Goal: Information Seeking & Learning: Learn about a topic

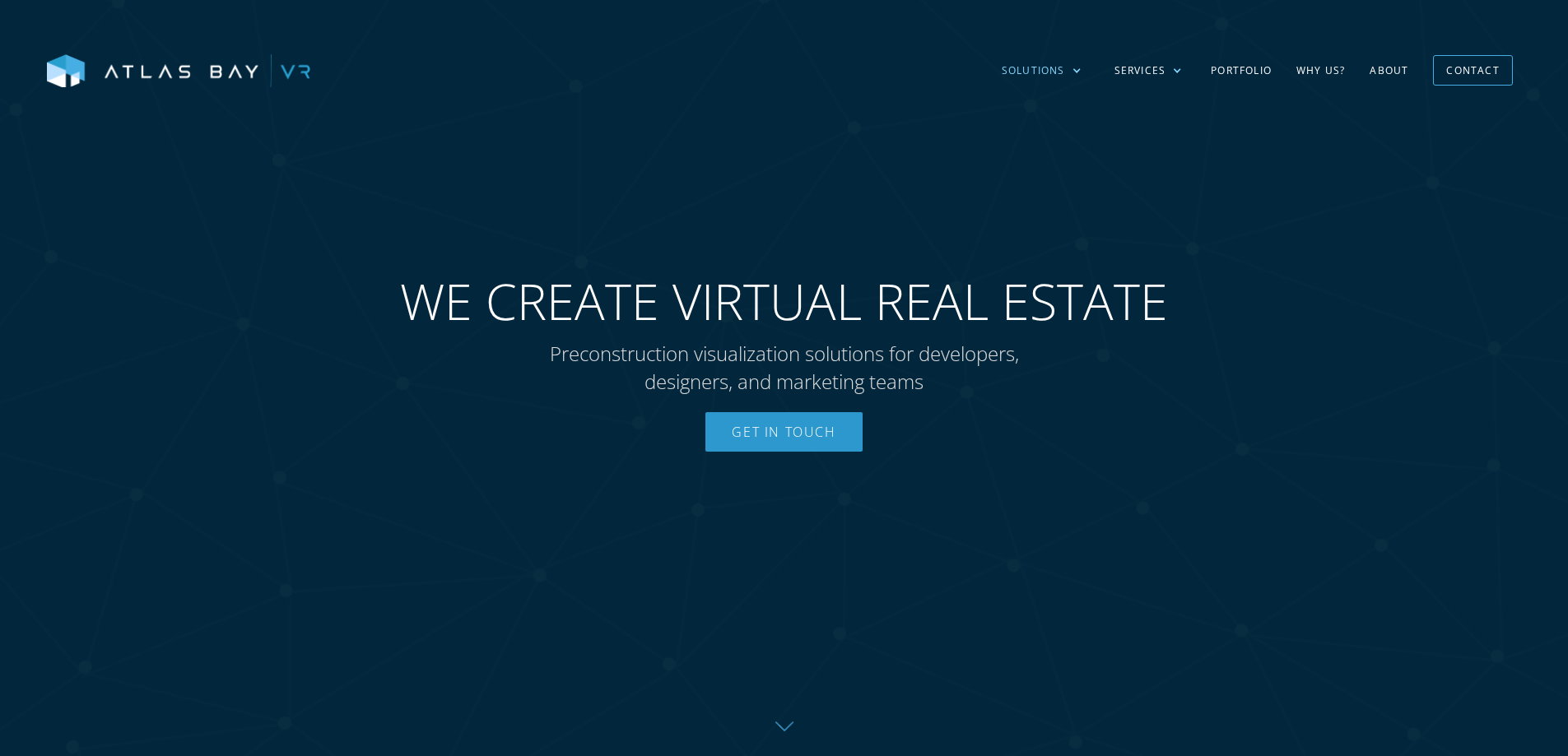
click at [1059, 64] on div "Solutions" at bounding box center [1033, 71] width 63 height 15
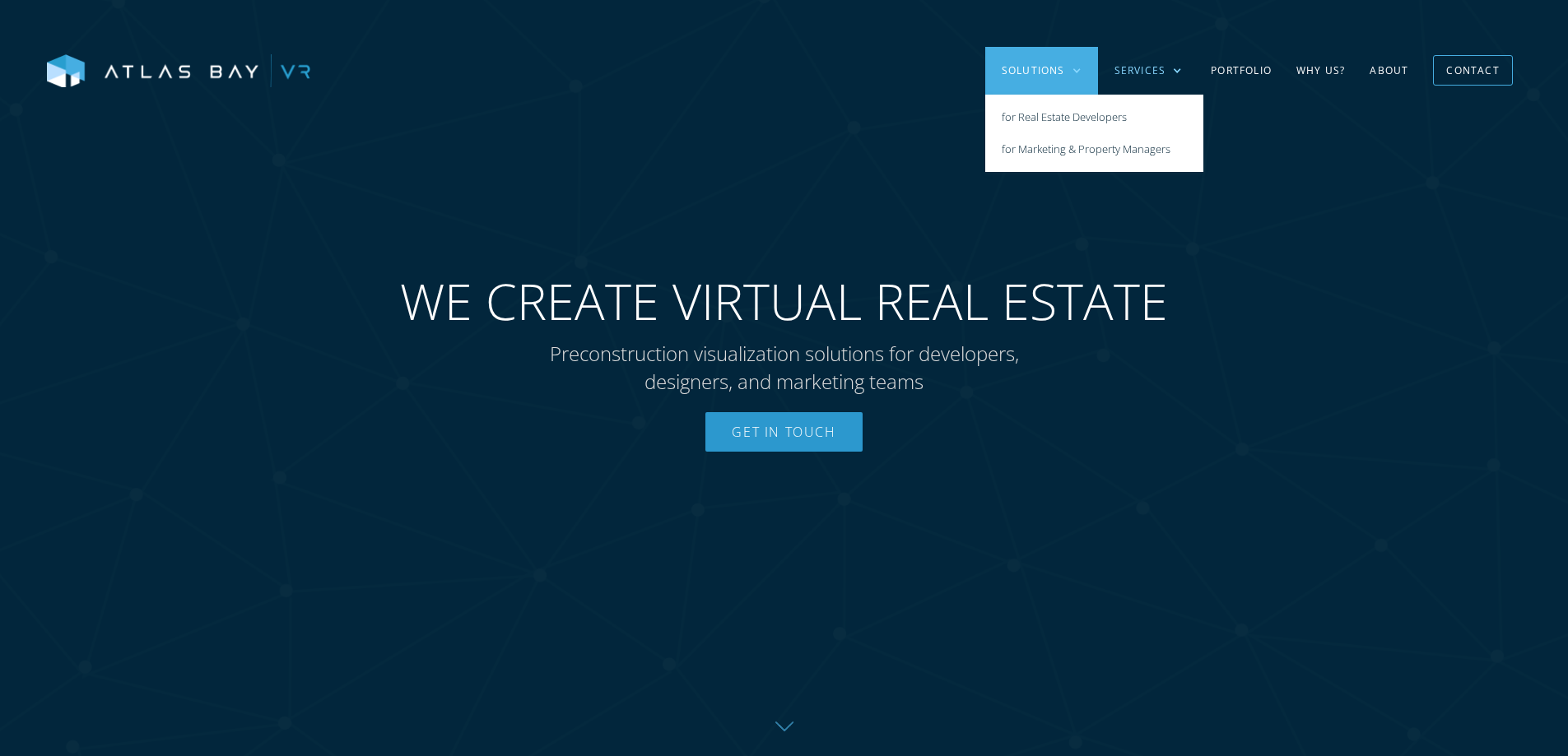
click at [1144, 79] on div "Services" at bounding box center [1148, 71] width 101 height 47
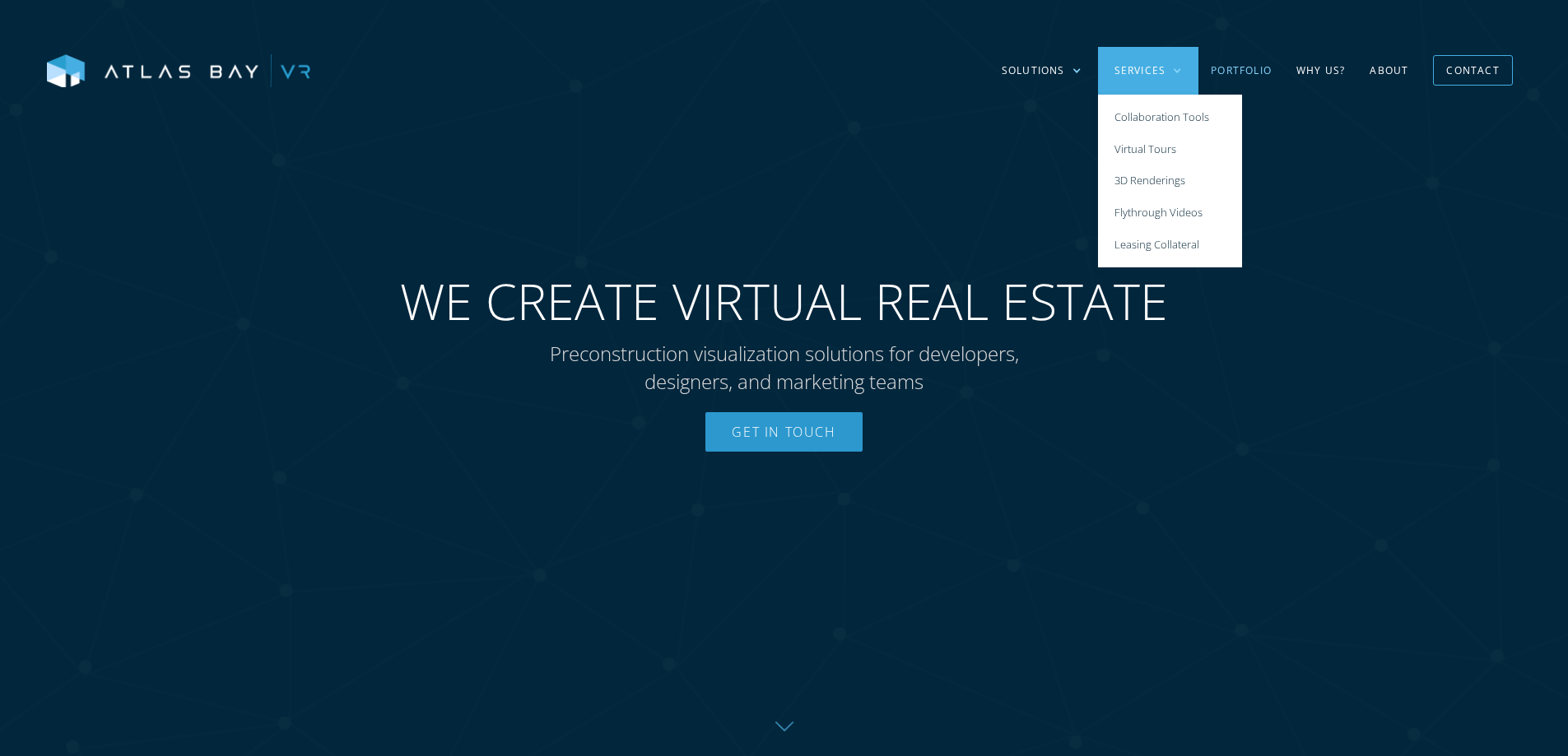
click at [1262, 69] on link "Portfolio" at bounding box center [1241, 71] width 86 height 47
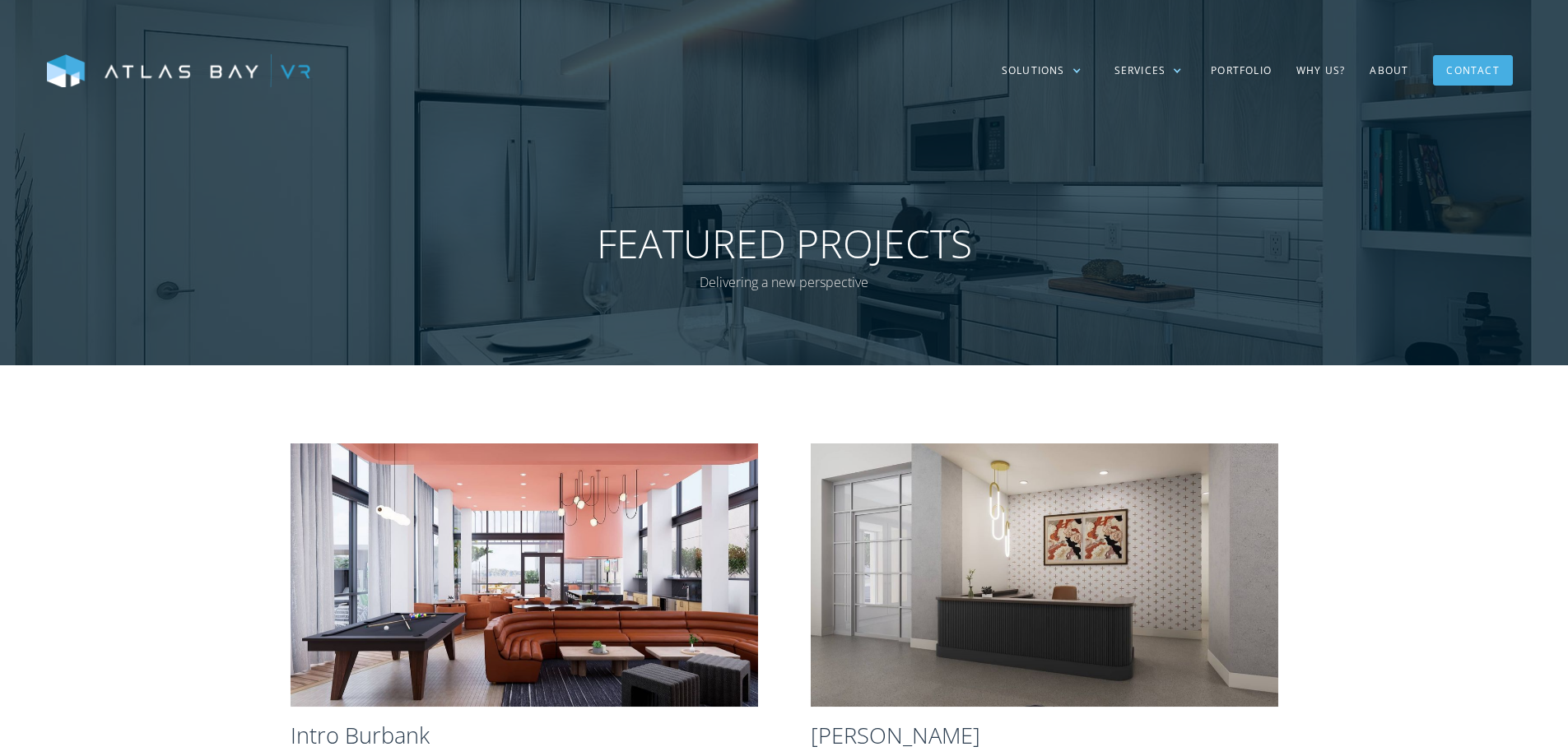
click at [1477, 70] on div "Contact" at bounding box center [1472, 71] width 53 height 26
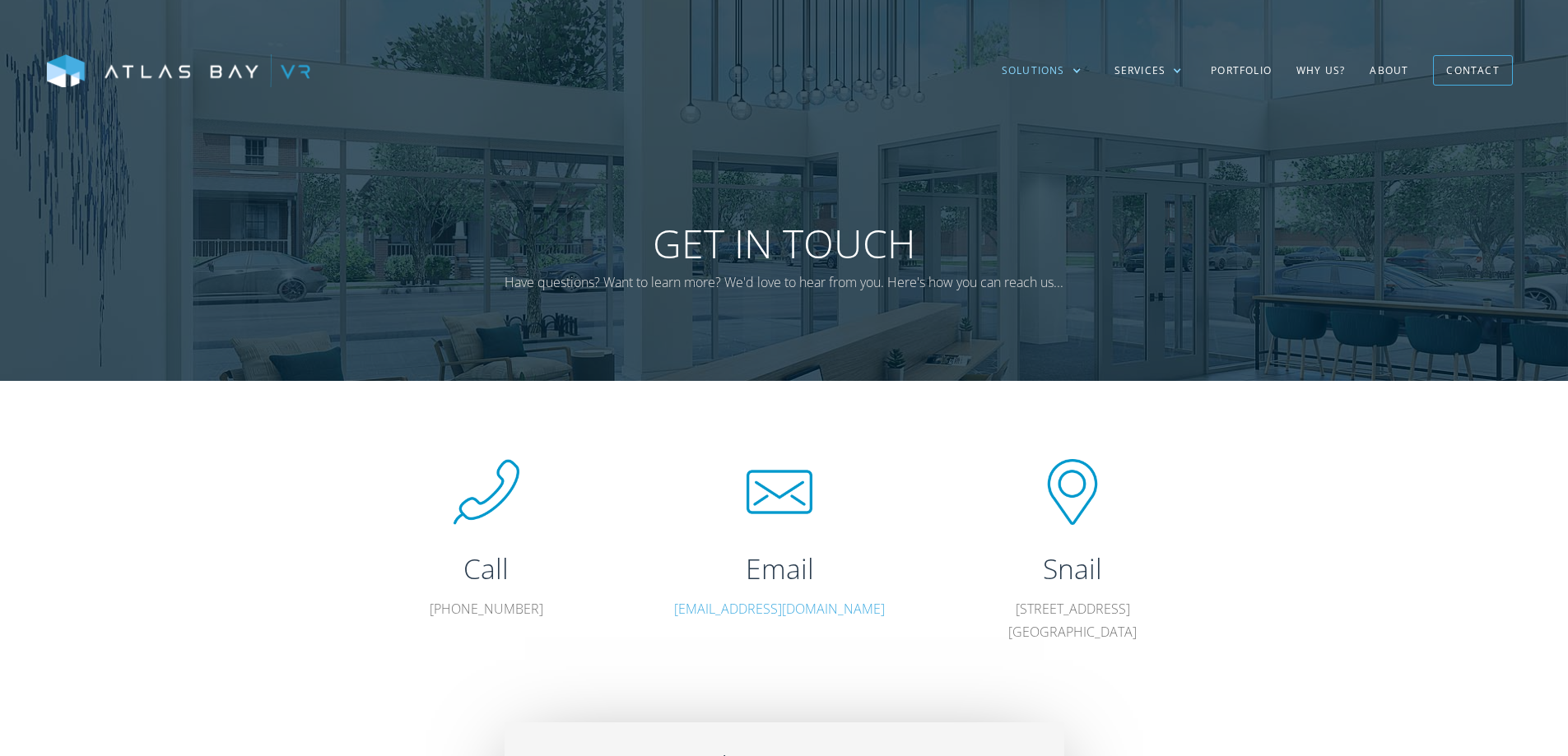
click at [1046, 75] on div "Solutions" at bounding box center [1033, 71] width 63 height 15
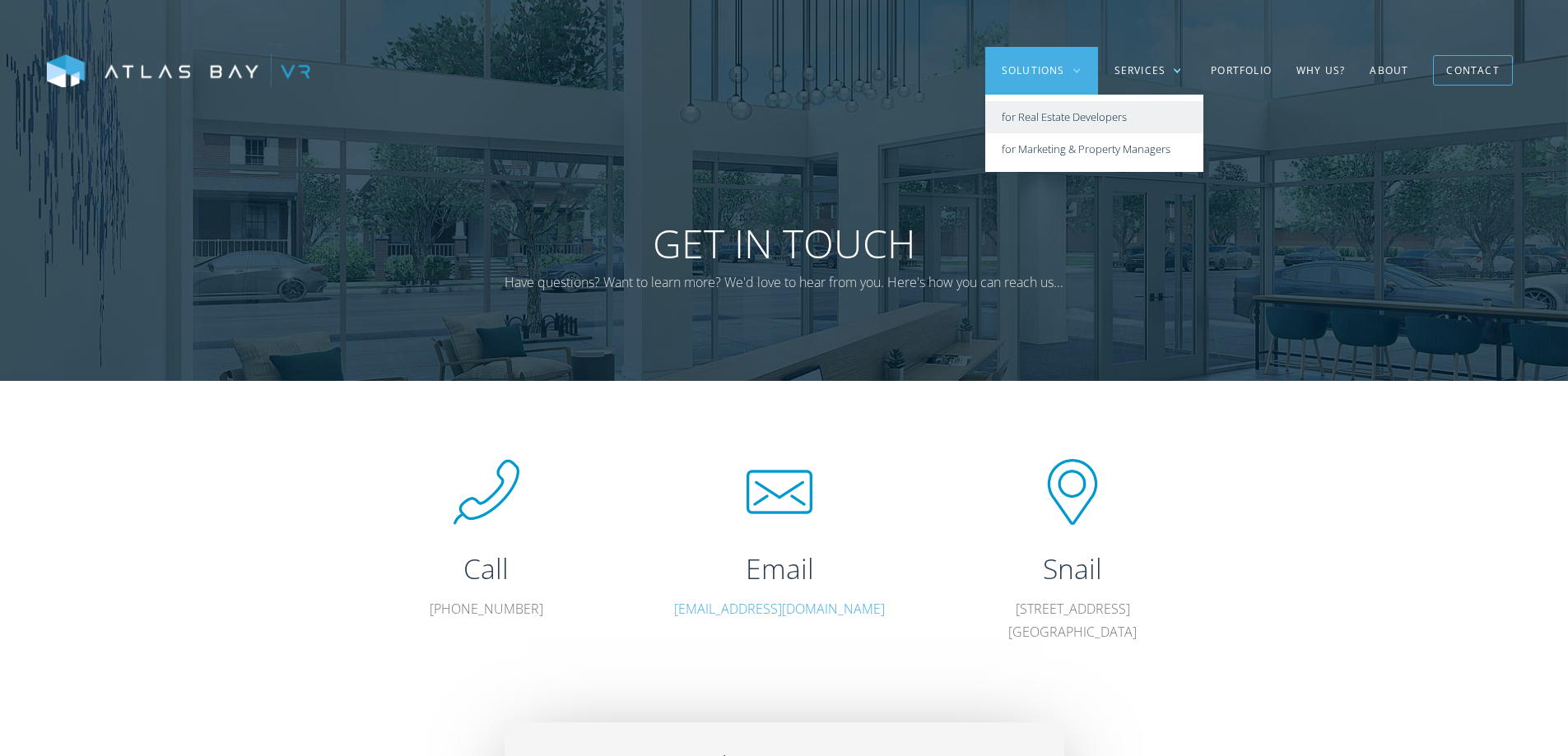
click at [1050, 111] on link "for Real Estate Developers" at bounding box center [1094, 117] width 218 height 32
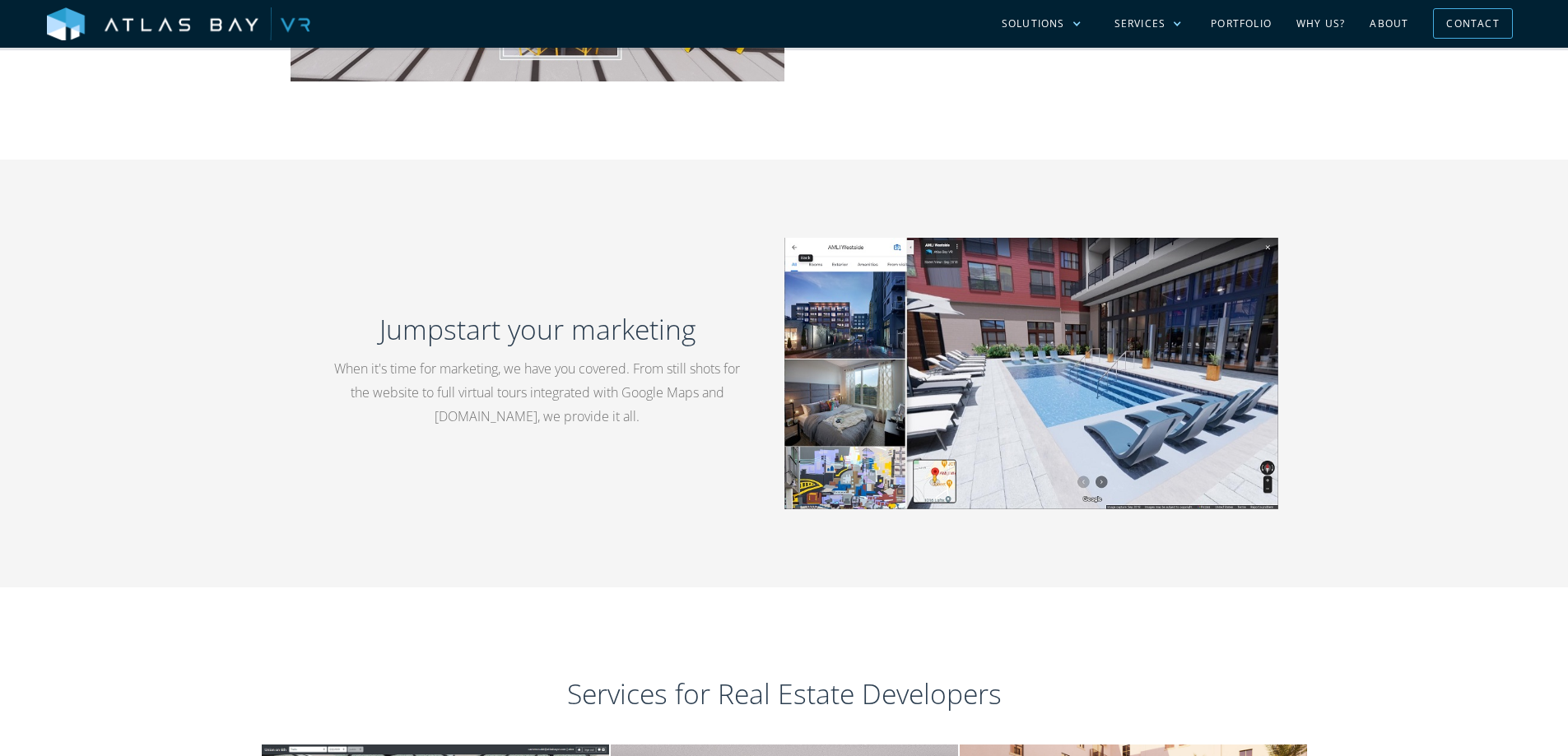
scroll to position [2249, 0]
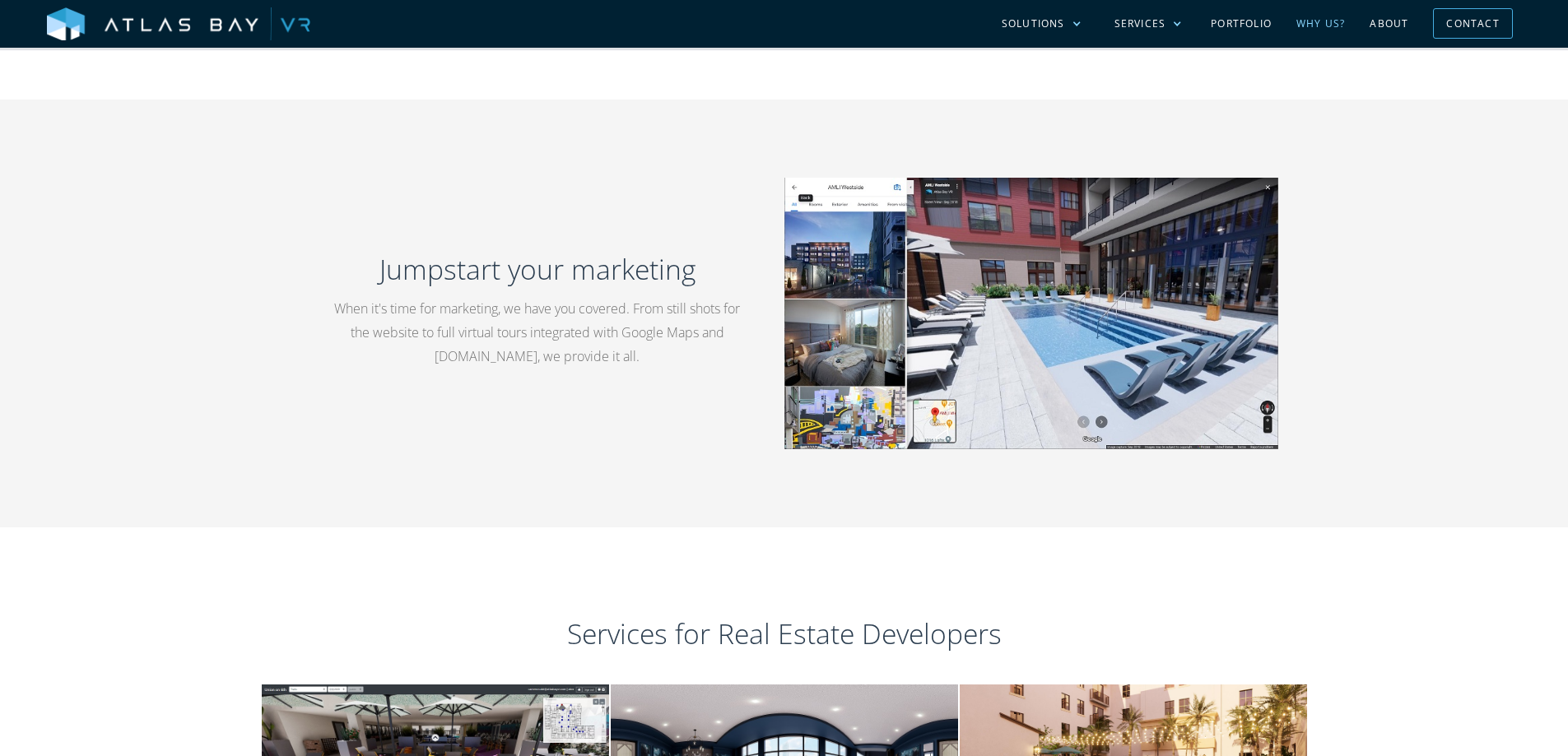
click at [1323, 17] on link "Why US?" at bounding box center [1320, 23] width 73 height 47
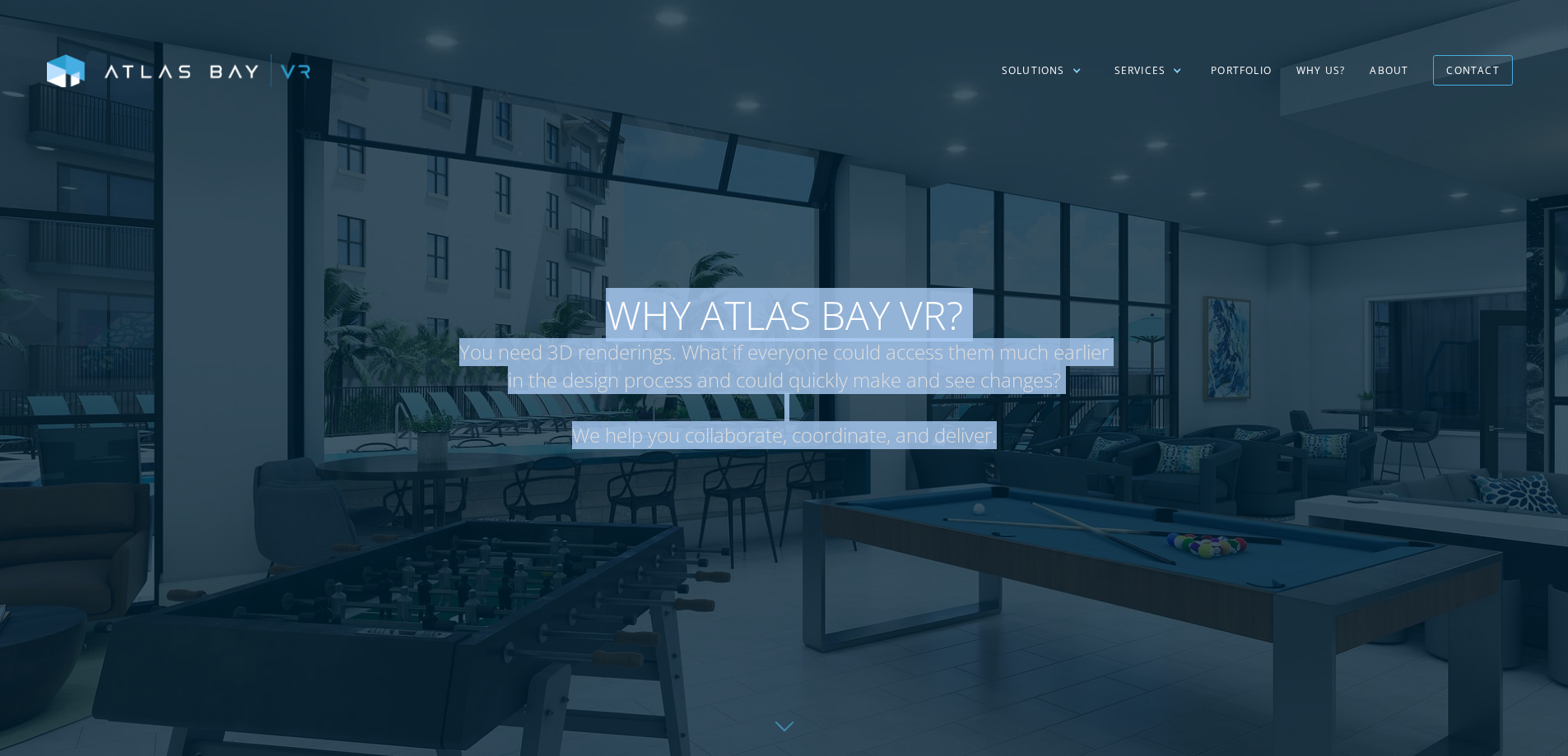
drag, startPoint x: 1007, startPoint y: 438, endPoint x: 477, endPoint y: 287, distance: 551.1
click at [477, 287] on div "Why Atlas bay VR? You need 3D renderings. What if everyone could access them mu…" at bounding box center [784, 378] width 724 height 207
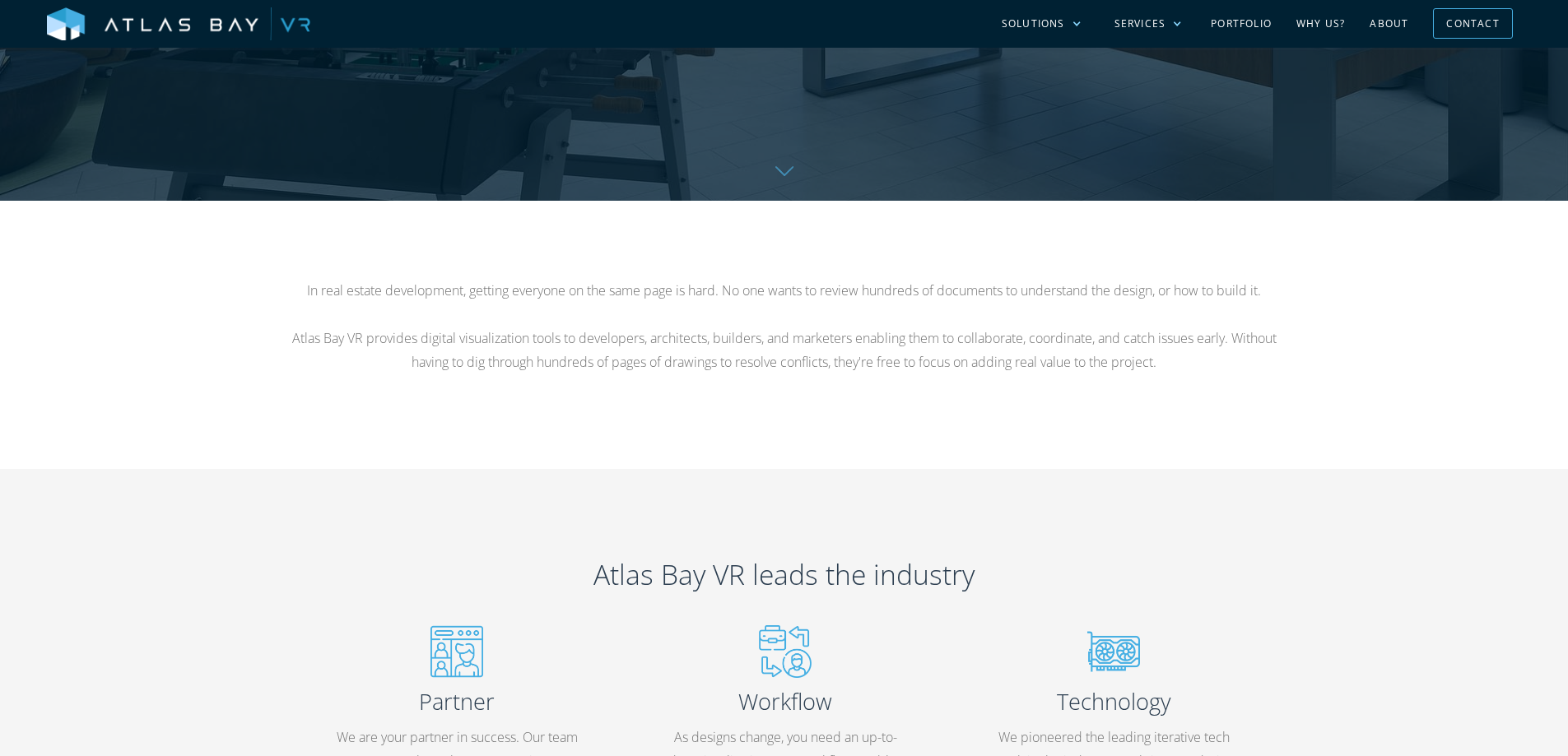
scroll to position [659, 0]
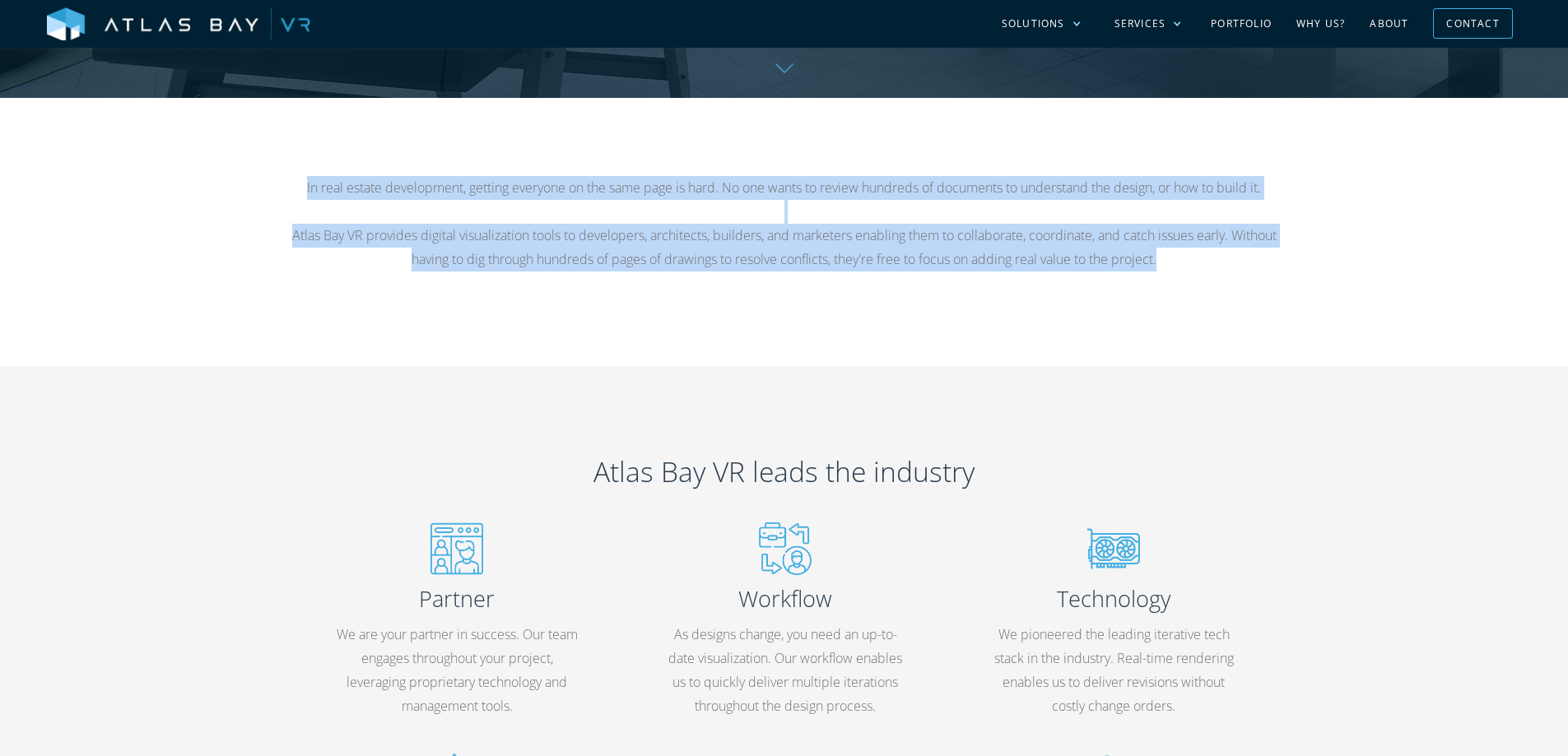
drag, startPoint x: 287, startPoint y: 185, endPoint x: 1235, endPoint y: 262, distance: 951.1
click at [1235, 262] on div "In real estate development, getting everyone on the same page is hard. No one w…" at bounding box center [784, 231] width 1053 height 111
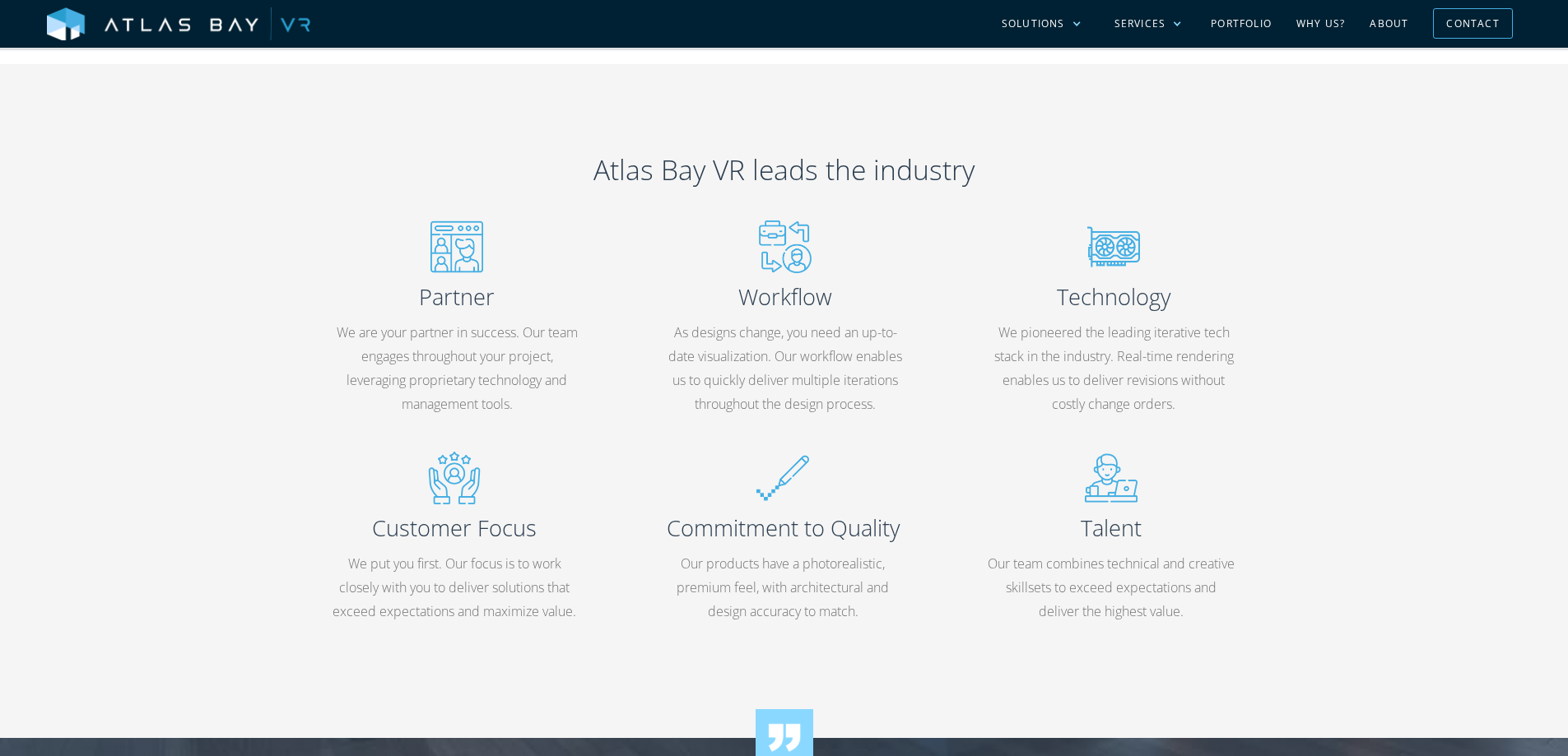
scroll to position [987, 0]
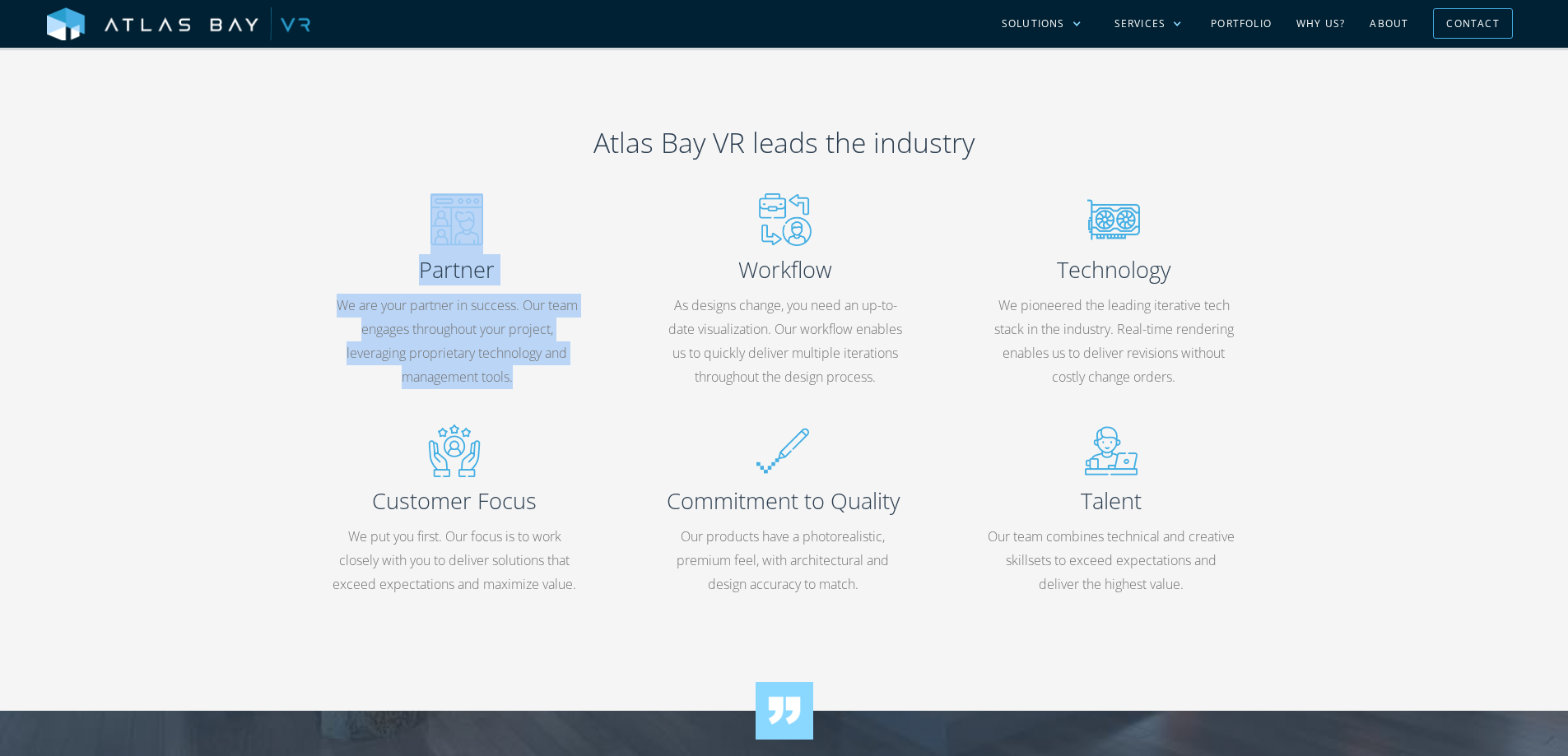
drag, startPoint x: 534, startPoint y: 379, endPoint x: 415, endPoint y: 212, distance: 205.1
click at [415, 212] on div "Partner We are your partner in success. Our team engages throughout your projec…" at bounding box center [456, 299] width 326 height 212
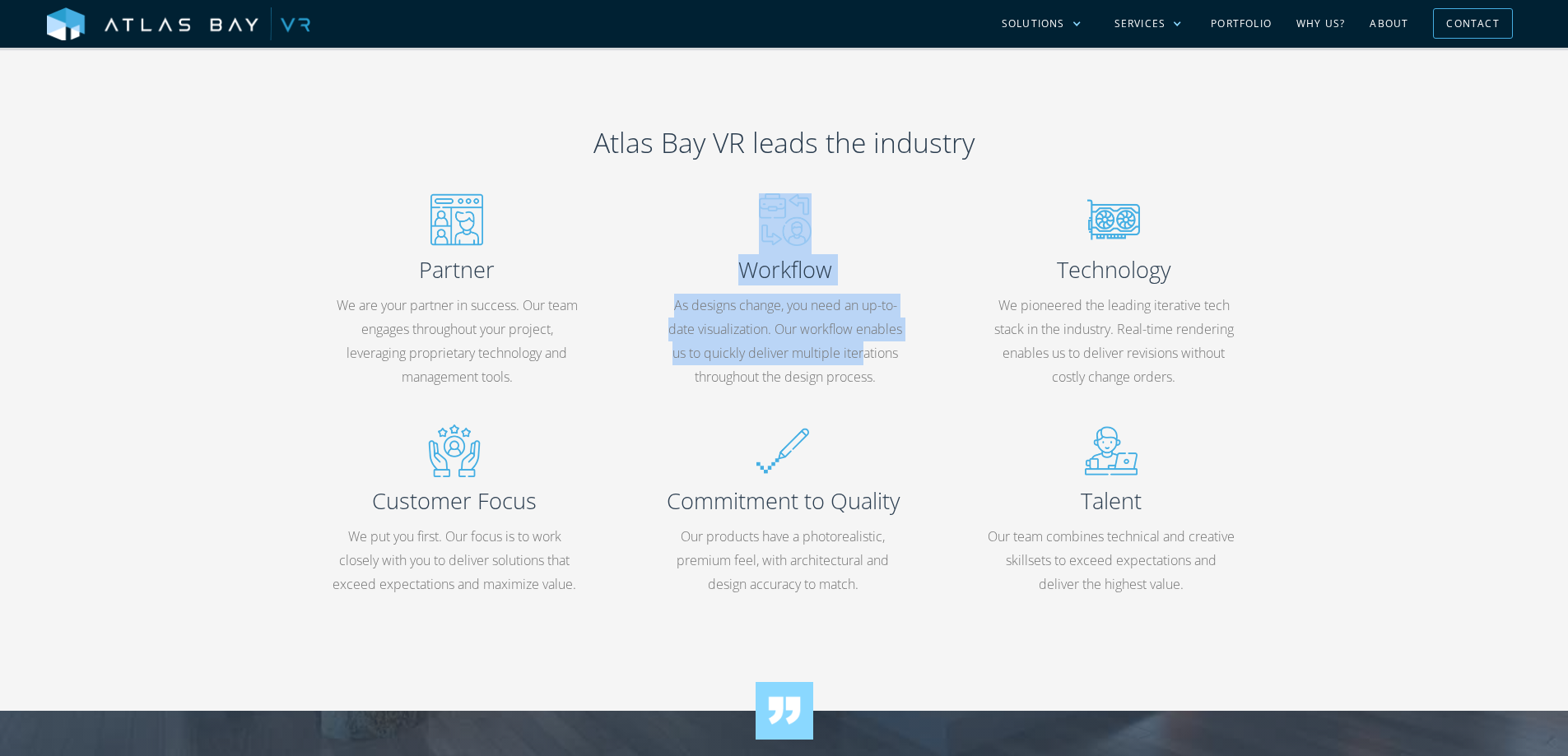
drag, startPoint x: 722, startPoint y: 220, endPoint x: 876, endPoint y: 356, distance: 205.5
click at [875, 354] on div "Workflow As designs change, you need an up-to-date visualization. Our workflow …" at bounding box center [784, 299] width 326 height 212
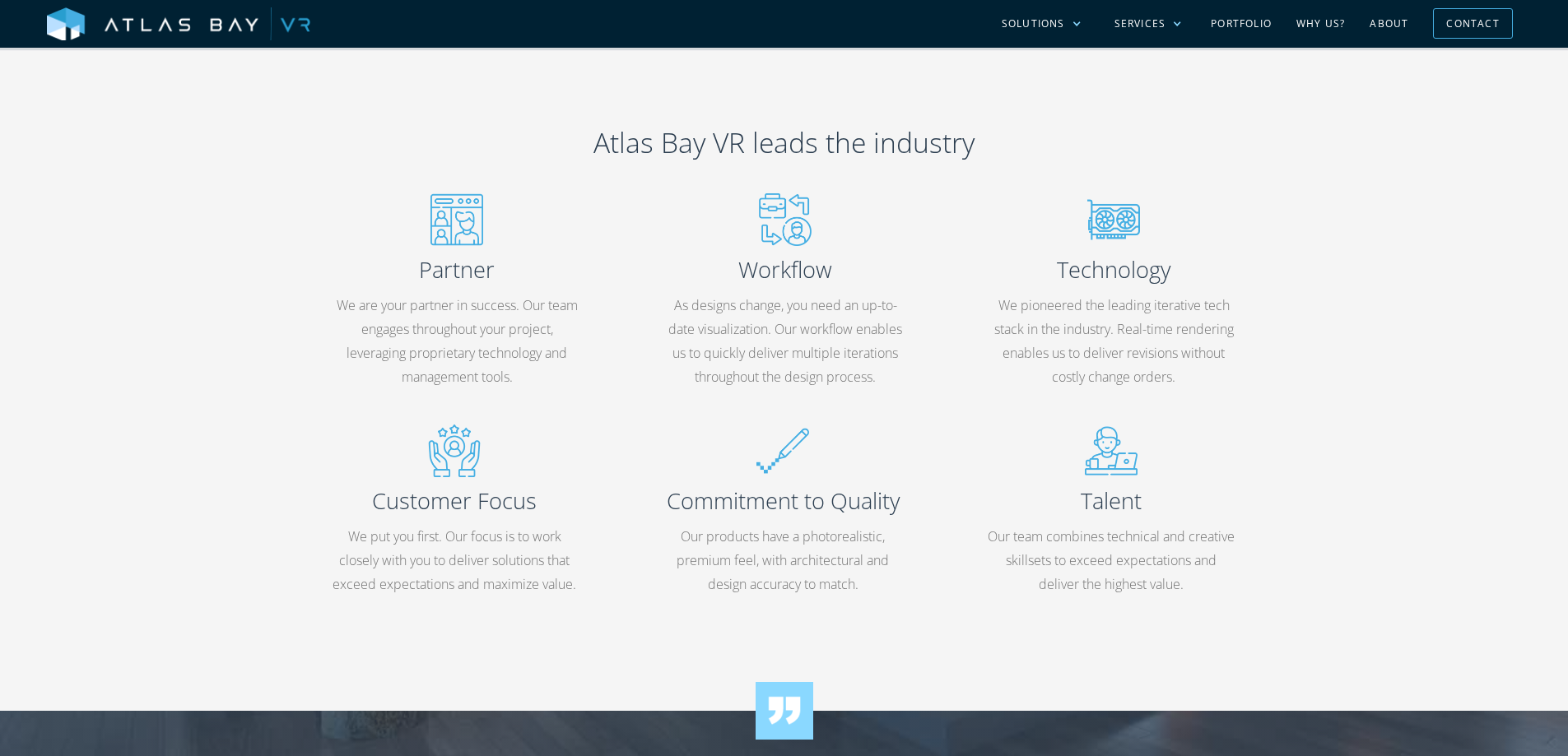
click at [884, 384] on p "As designs change, you need an up-to-date visualization. Our workflow enables u…" at bounding box center [784, 341] width 247 height 95
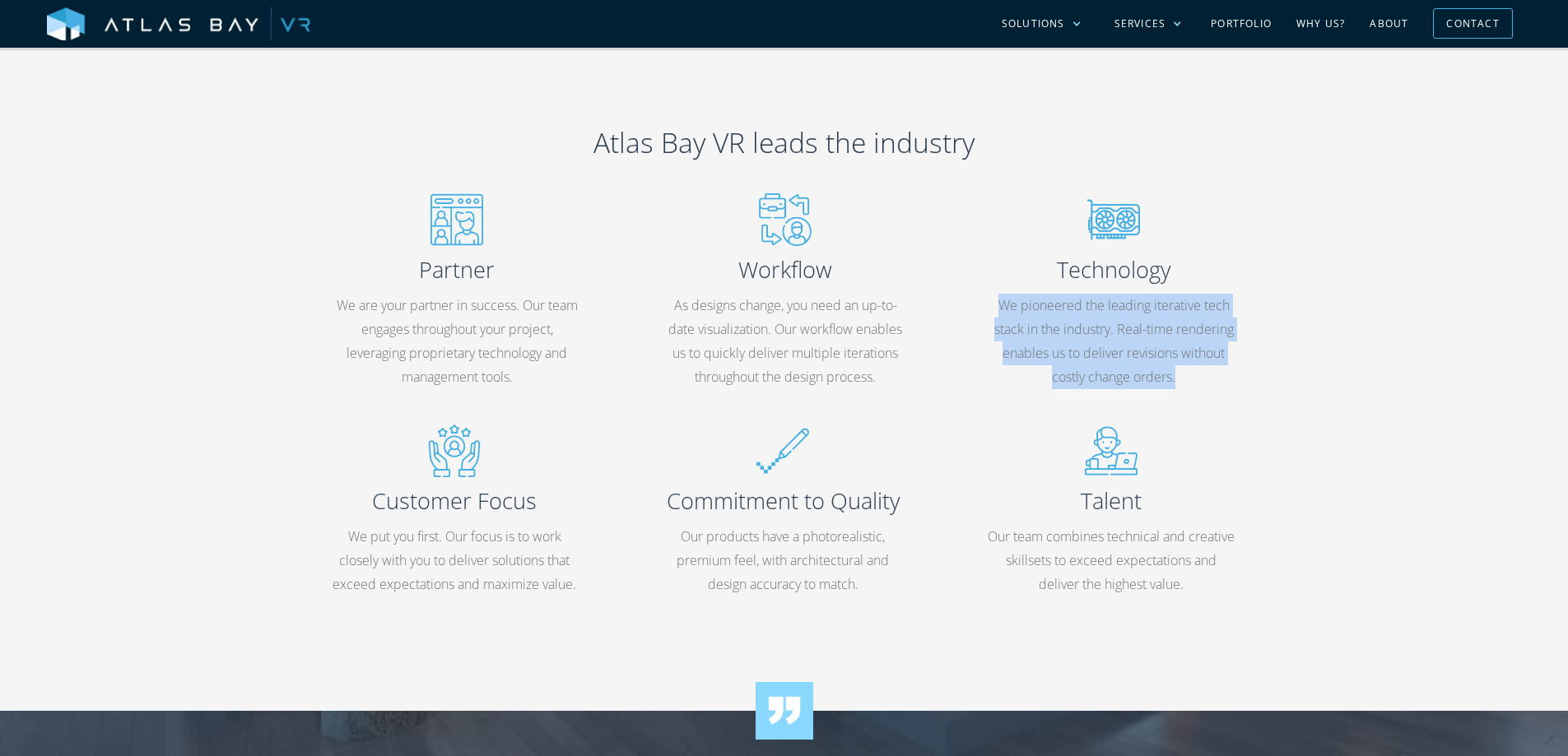
drag, startPoint x: 986, startPoint y: 301, endPoint x: 1207, endPoint y: 378, distance: 234.0
click at [1207, 378] on div "Technology We pioneered the leading iterative tech stack in the industry. Real-…" at bounding box center [1113, 299] width 326 height 212
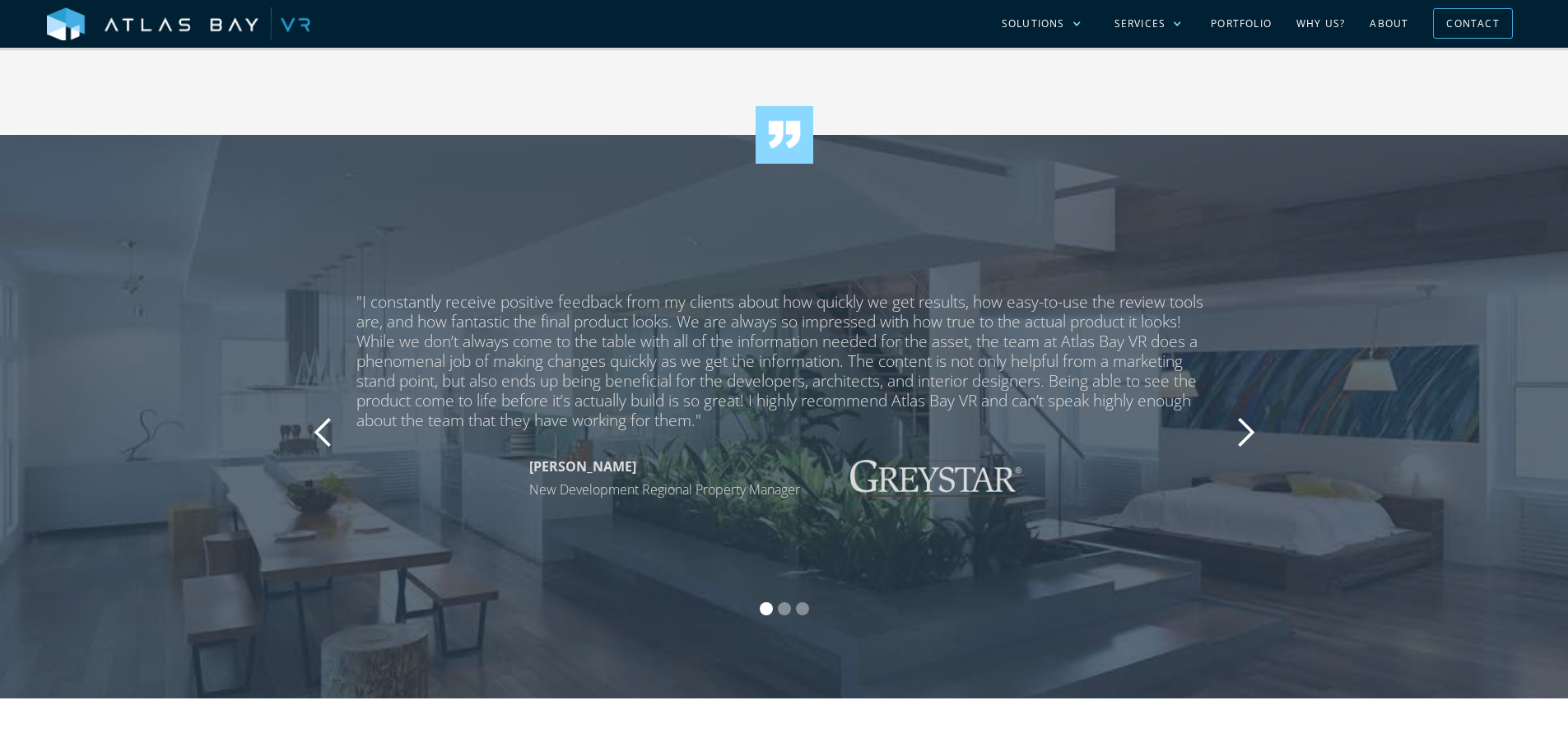
scroll to position [1646, 0]
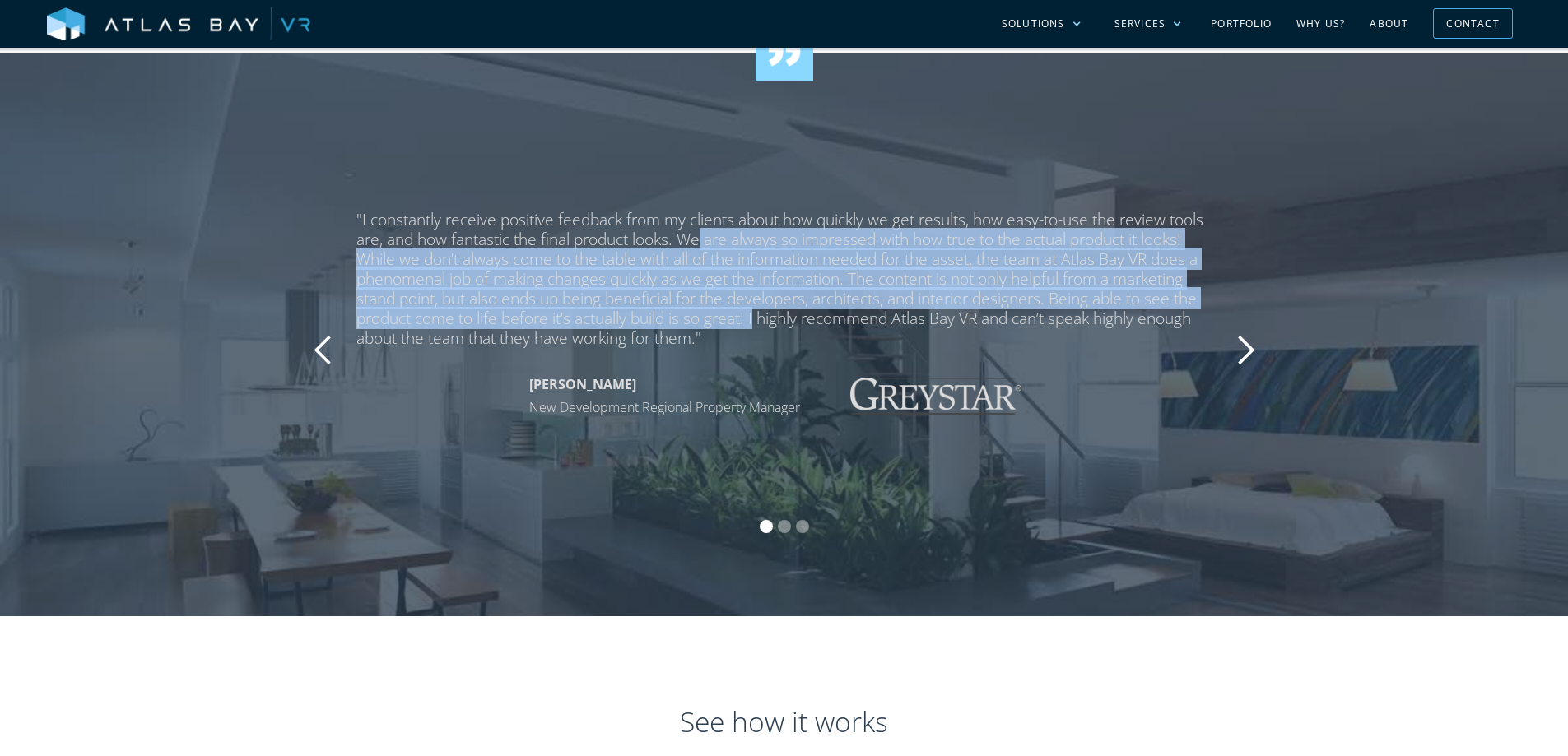
drag, startPoint x: 707, startPoint y: 238, endPoint x: 759, endPoint y: 320, distance: 97.1
click at [759, 320] on div ""I constantly receive positive feedback from my clients about how quickly we ge…" at bounding box center [784, 278] width 856 height 138
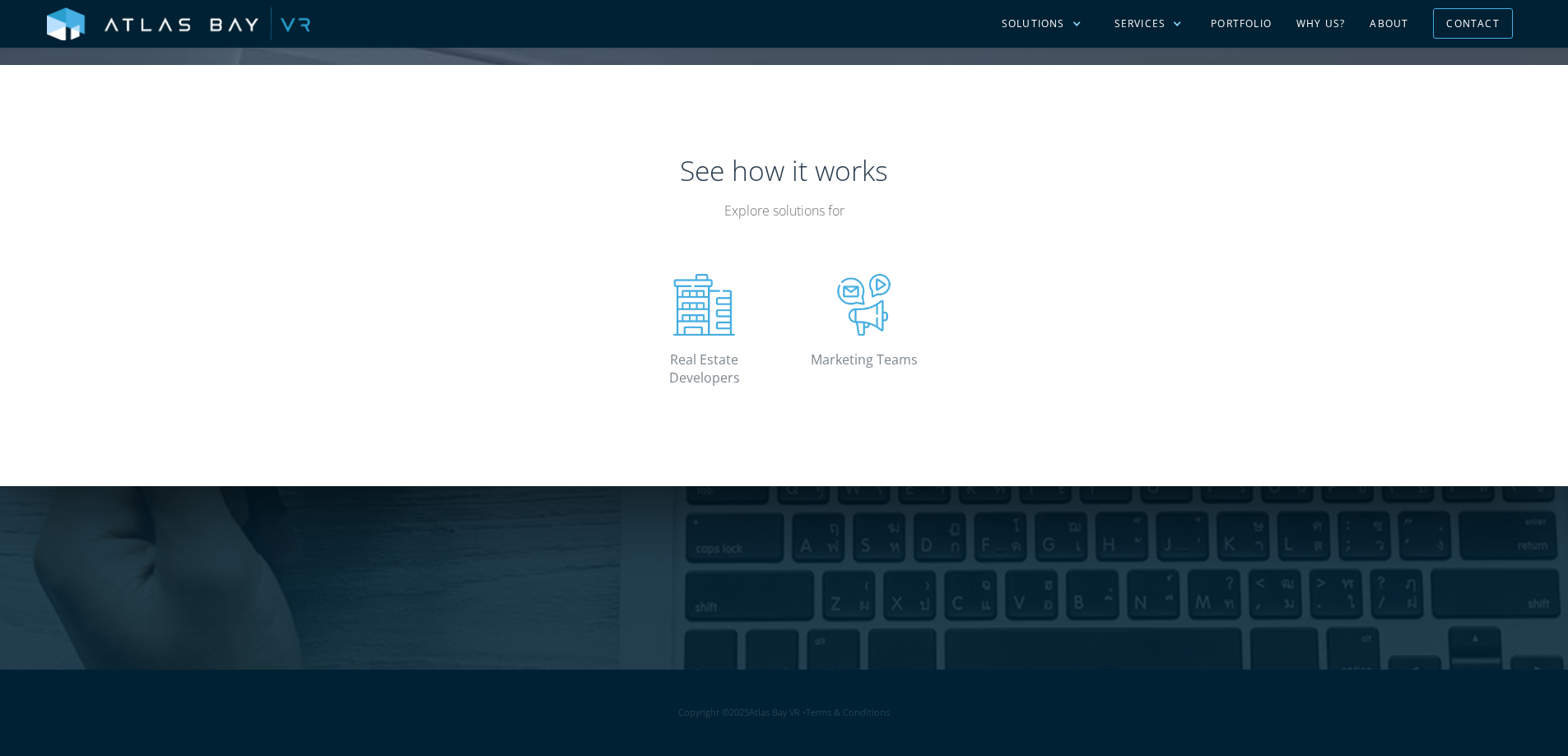
scroll to position [2305, 0]
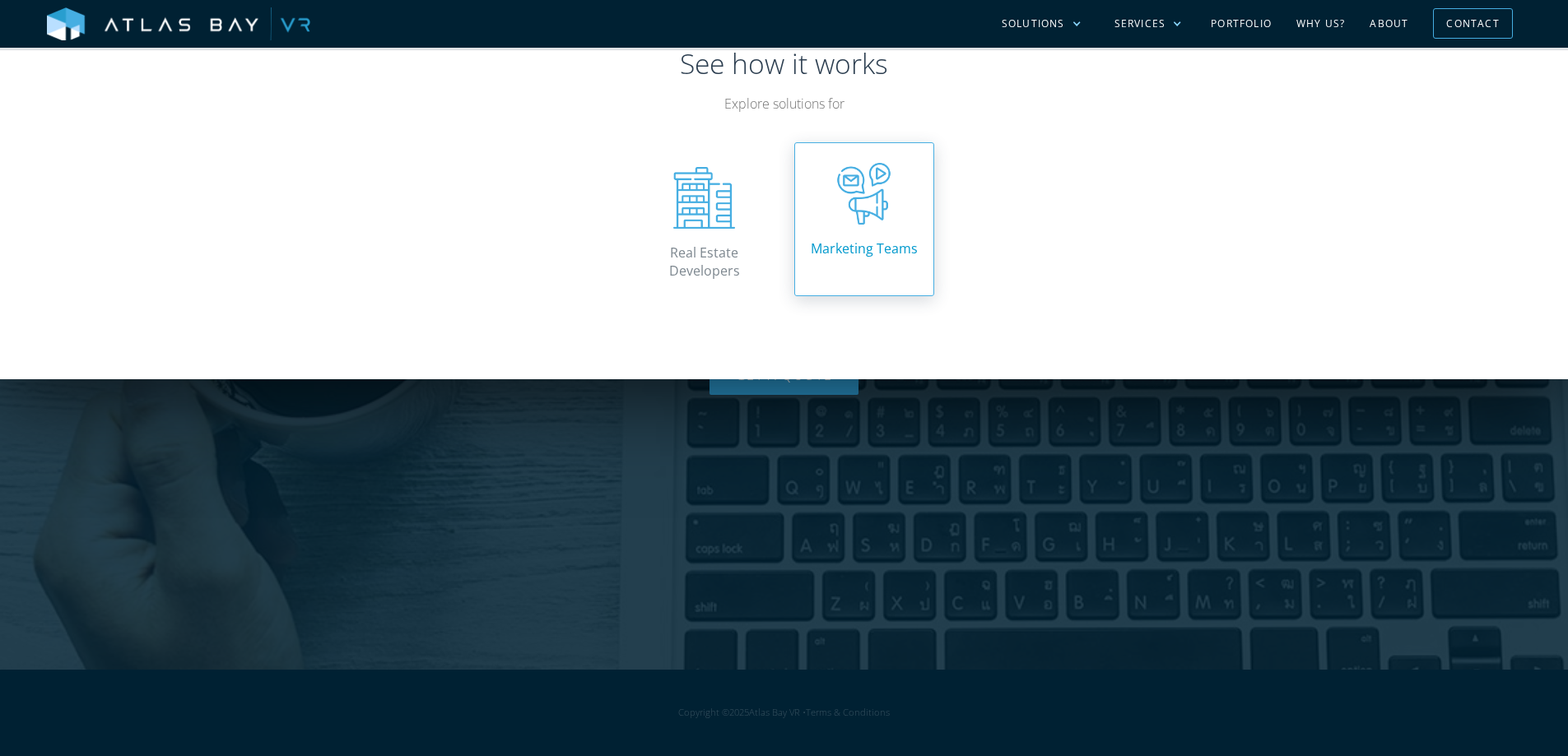
click at [874, 225] on img at bounding box center [863, 194] width 62 height 62
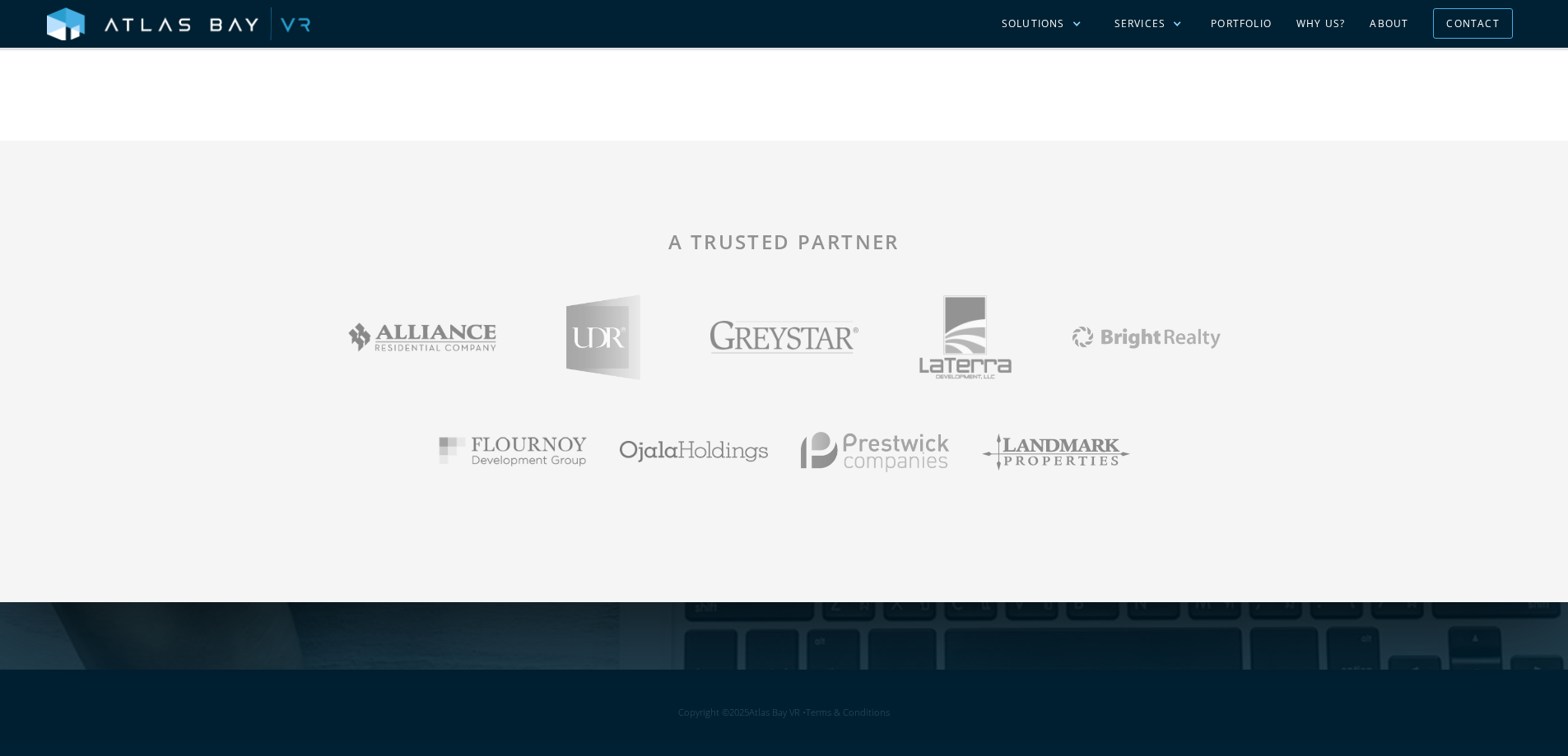
scroll to position [2880, 0]
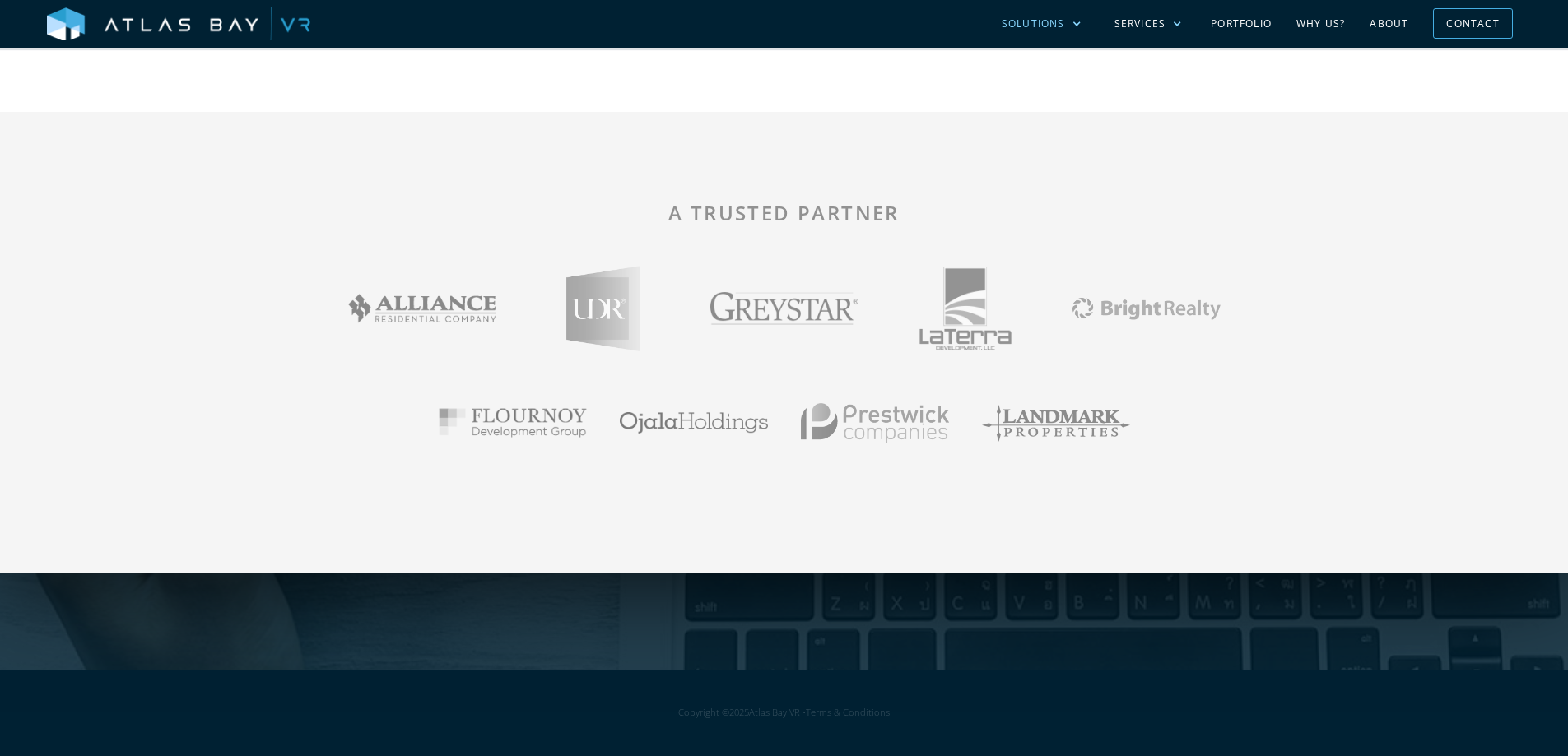
click at [1082, 26] on div at bounding box center [1076, 23] width 10 height 10
click at [1180, 27] on div at bounding box center [1176, 23] width 10 height 10
click at [1166, 70] on link "Collaboration Tools" at bounding box center [1169, 71] width 144 height 32
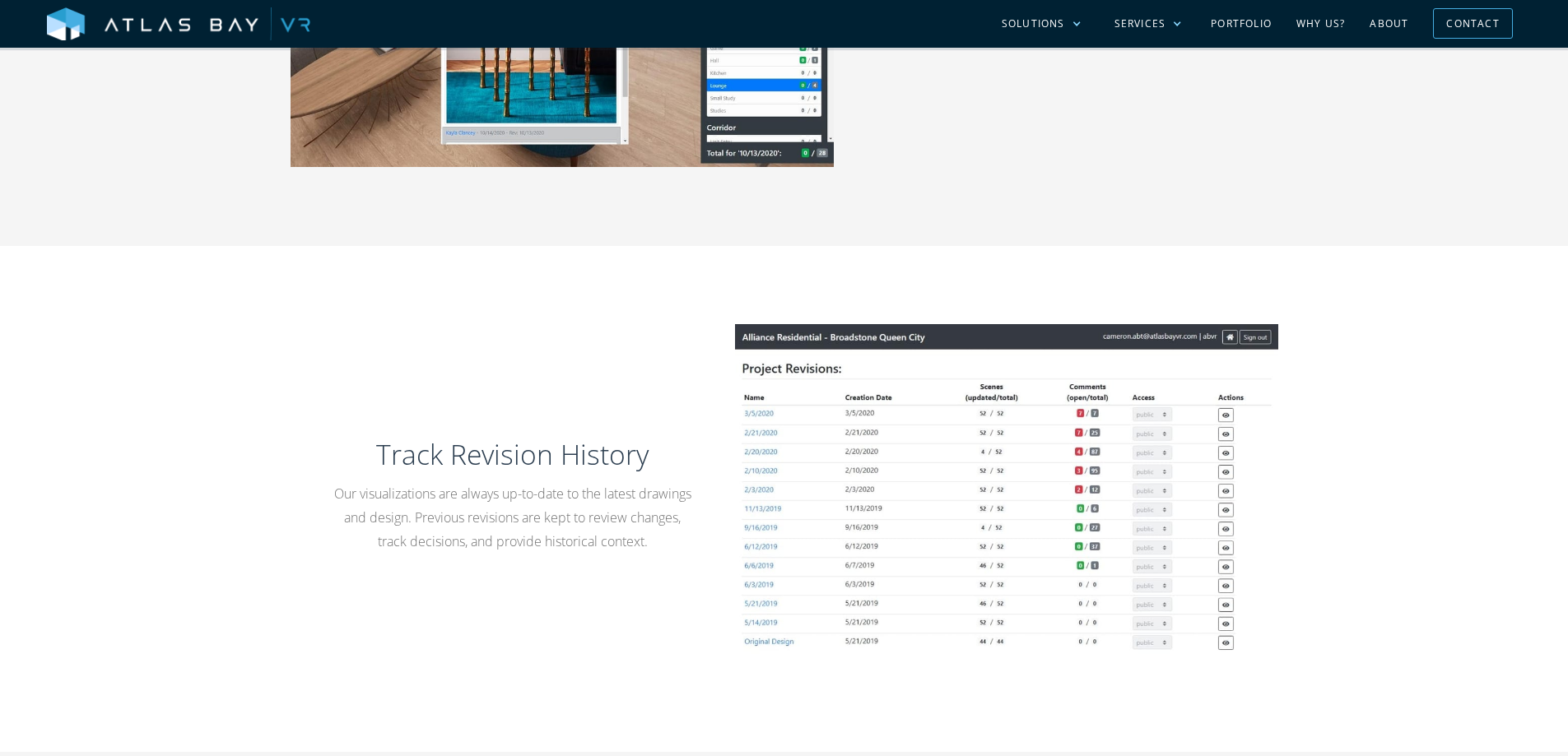
scroll to position [1975, 0]
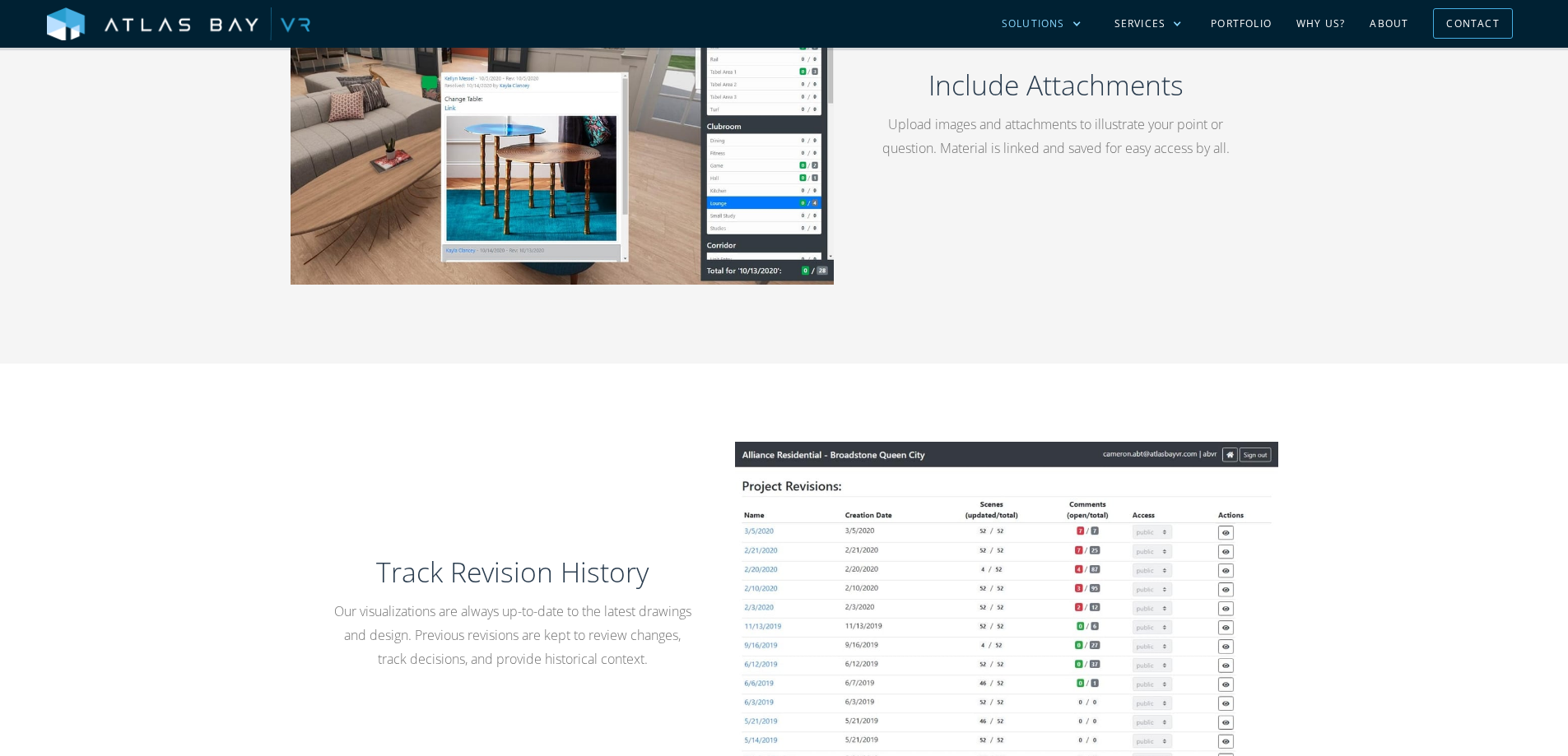
click at [1072, 27] on div "Solutions" at bounding box center [1041, 23] width 112 height 47
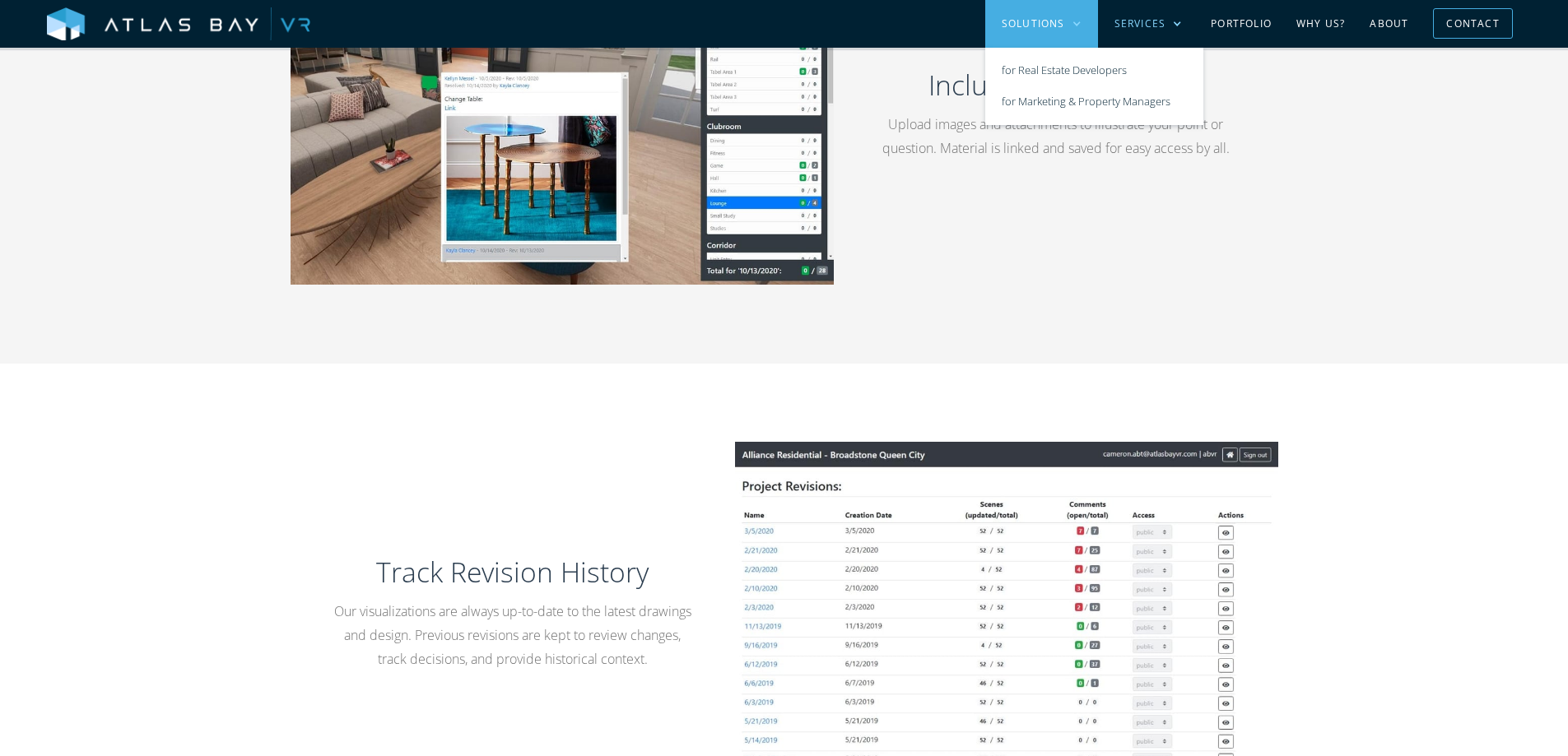
click at [1146, 24] on div "Services" at bounding box center [1140, 23] width 52 height 15
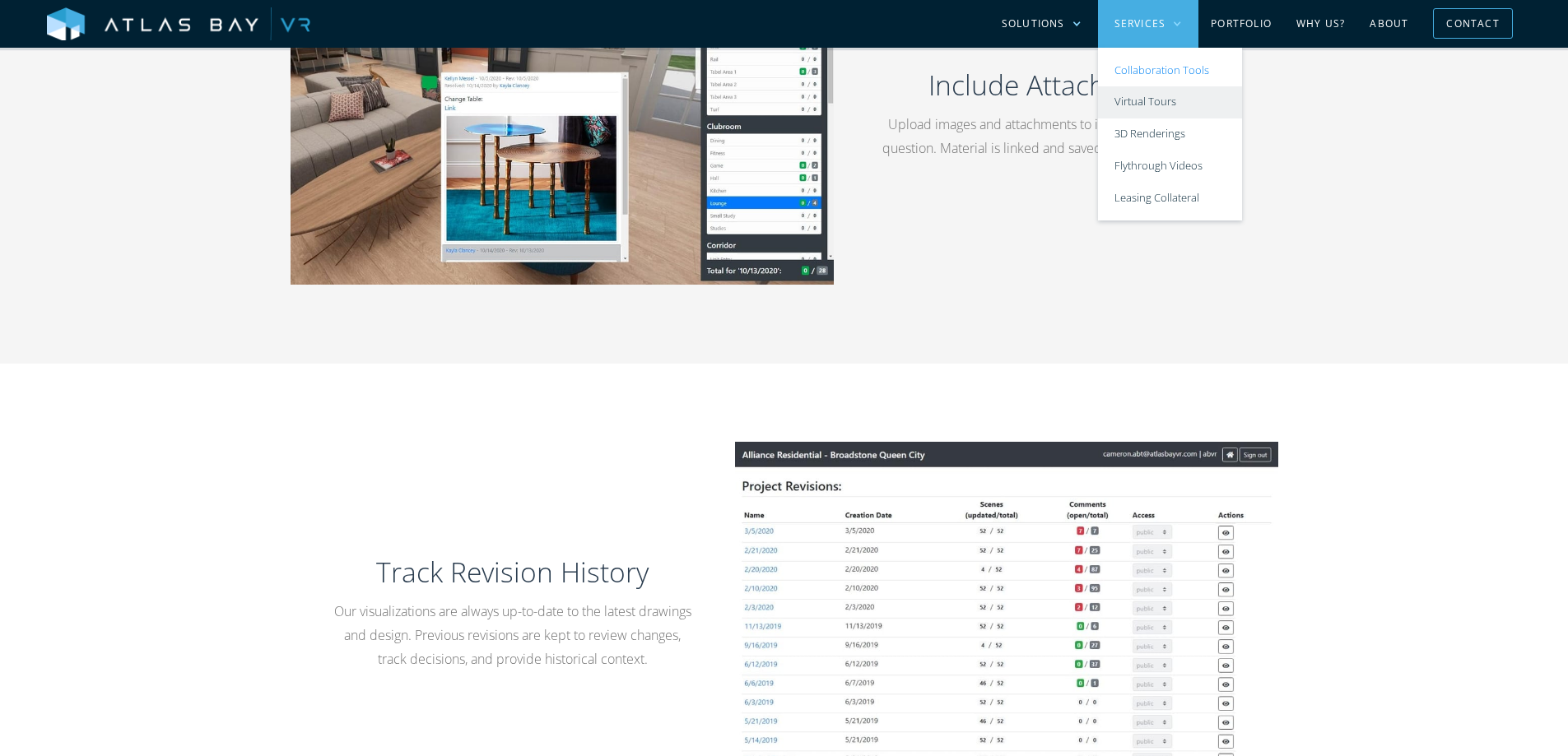
click at [1156, 93] on link "Virtual Tours" at bounding box center [1169, 103] width 144 height 32
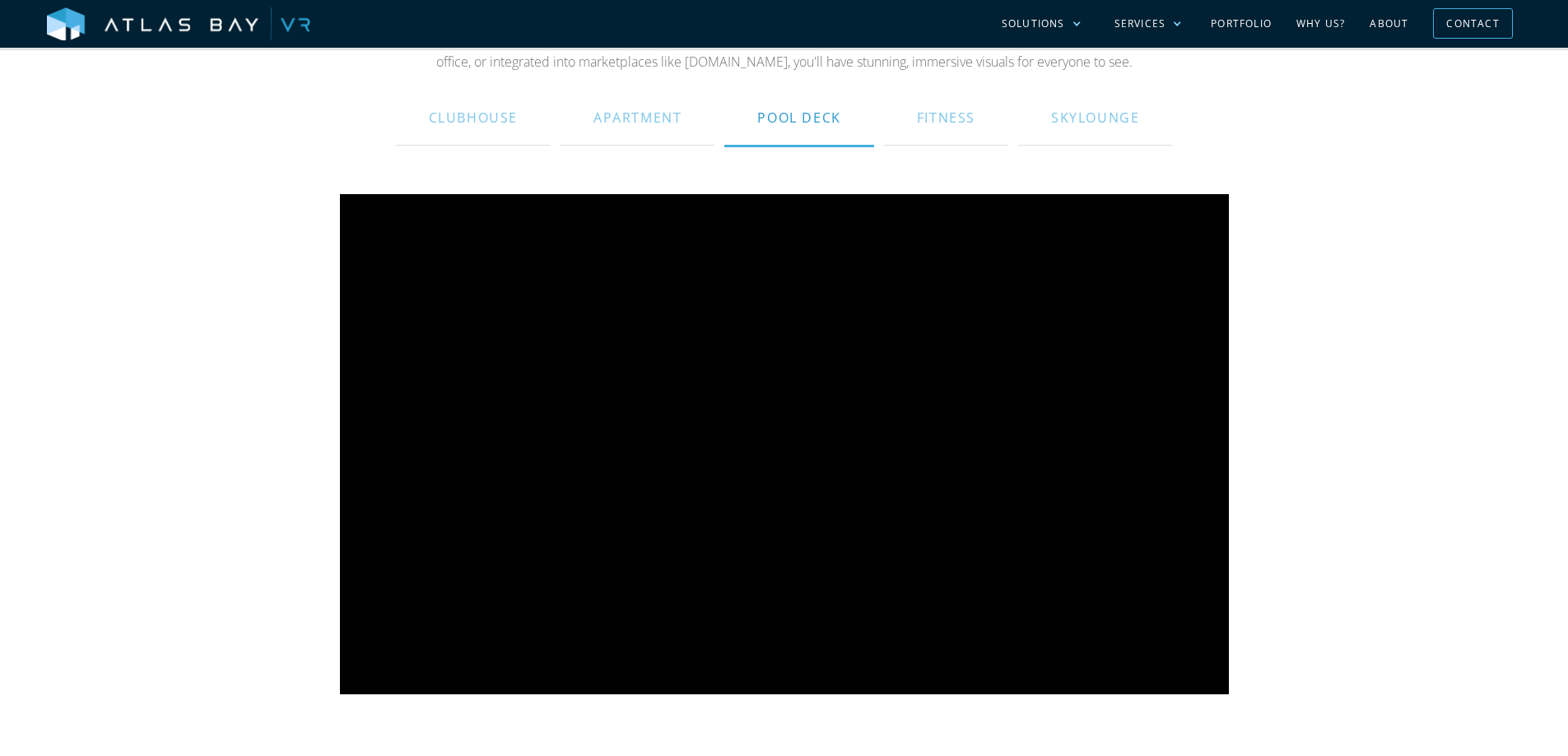
scroll to position [905, 0]
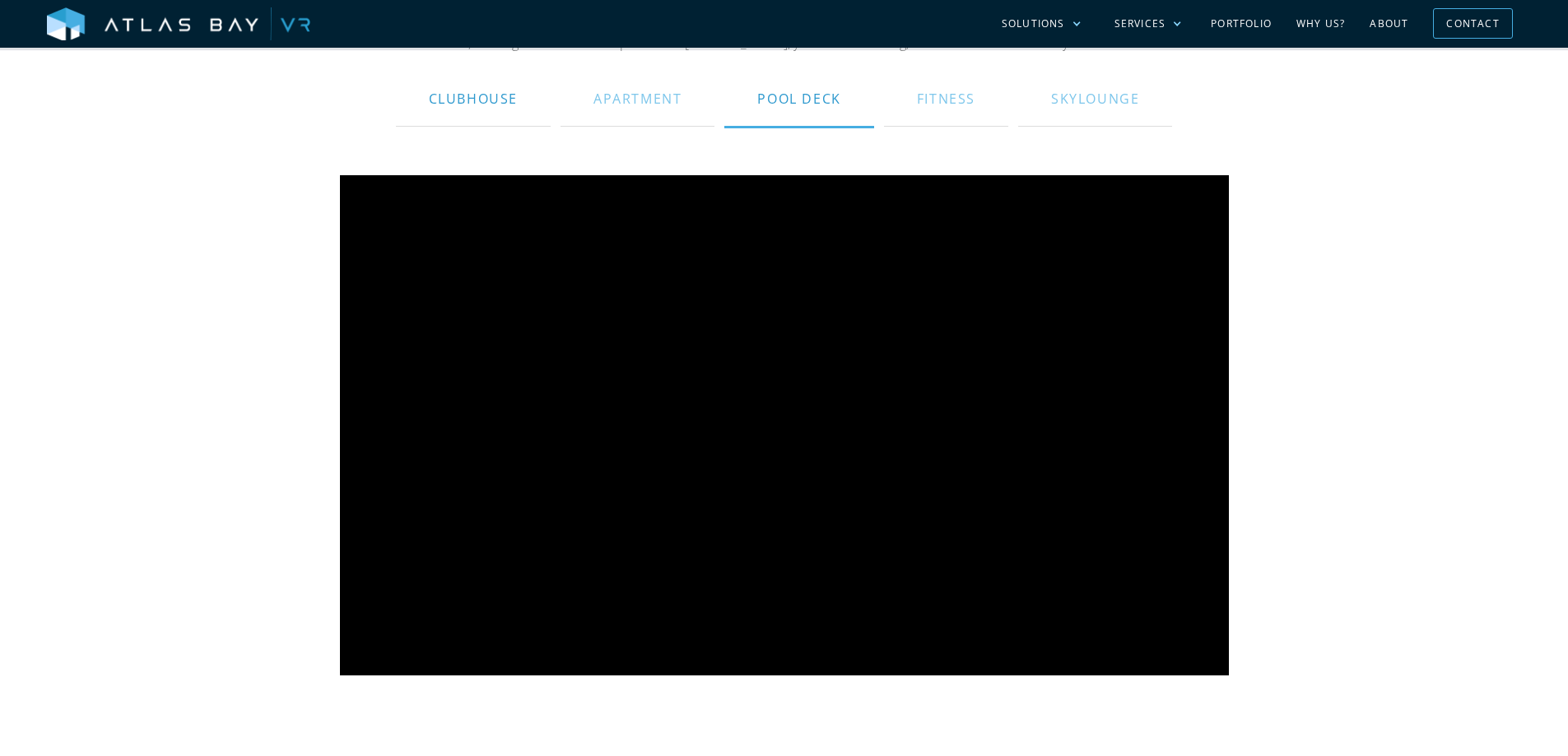
click at [497, 98] on div "Clubhouse" at bounding box center [473, 99] width 89 height 39
click at [650, 104] on div "Apartment" at bounding box center [637, 99] width 88 height 39
click at [1086, 108] on div "Skylounge" at bounding box center [1094, 99] width 88 height 39
click at [943, 108] on div "Fitness" at bounding box center [945, 99] width 58 height 39
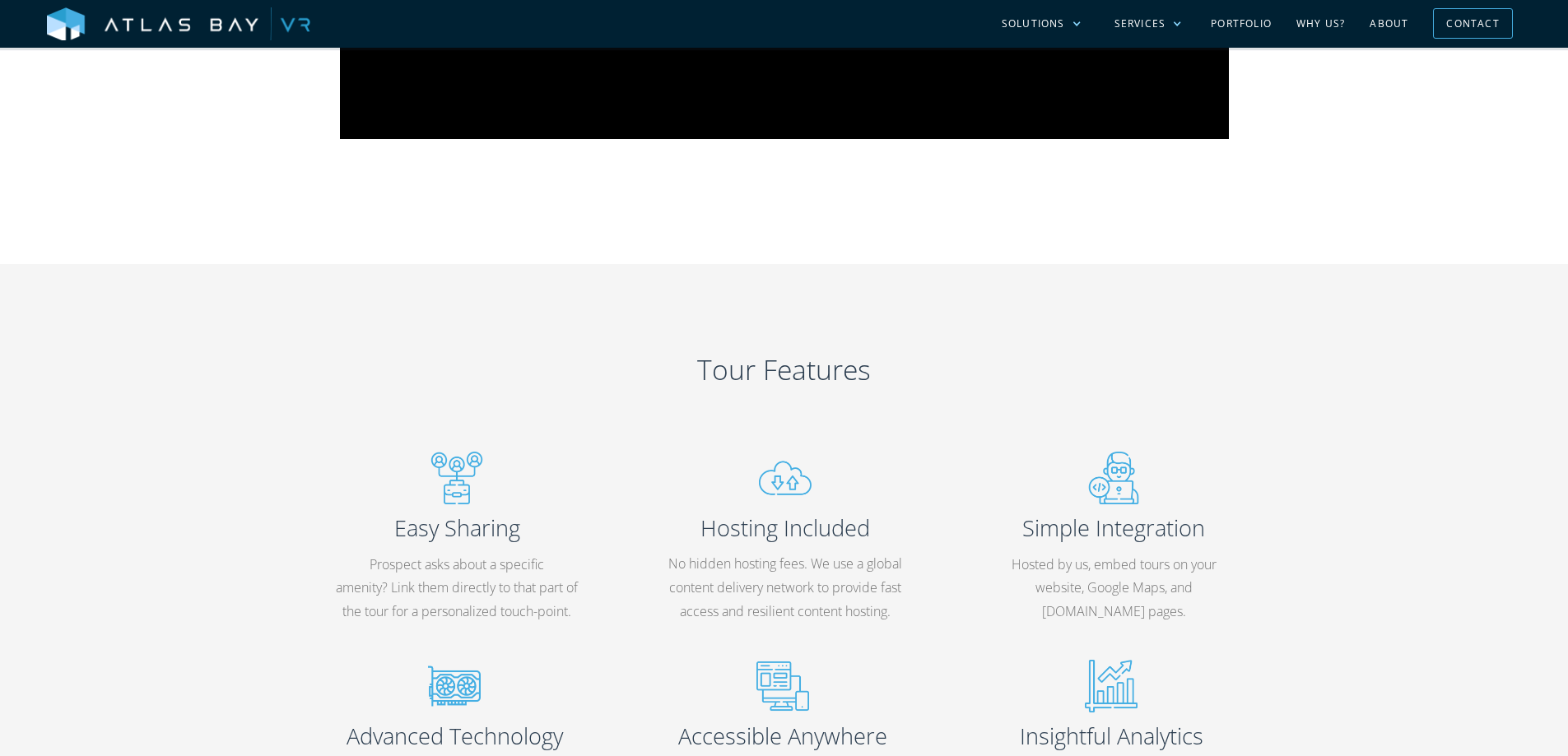
scroll to position [1646, 0]
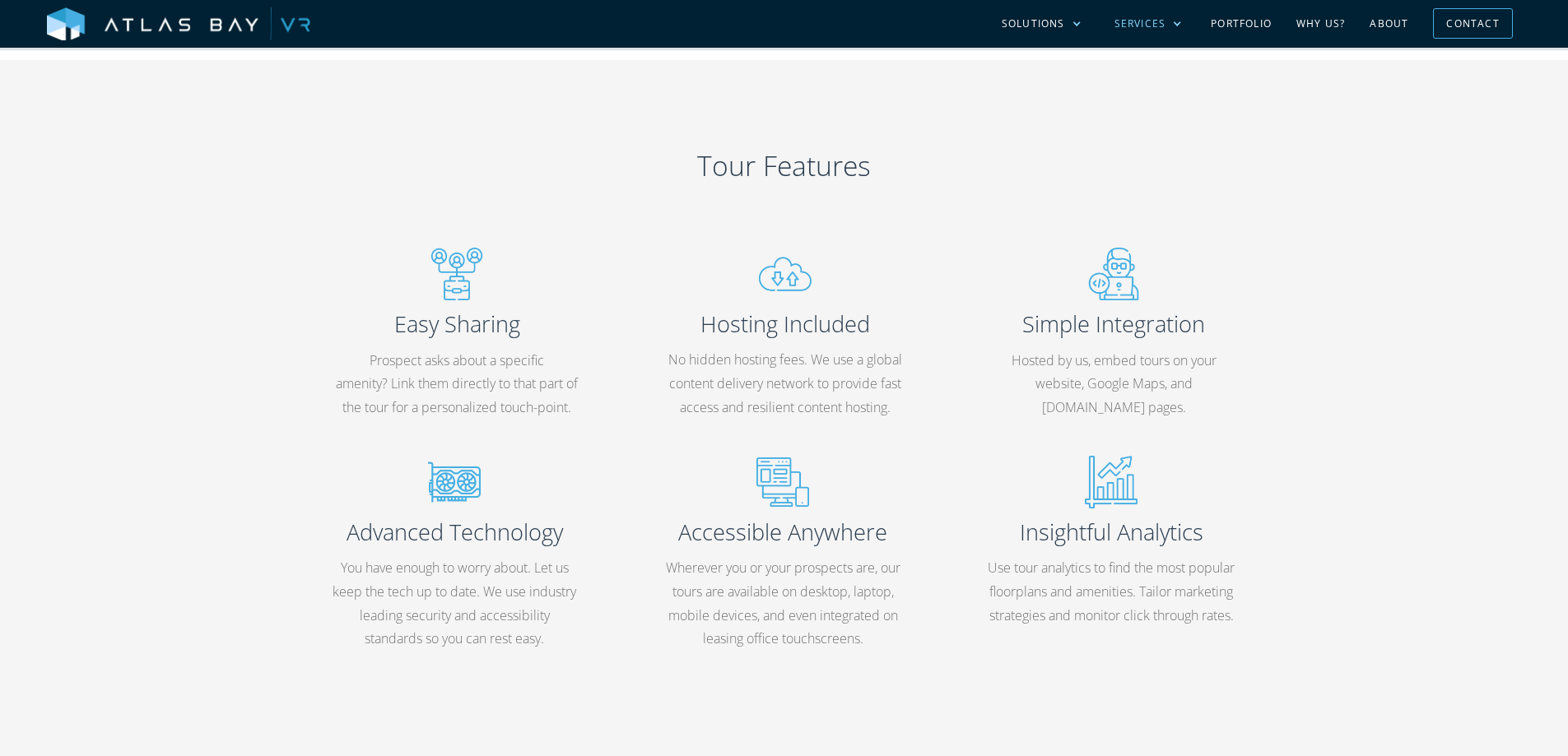
click at [1158, 21] on div "Services" at bounding box center [1140, 23] width 52 height 15
click at [1156, 127] on link "3D Renderings" at bounding box center [1169, 135] width 144 height 32
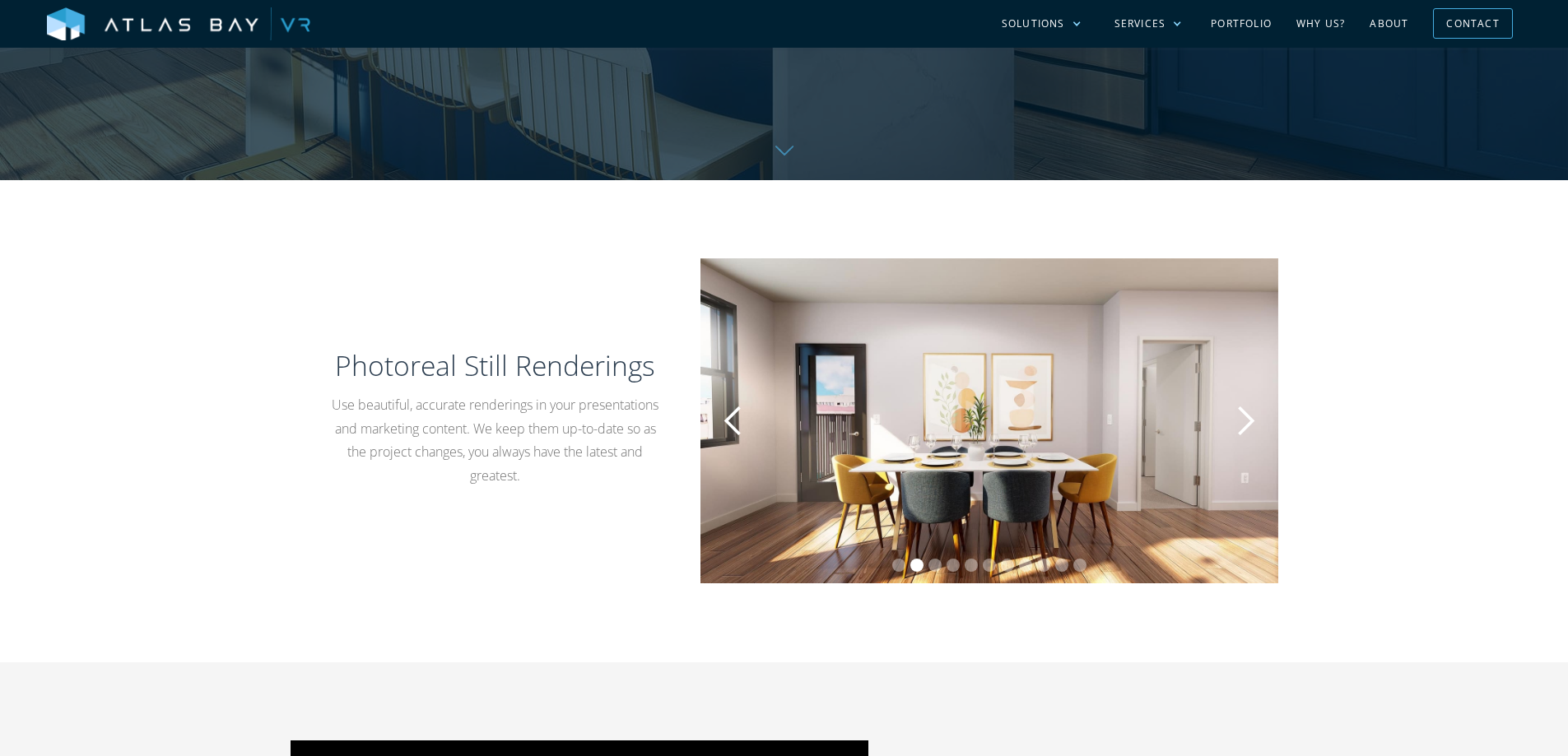
scroll to position [659, 0]
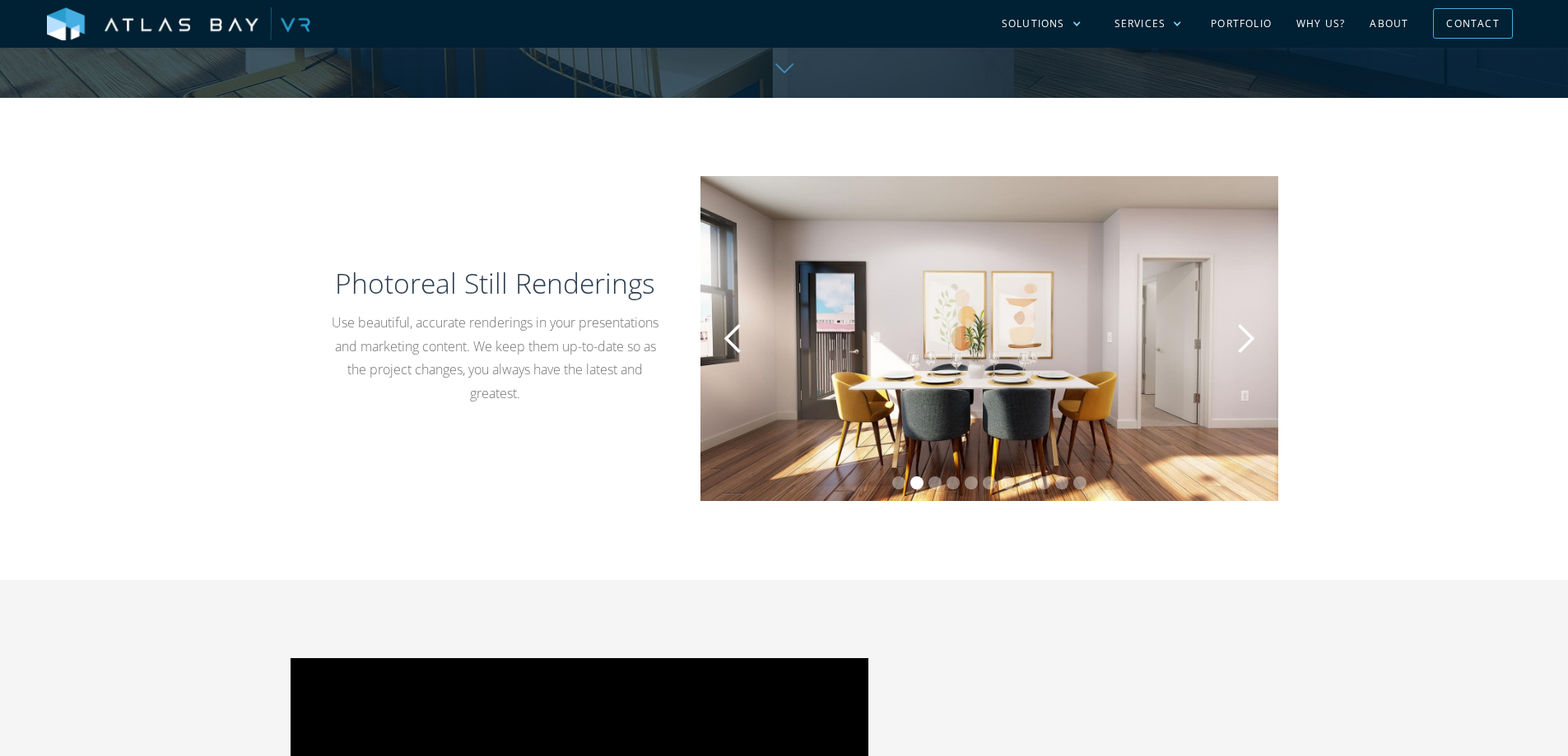
click at [1243, 336] on div "next slide" at bounding box center [1245, 338] width 33 height 33
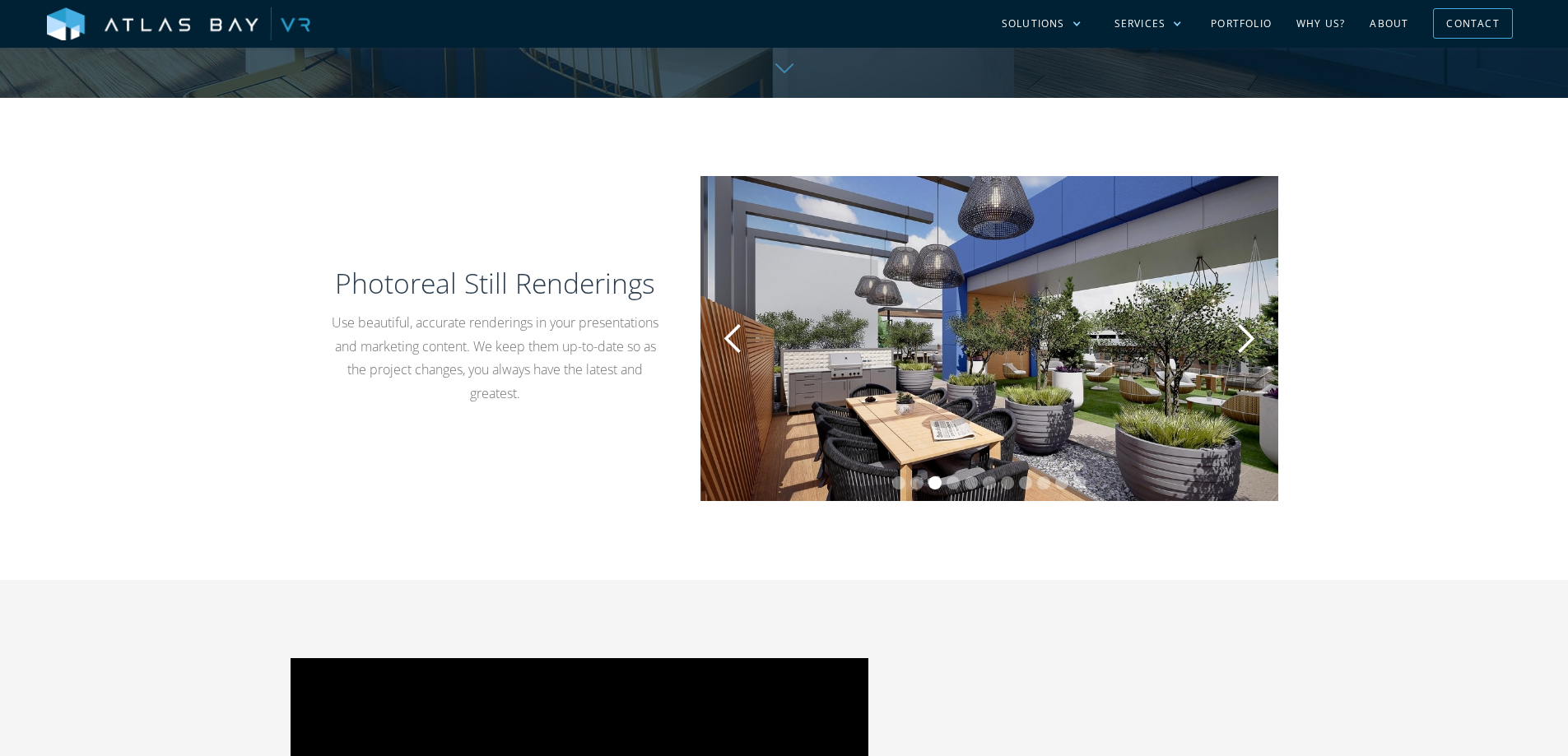
click at [1244, 336] on div "next slide" at bounding box center [1245, 338] width 33 height 33
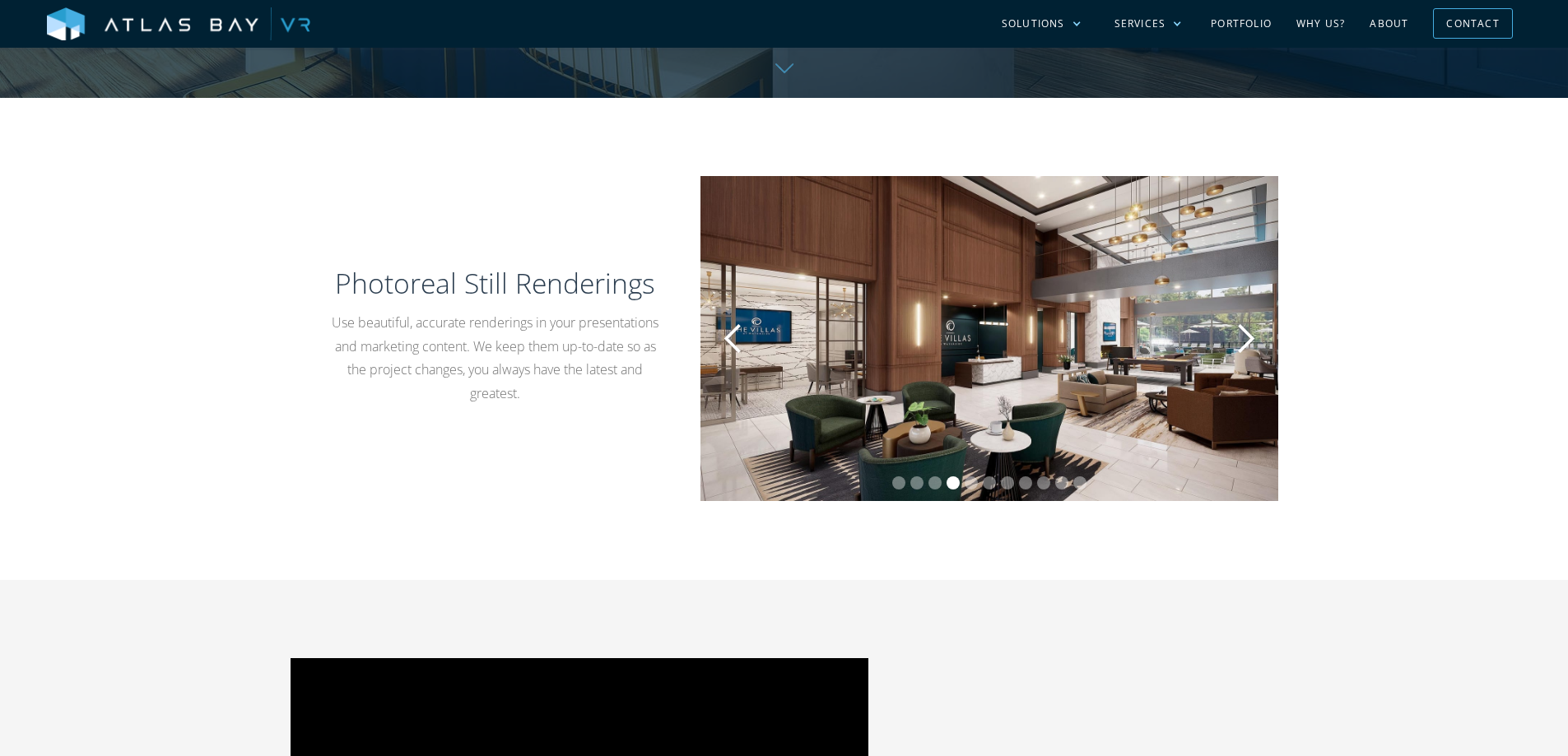
click at [1244, 336] on div "next slide" at bounding box center [1245, 338] width 33 height 33
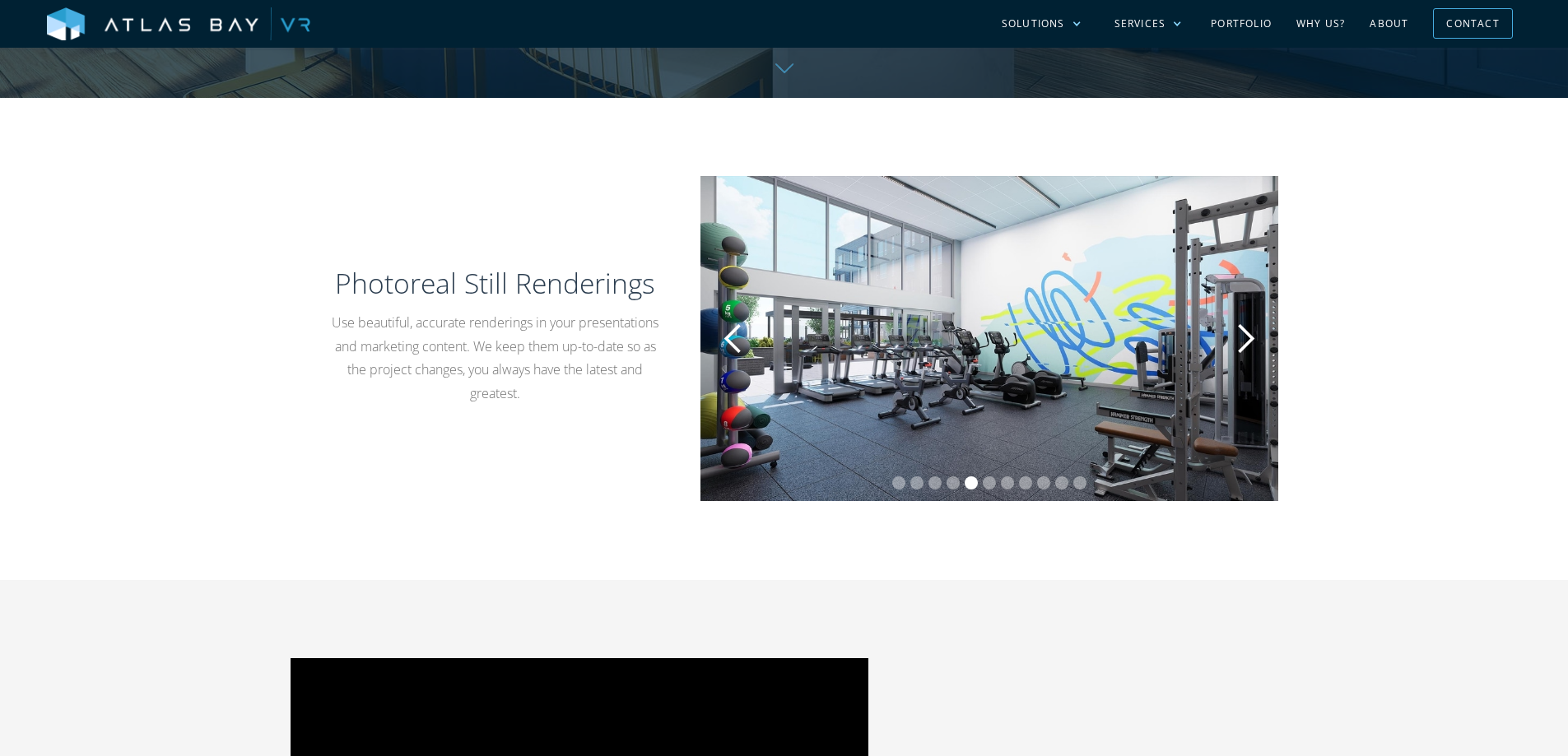
click at [726, 331] on div "previous slide" at bounding box center [733, 338] width 33 height 33
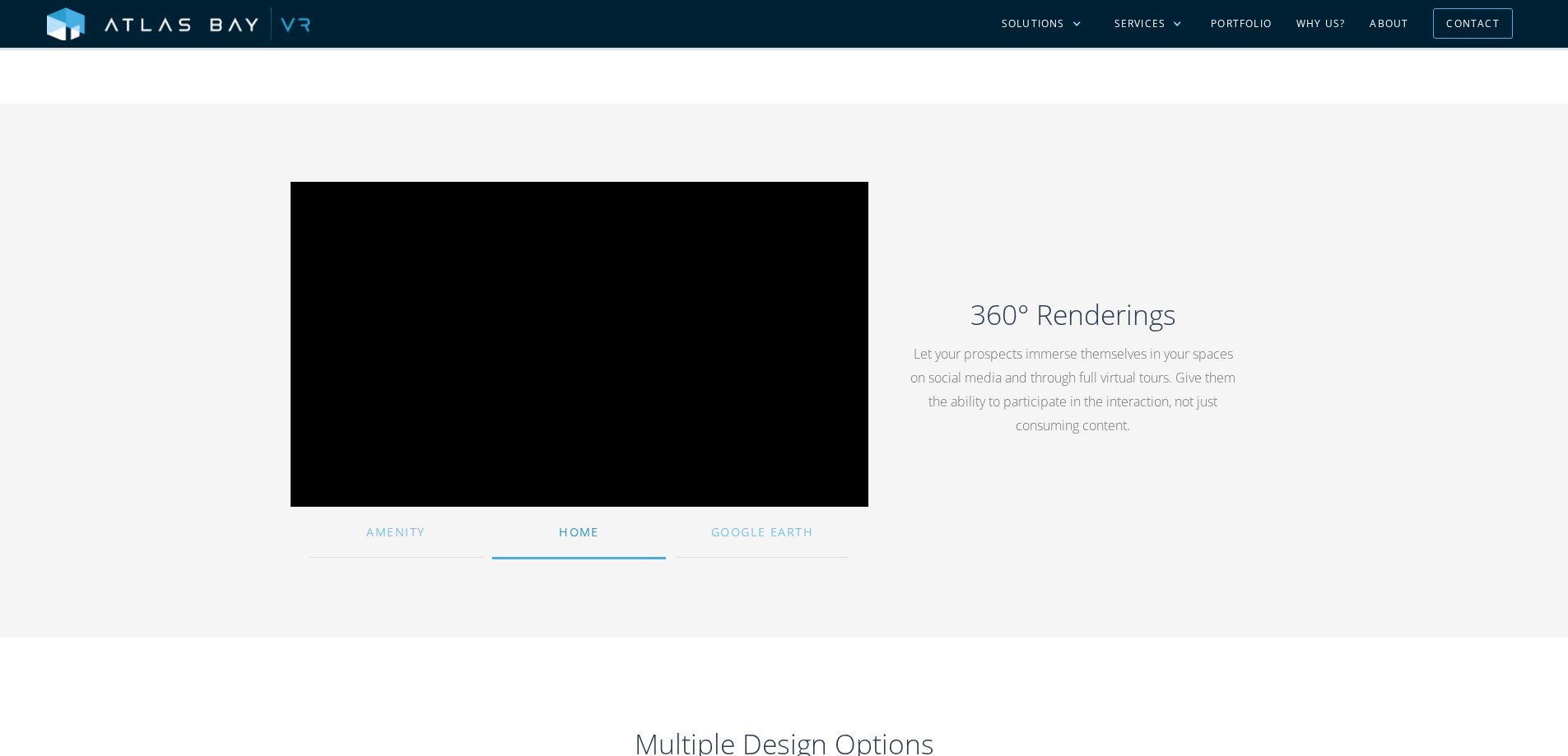
scroll to position [1152, 0]
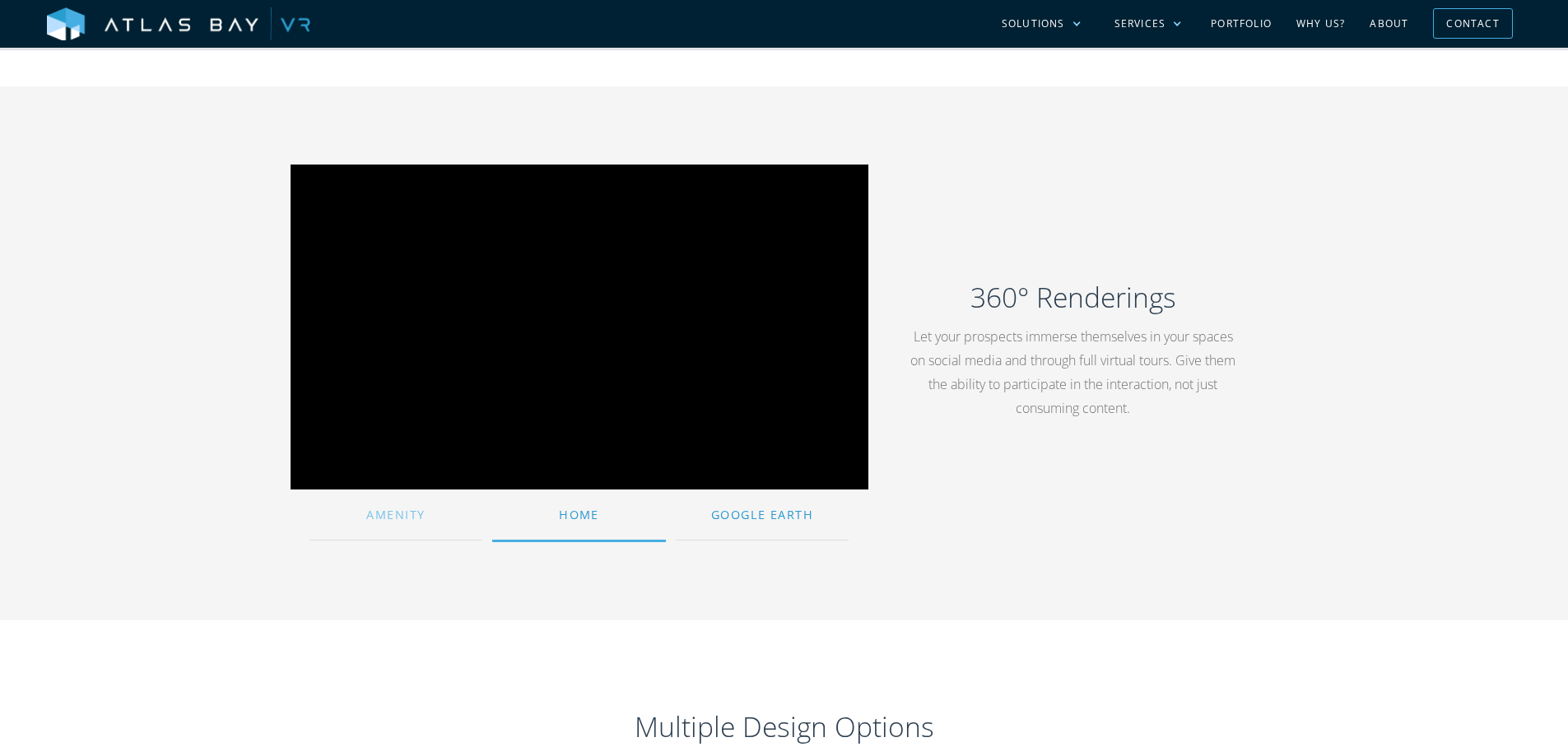
click at [734, 510] on div "Google Earth" at bounding box center [762, 515] width 174 height 36
click at [412, 523] on div "Amenity" at bounding box center [396, 515] width 174 height 36
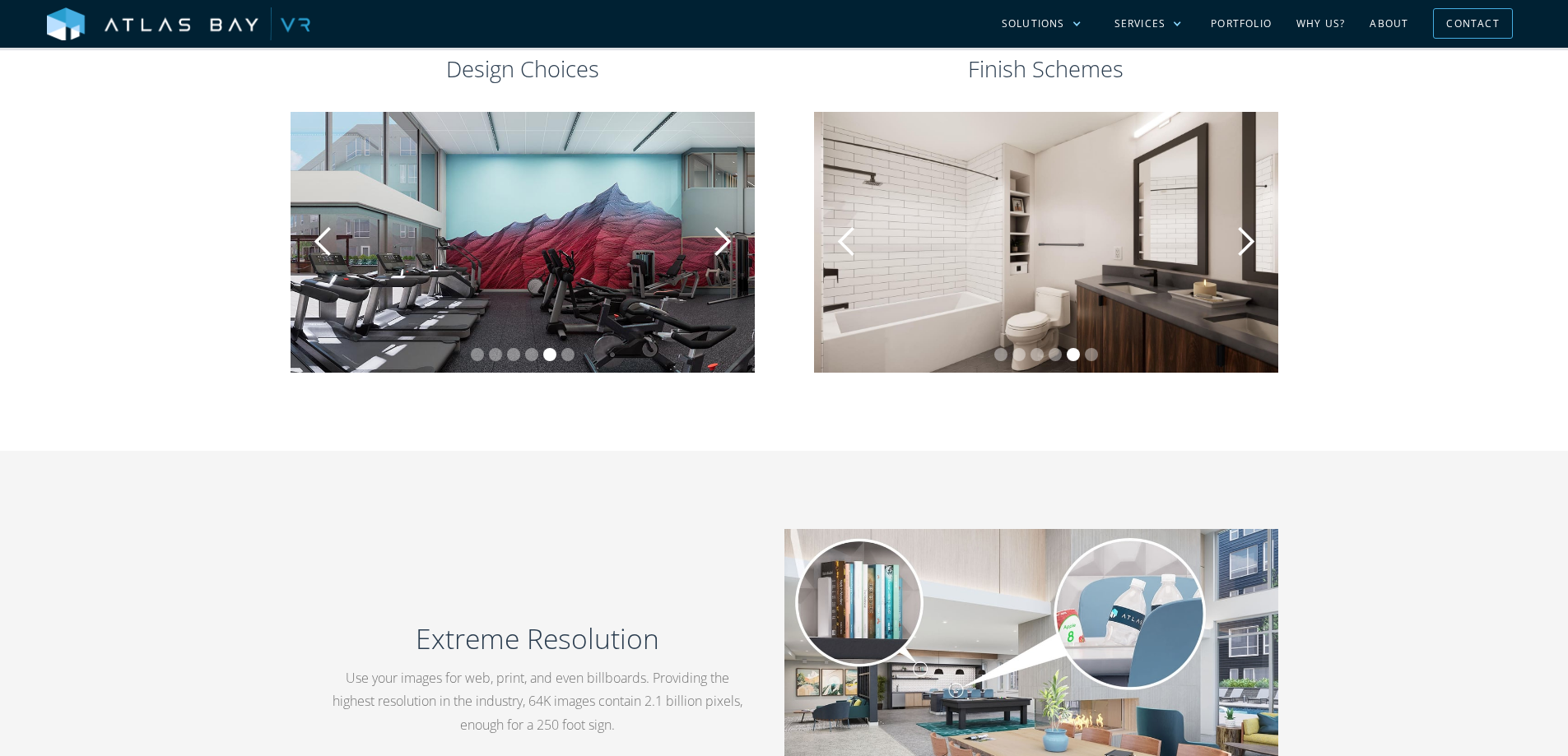
scroll to position [2305, 0]
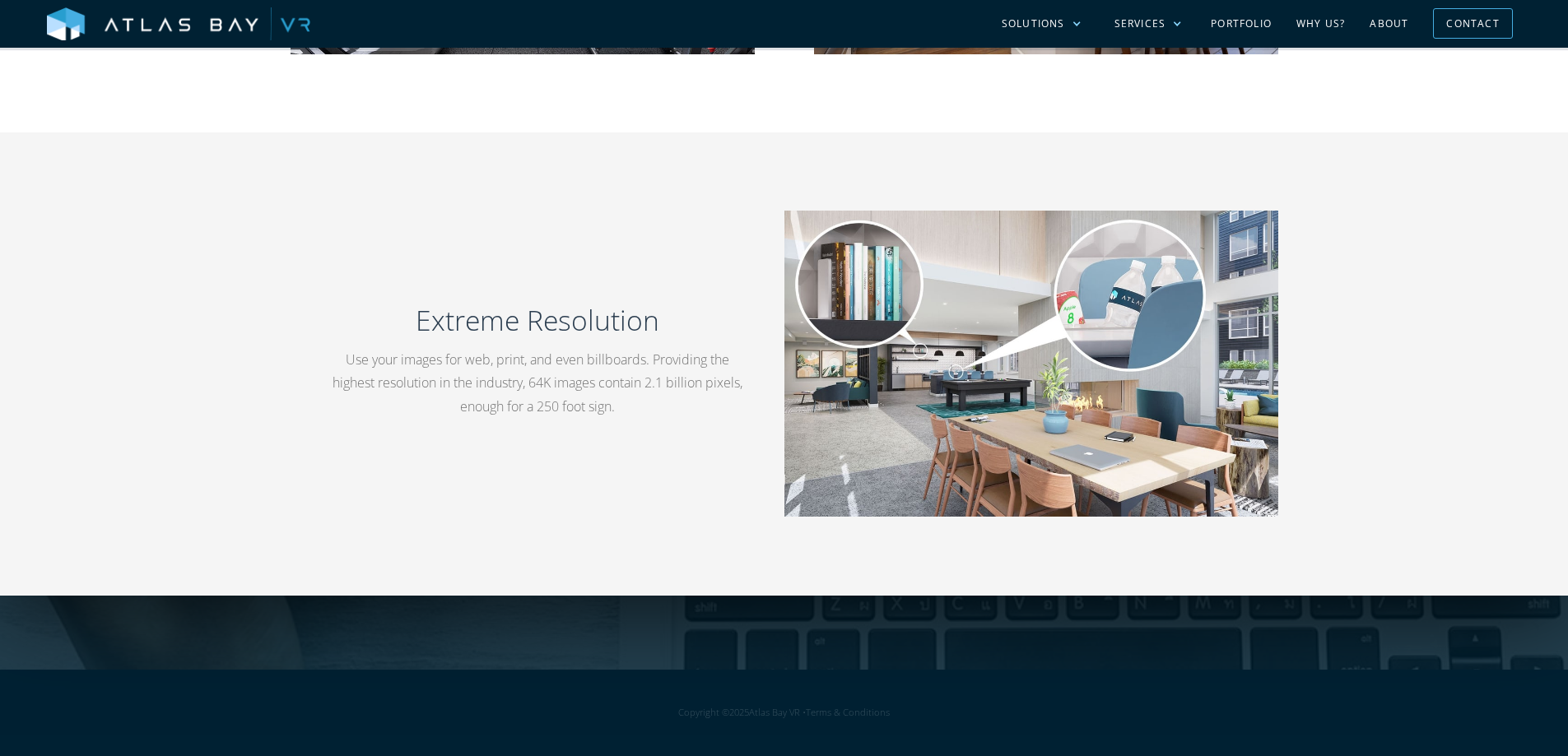
click at [635, 413] on p "Use your images for web, print, and even billboards. Providing the highest reso…" at bounding box center [537, 383] width 415 height 71
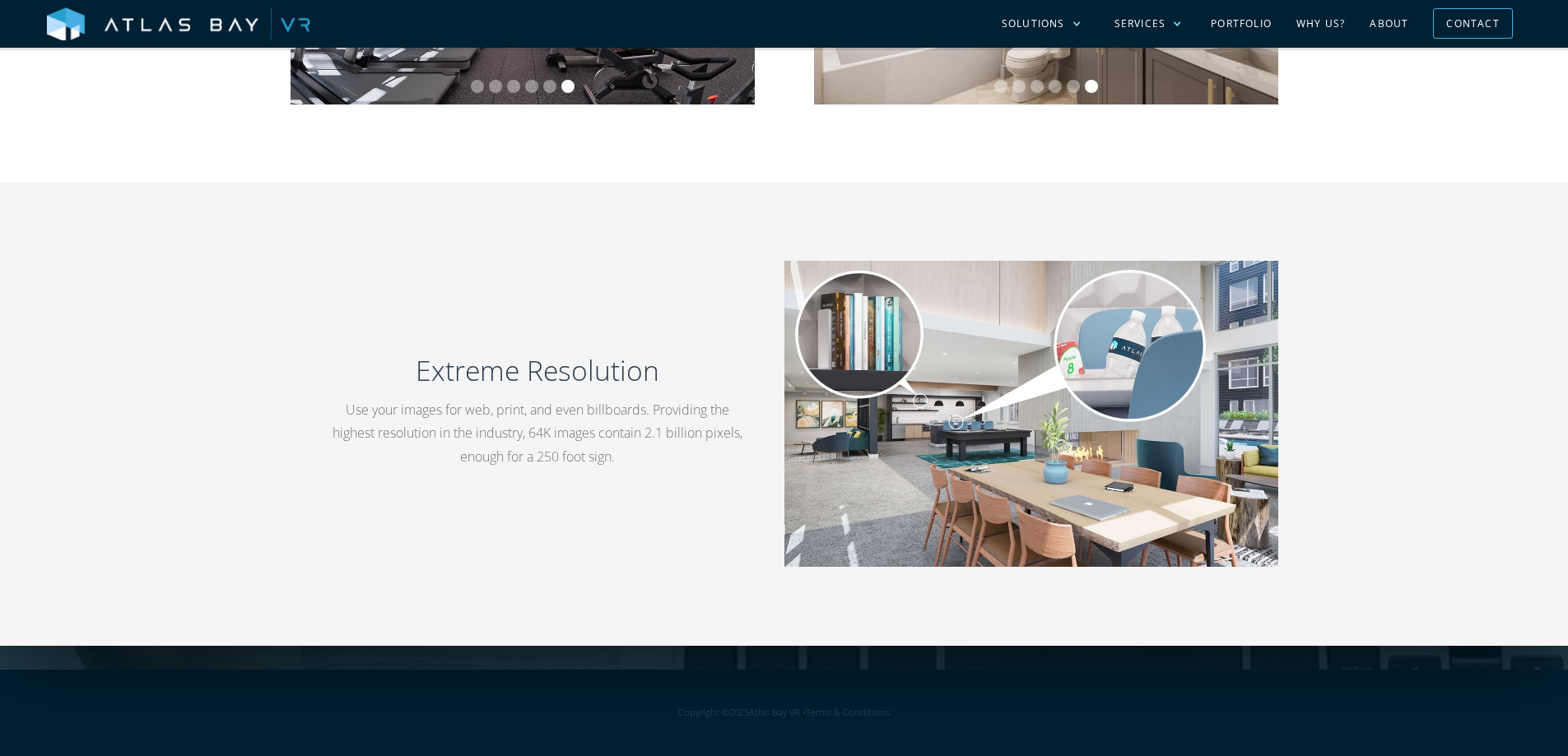
scroll to position [1349, 0]
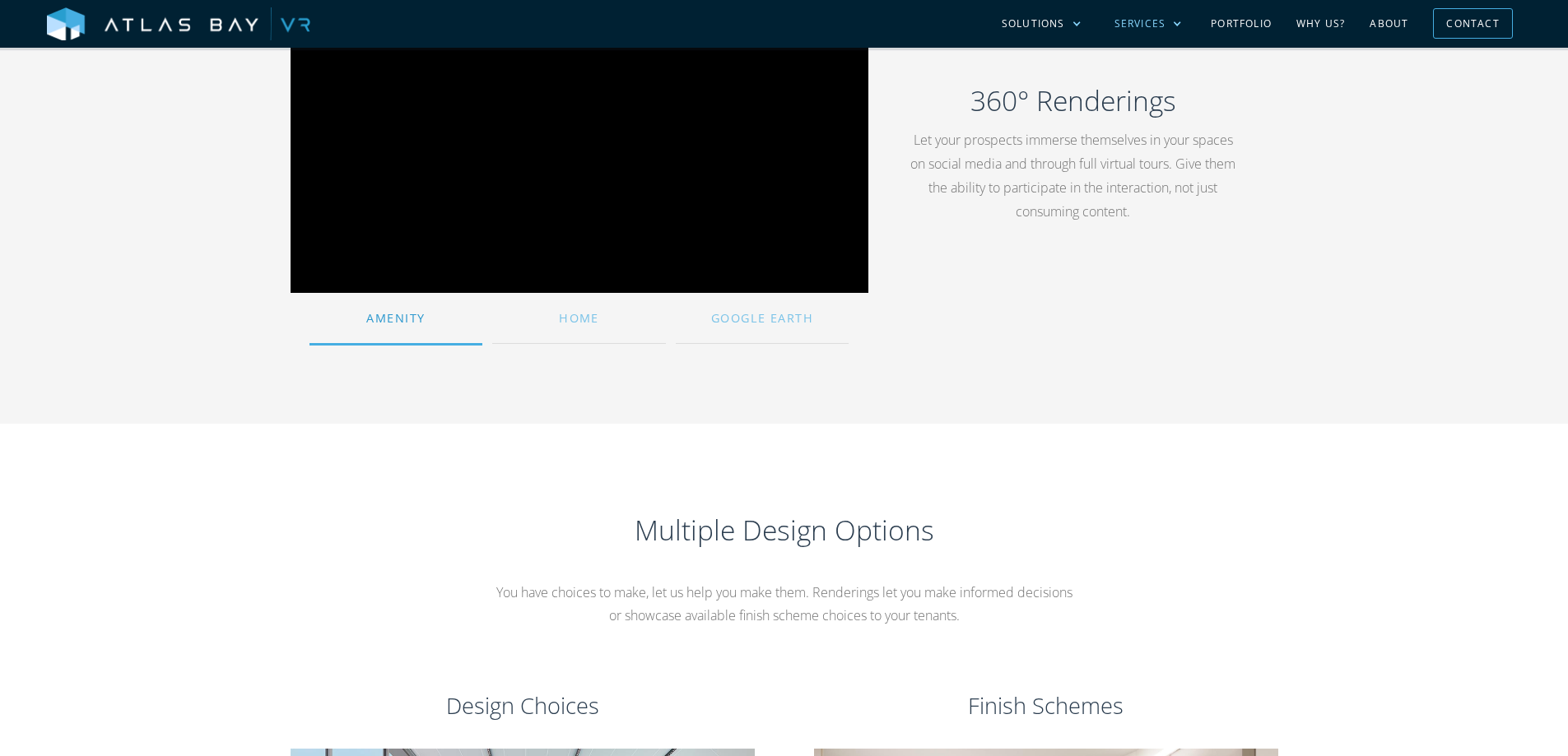
click at [1177, 27] on div at bounding box center [1176, 23] width 10 height 10
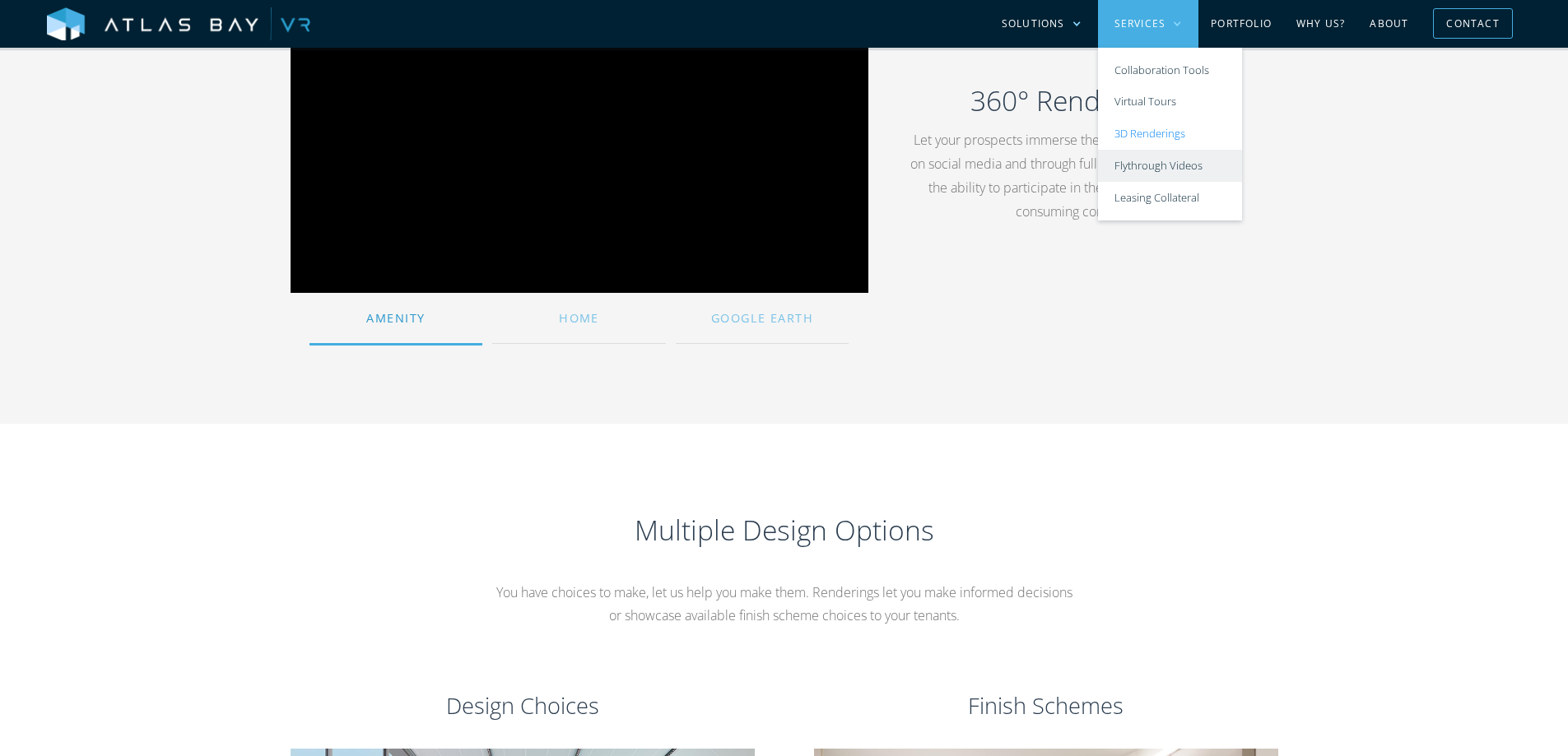
click at [1157, 166] on link "Flythrough Videos" at bounding box center [1169, 166] width 144 height 32
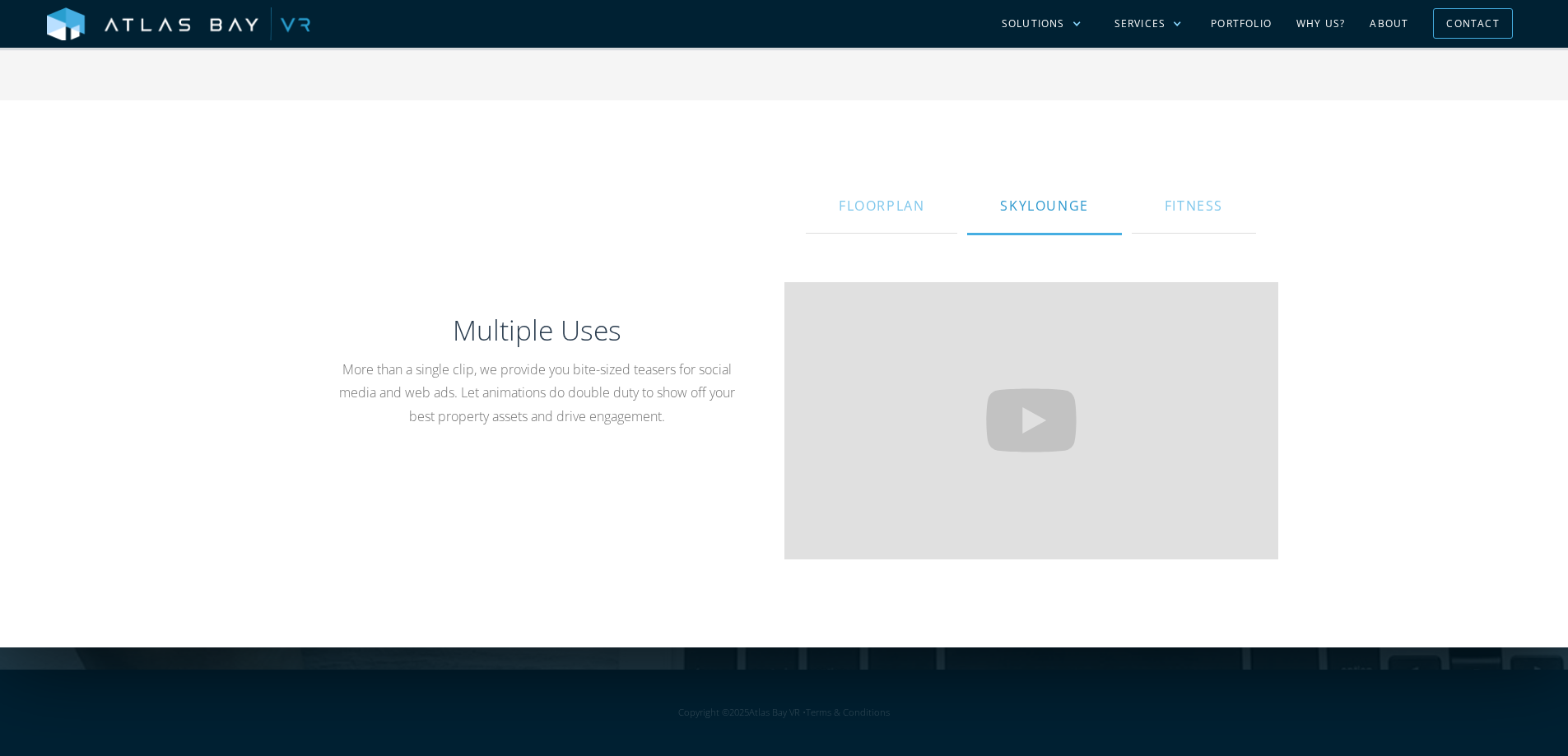
scroll to position [1646, 0]
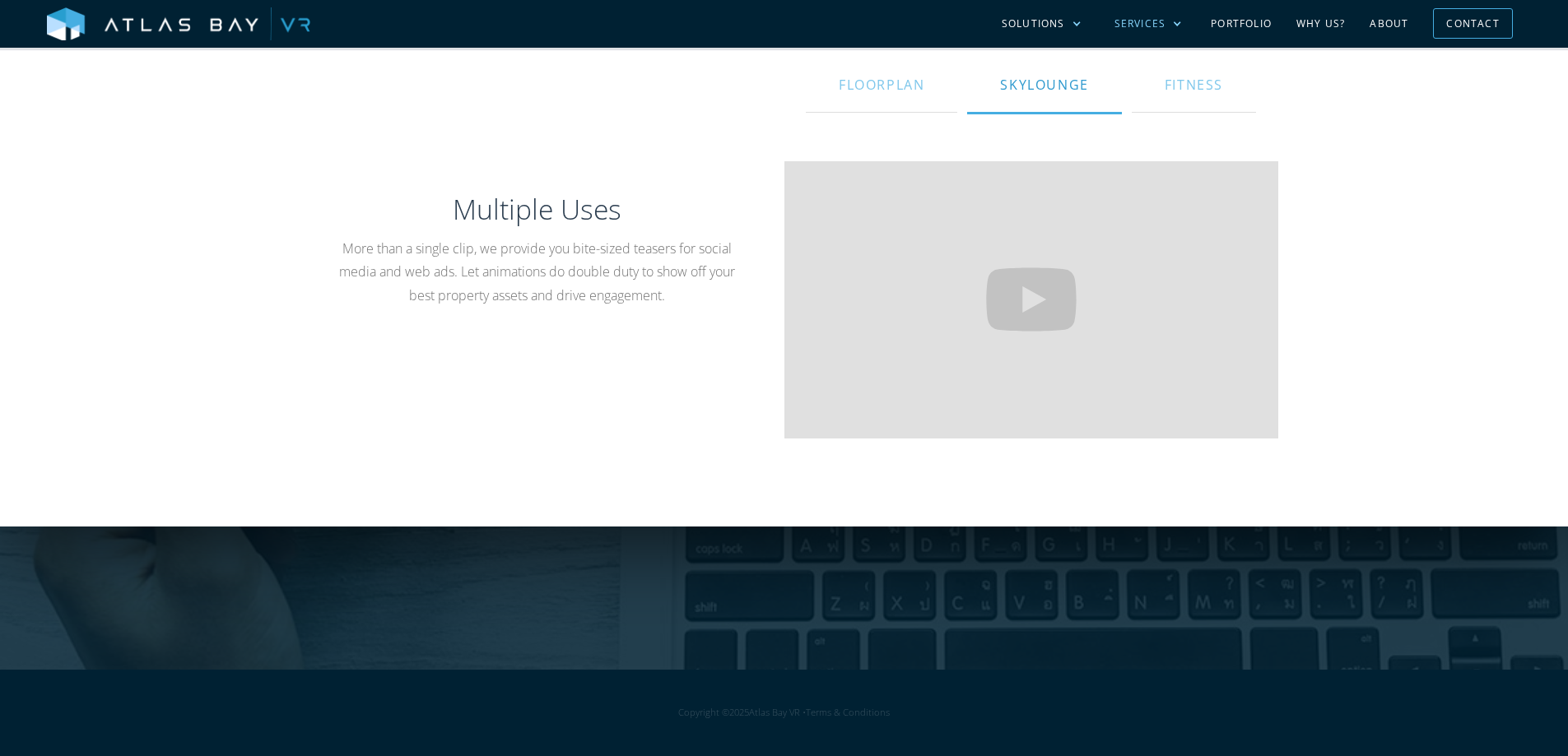
click at [1159, 29] on div "Services" at bounding box center [1140, 23] width 52 height 15
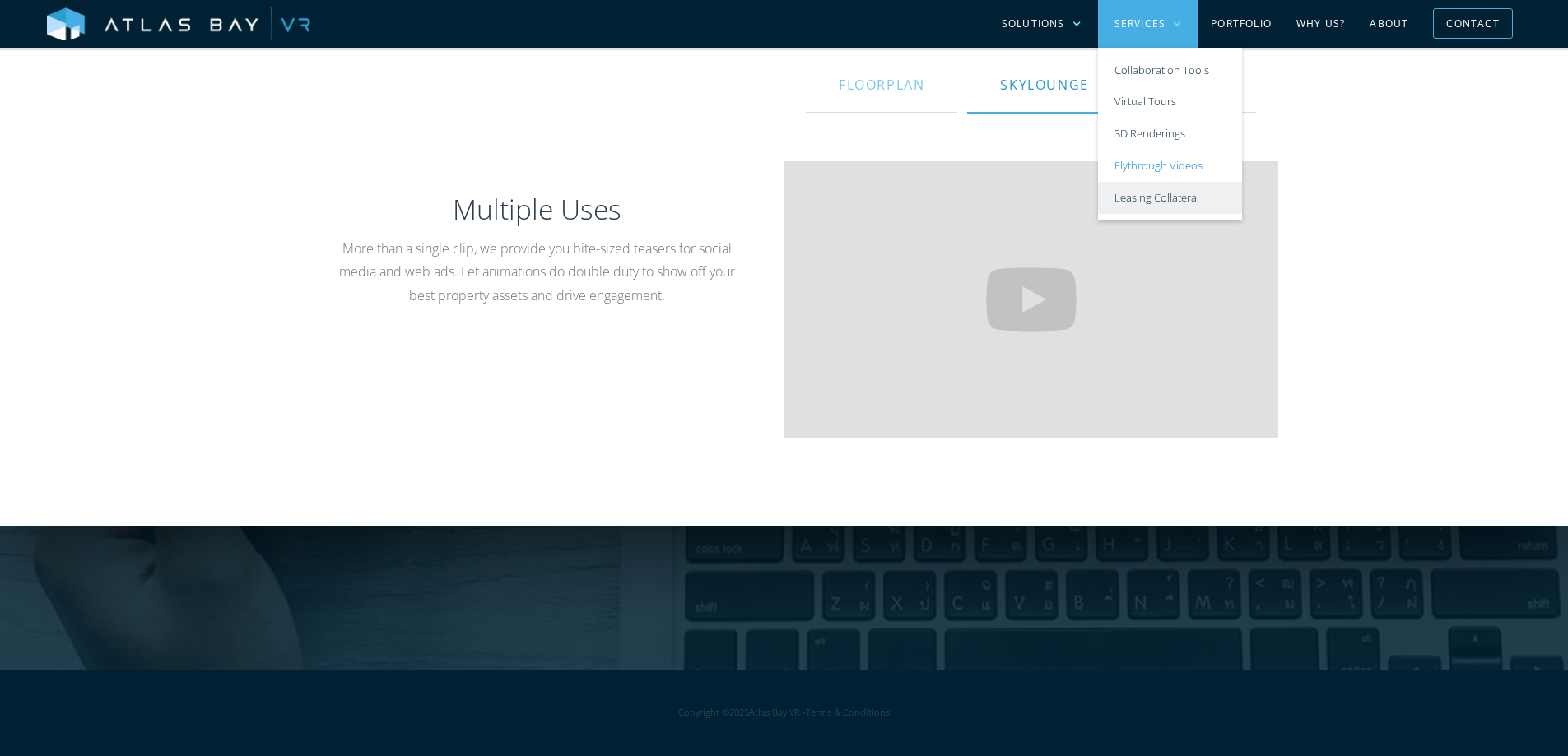
click at [1161, 195] on link "Leasing Collateral" at bounding box center [1169, 198] width 144 height 32
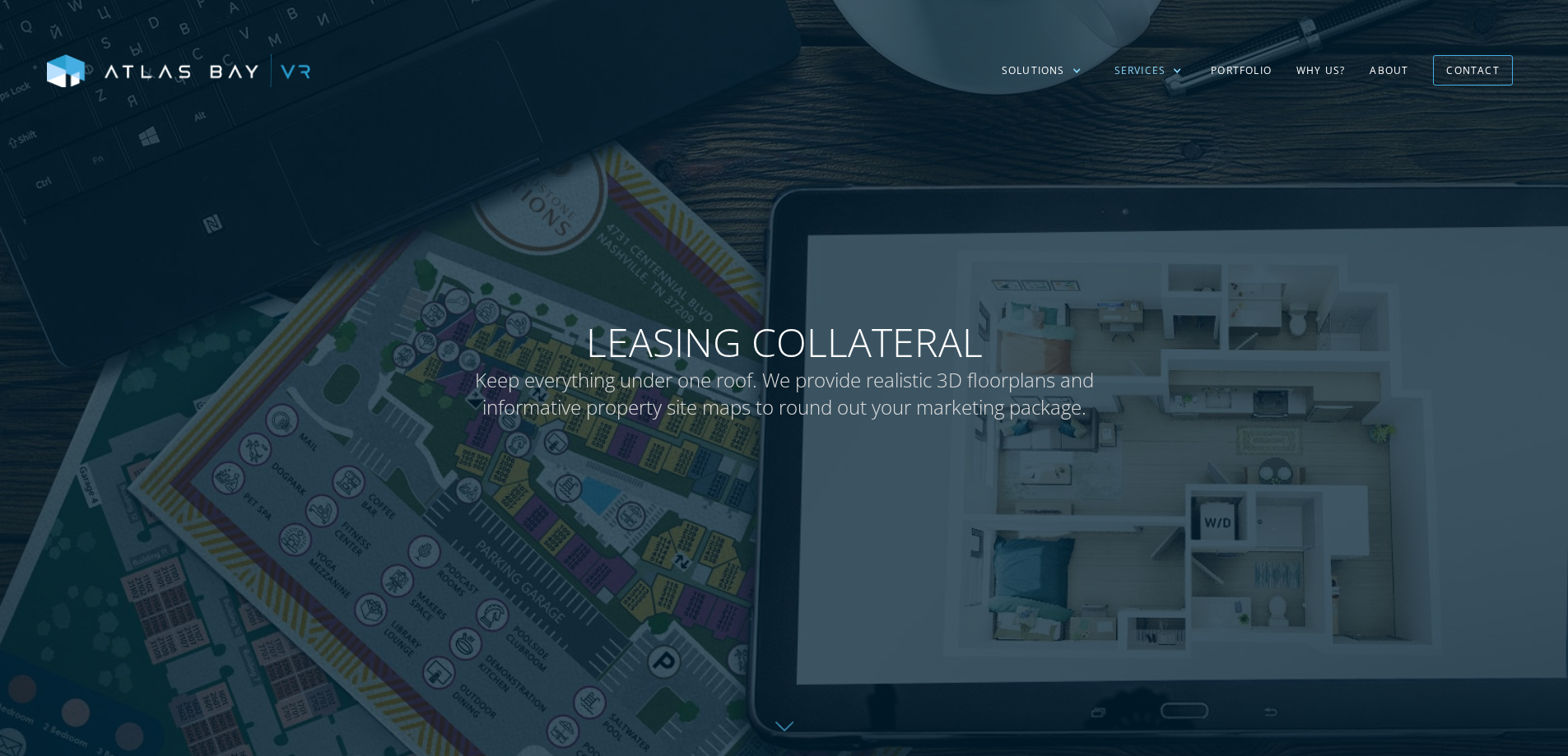
click at [1166, 73] on div "Services" at bounding box center [1140, 71] width 52 height 15
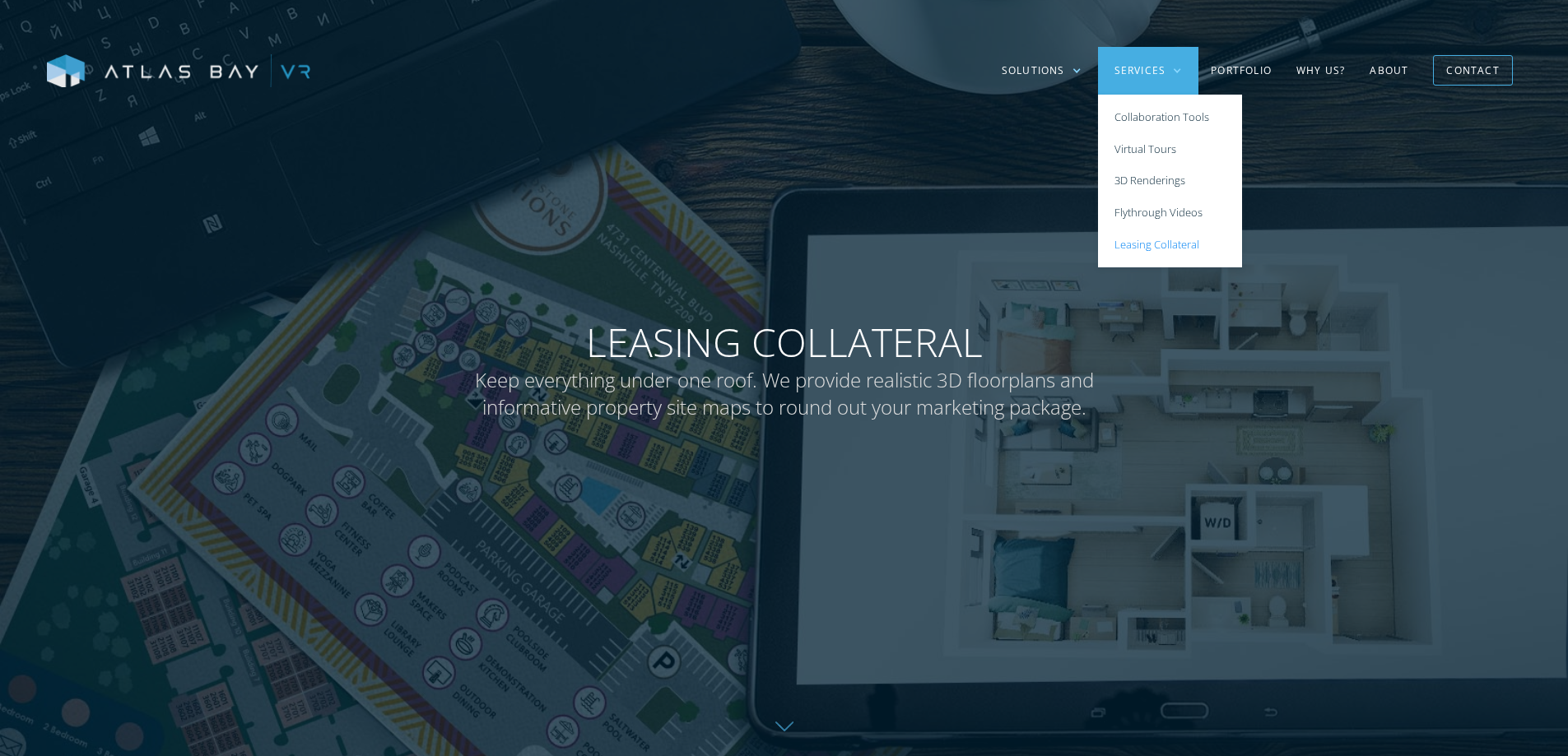
click at [291, 72] on img at bounding box center [178, 71] width 263 height 35
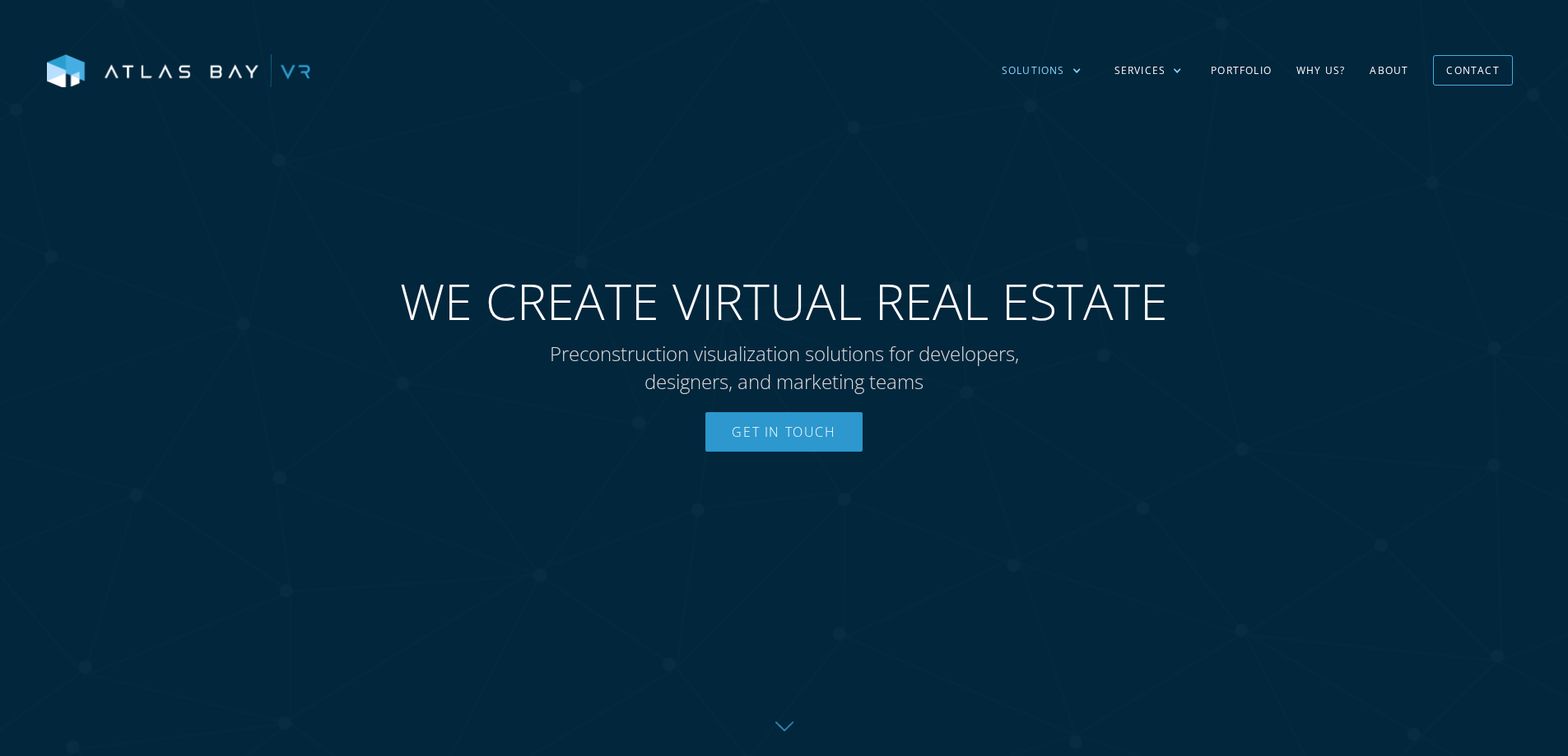
click at [1067, 70] on div "Solutions" at bounding box center [1041, 71] width 112 height 47
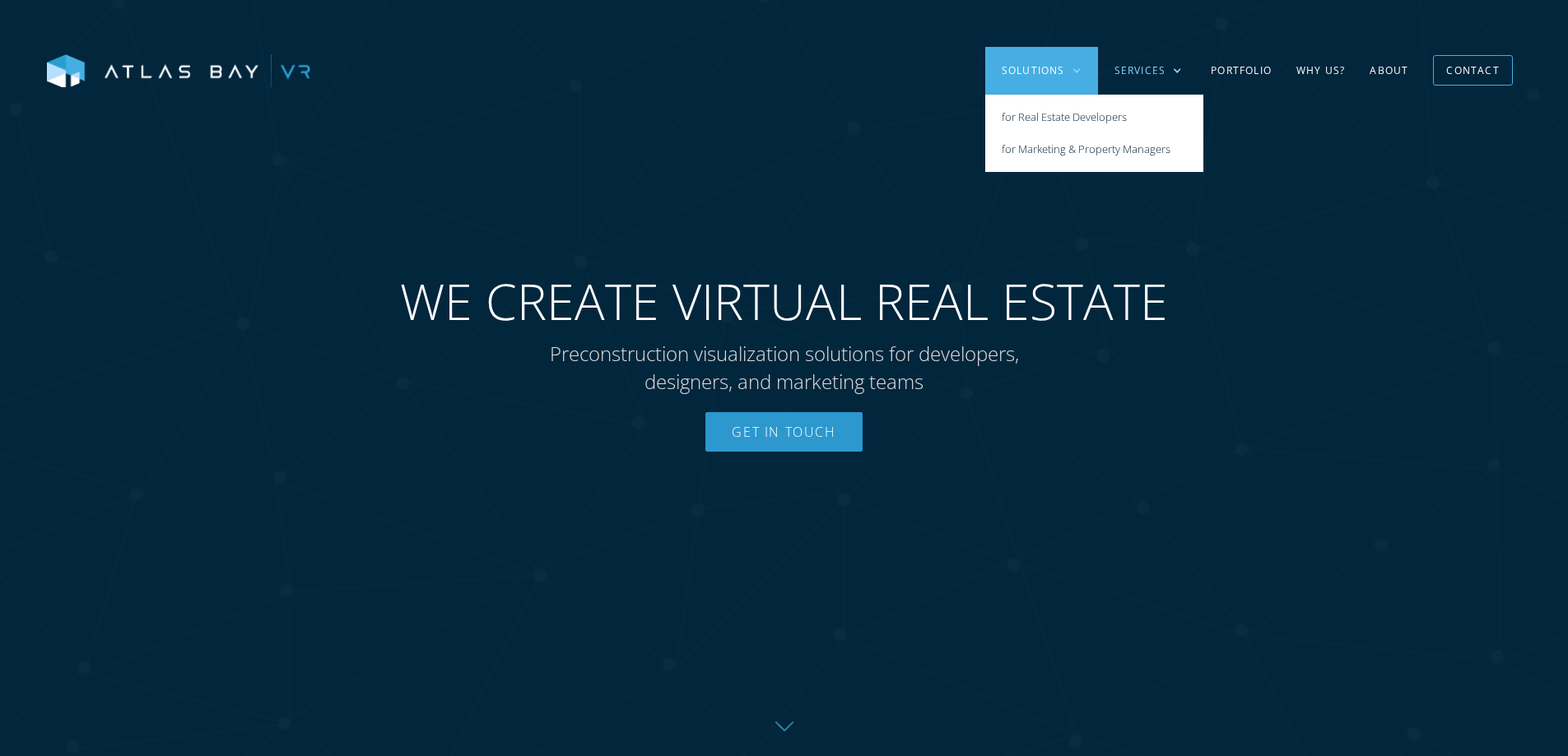
click at [1141, 73] on div "Services" at bounding box center [1140, 71] width 52 height 15
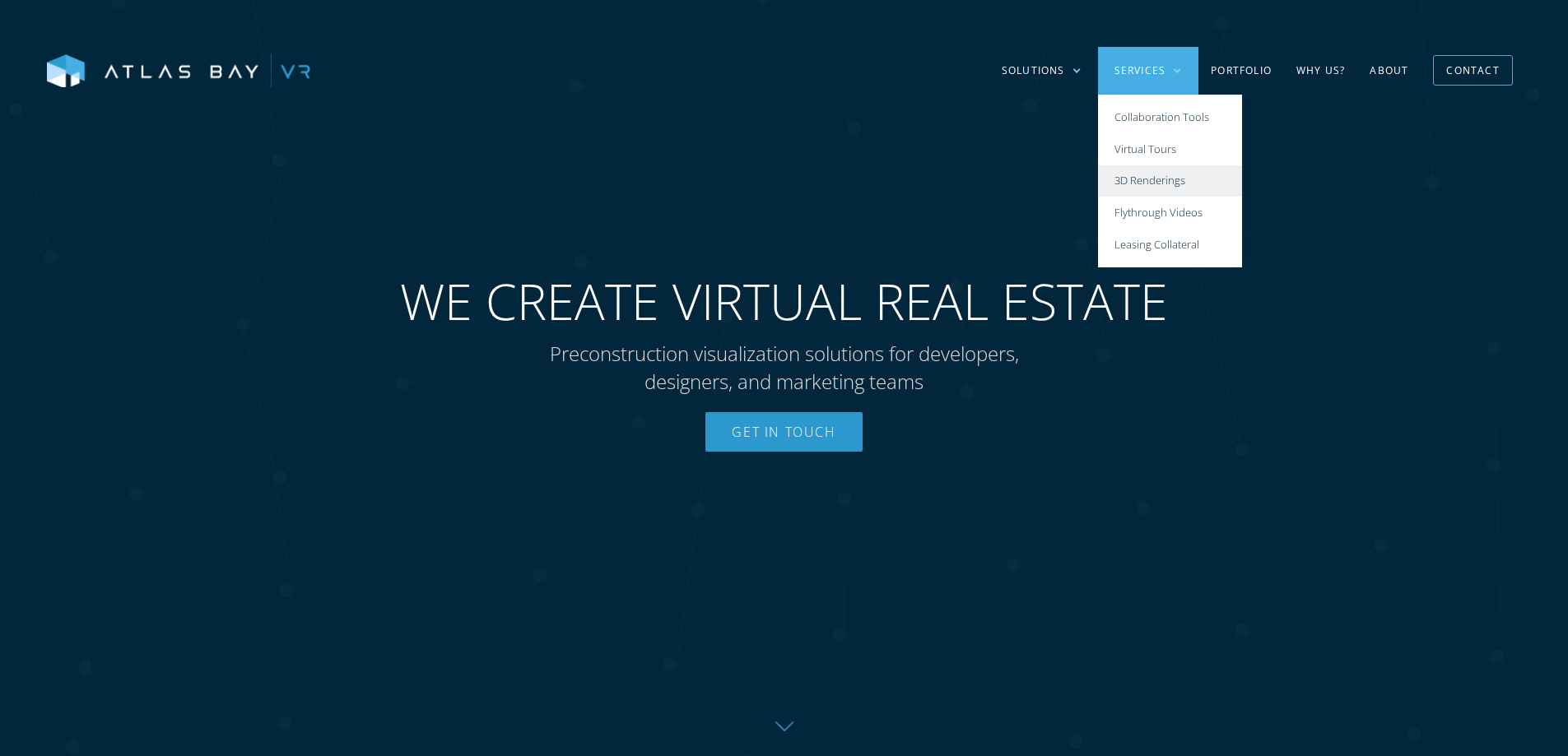
click at [1147, 173] on link "3D Renderings" at bounding box center [1169, 181] width 144 height 32
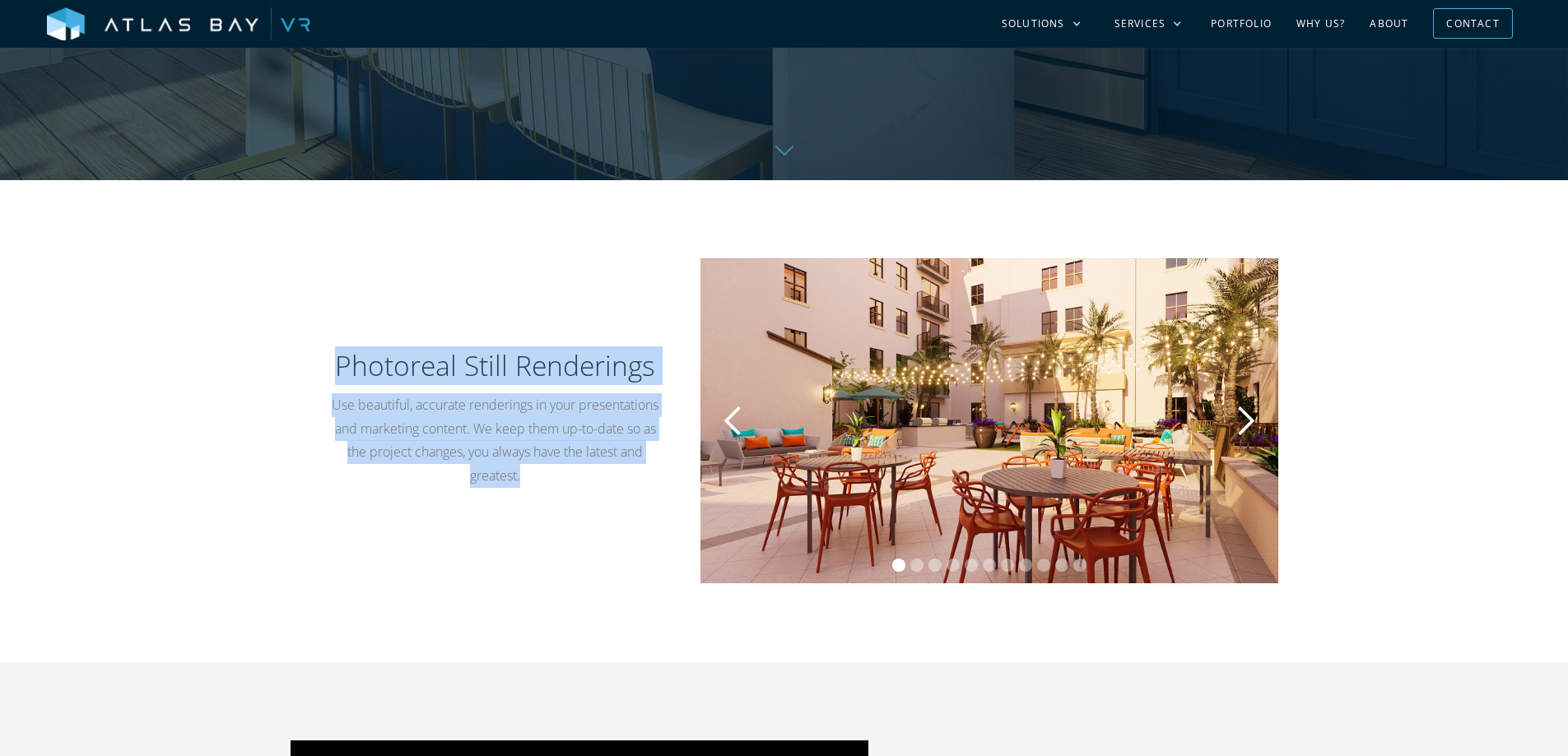
drag, startPoint x: 329, startPoint y: 365, endPoint x: 568, endPoint y: 480, distance: 265.2
click at [568, 480] on div "Photoreal Still Renderings Use beautiful, accurate renderings in your presentat…" at bounding box center [495, 421] width 331 height 166
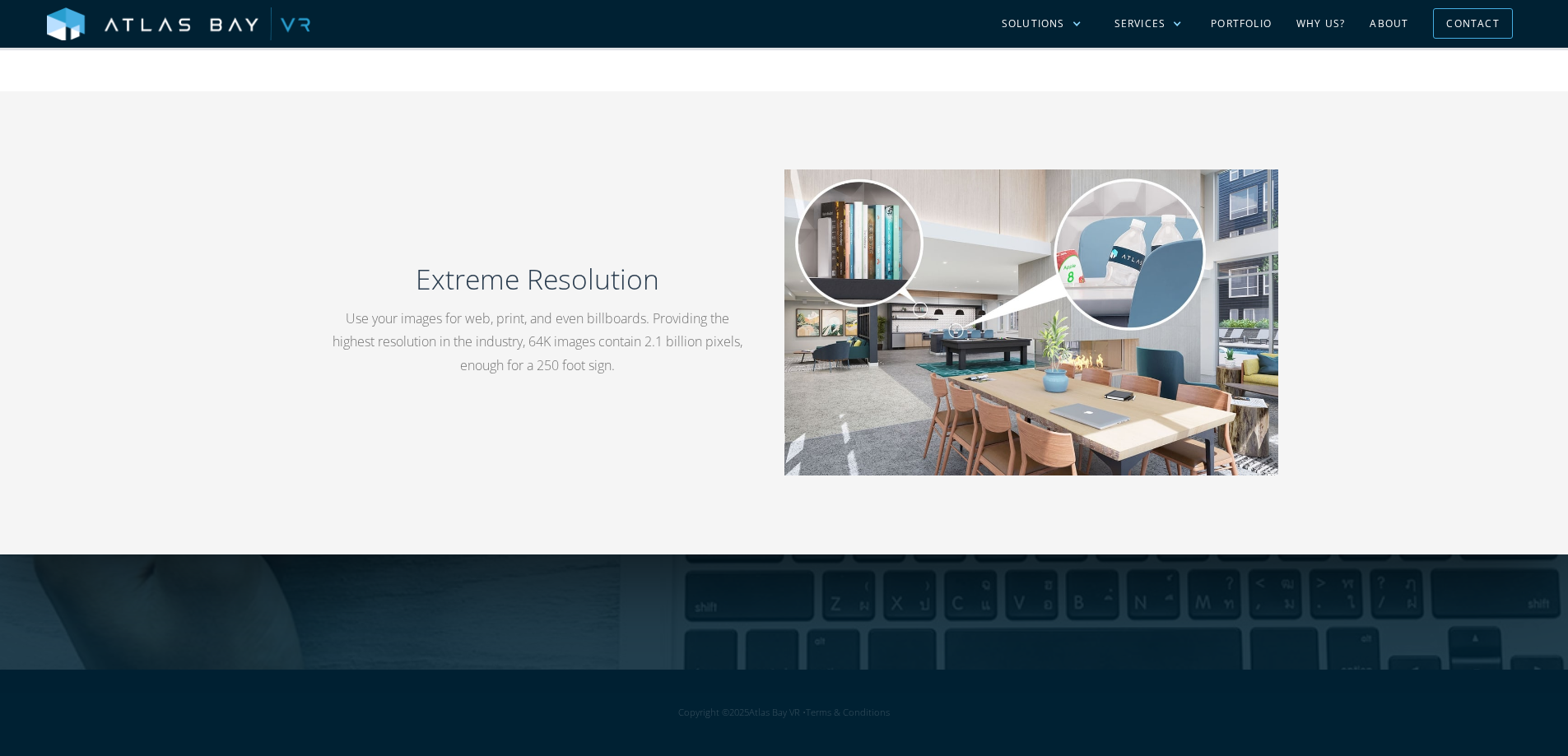
scroll to position [2337, 0]
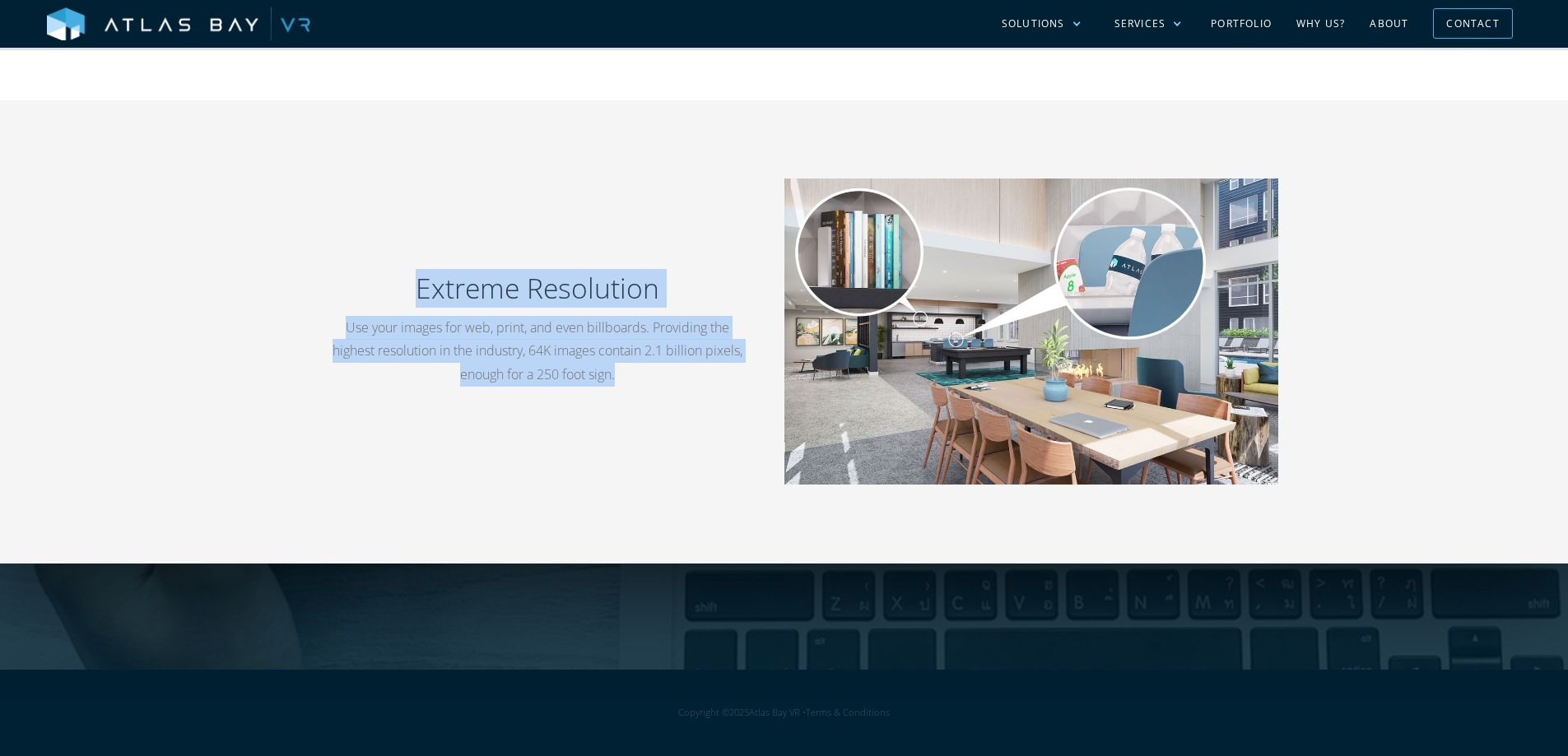
drag, startPoint x: 406, startPoint y: 287, endPoint x: 655, endPoint y: 379, distance: 265.5
click at [655, 379] on div "Extreme Resolution Use your images for web, print, and even billboards. Providi…" at bounding box center [537, 332] width 415 height 143
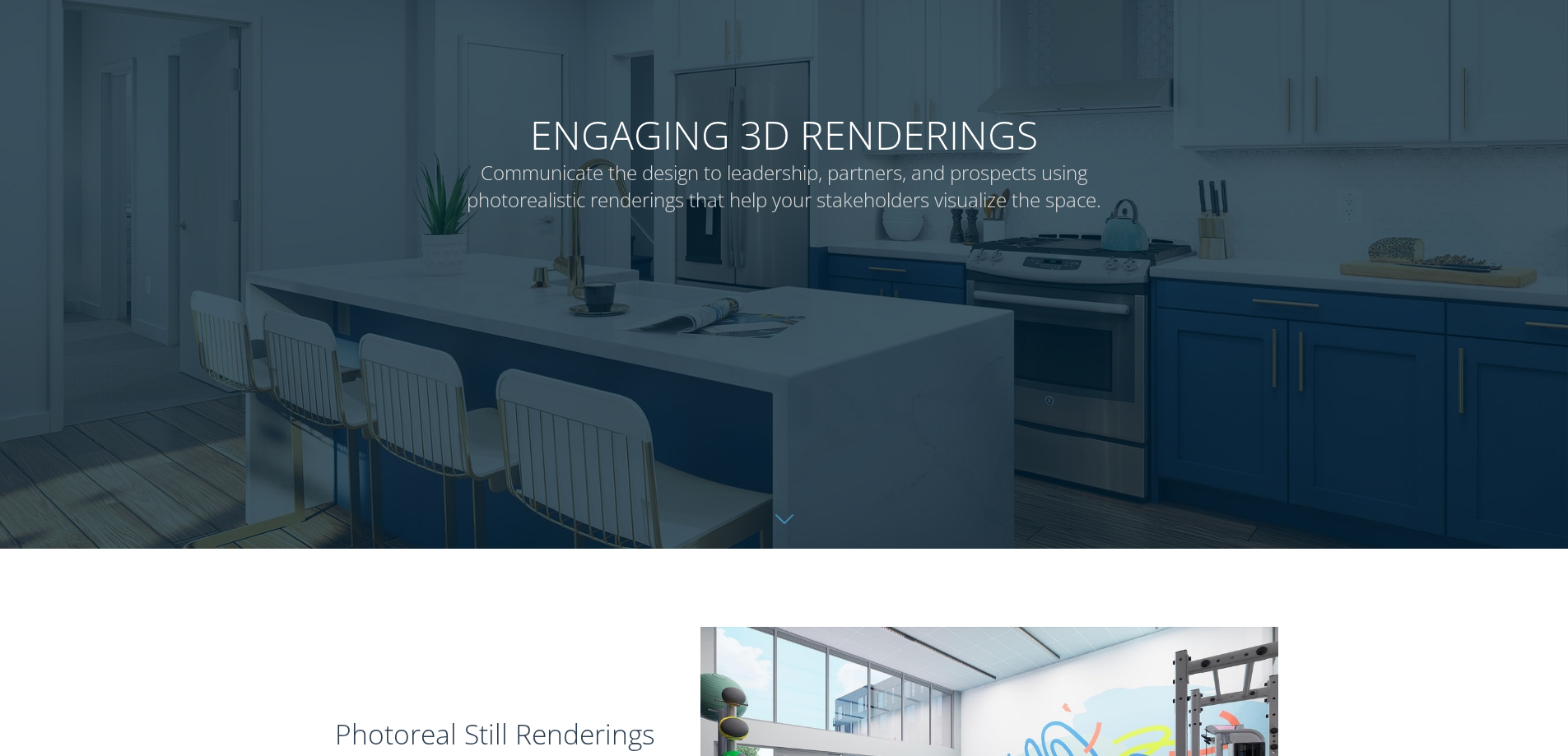
scroll to position [0, 0]
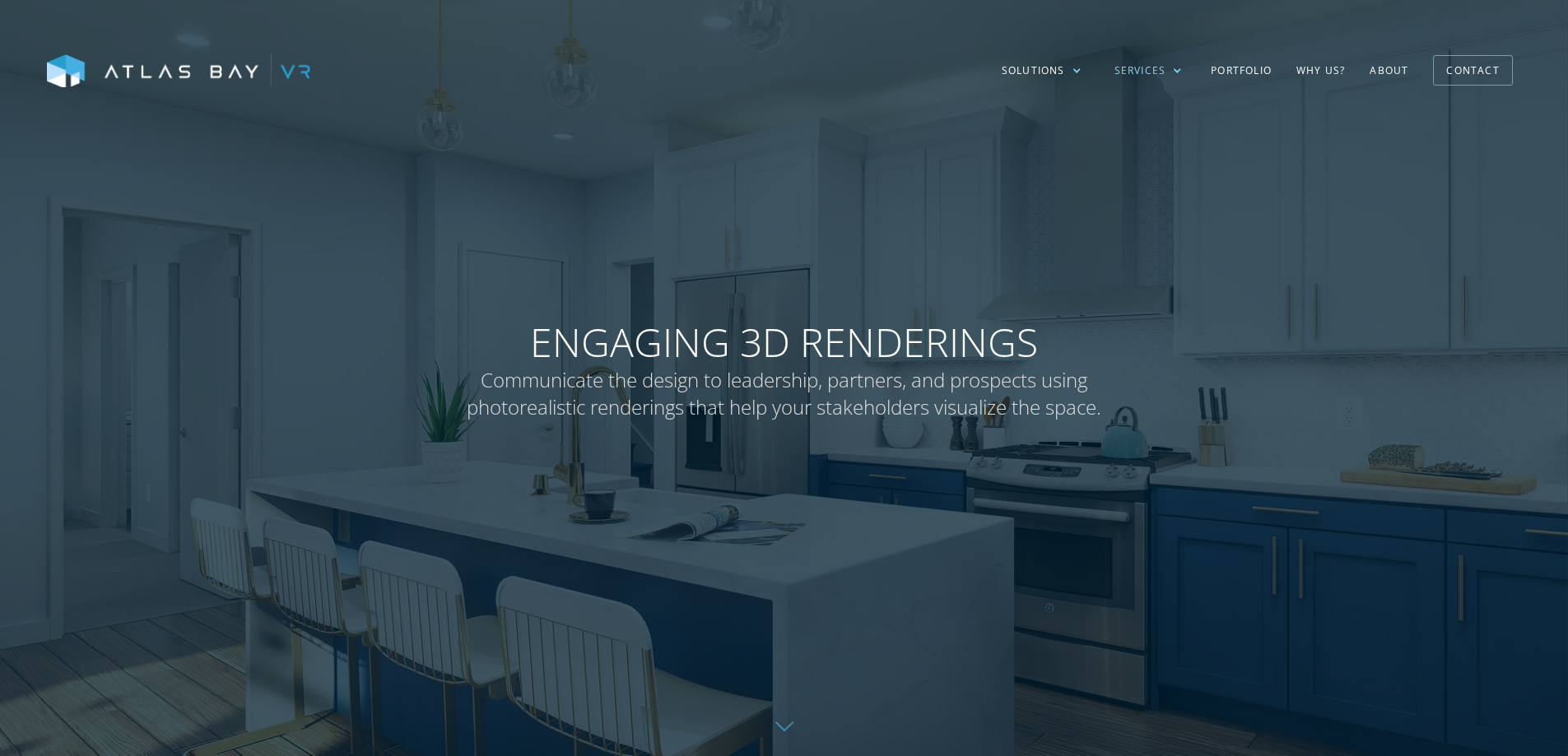
click at [1173, 70] on div at bounding box center [1176, 71] width 10 height 10
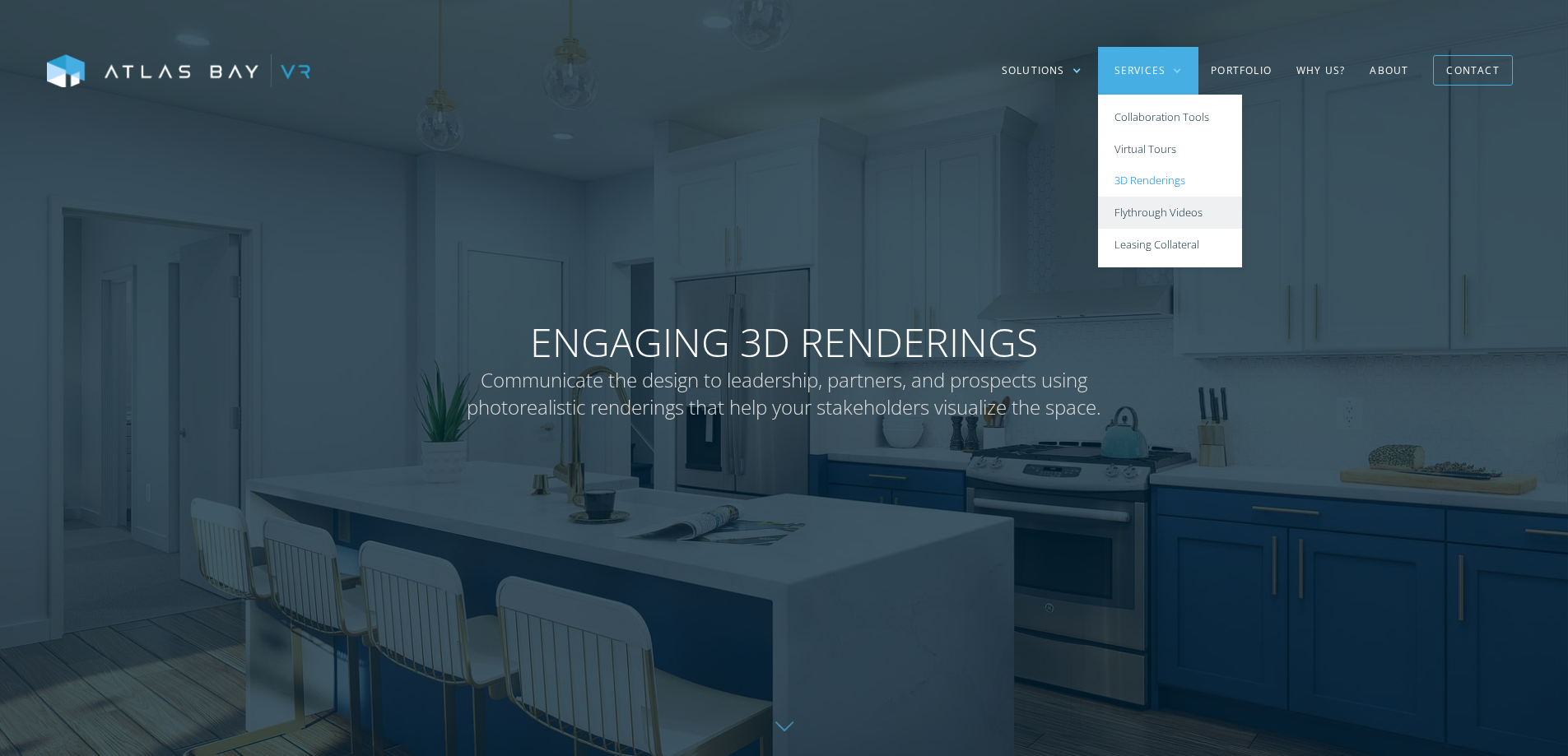
click at [1182, 217] on link "Flythrough Videos" at bounding box center [1169, 212] width 144 height 32
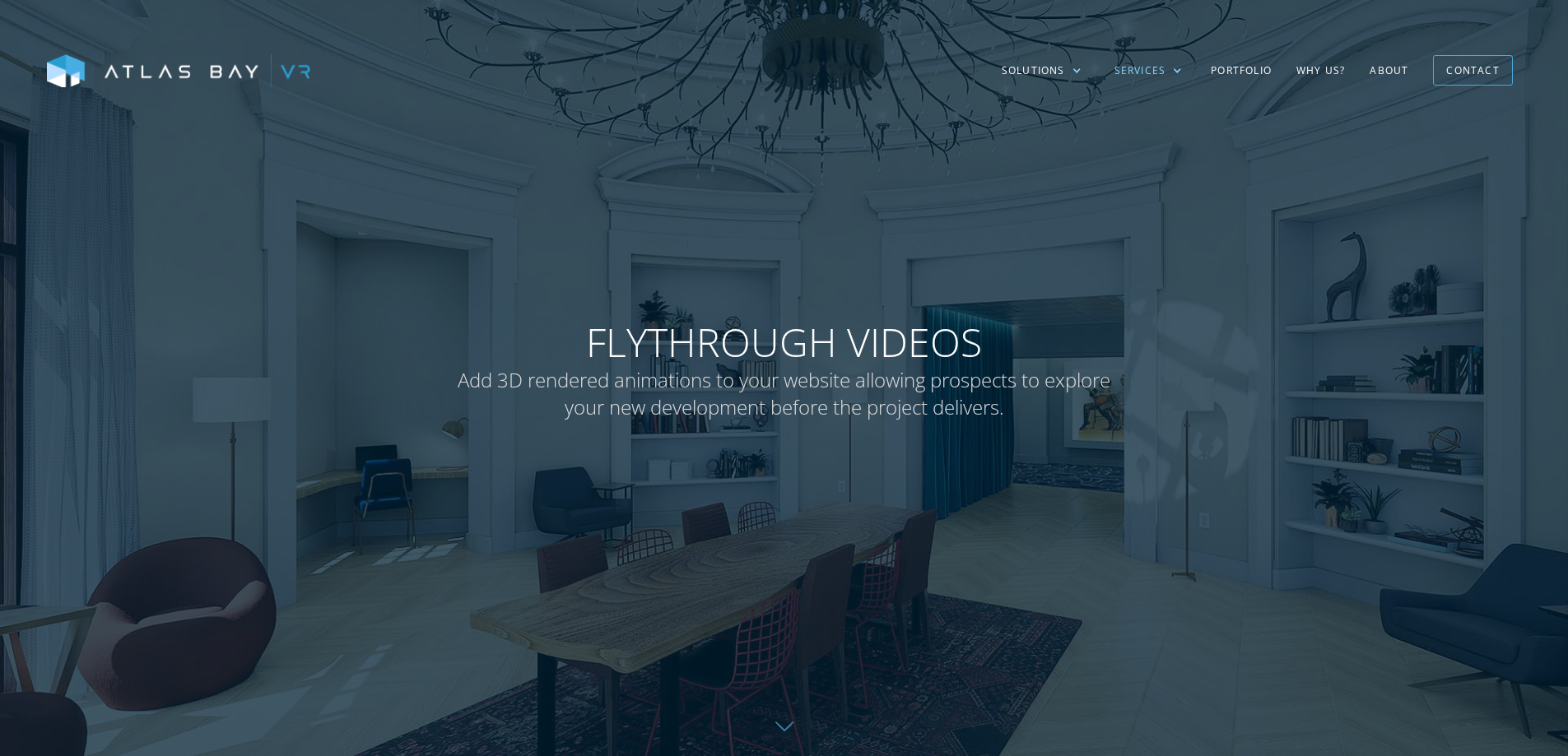
click at [1171, 76] on div "Services" at bounding box center [1148, 71] width 101 height 47
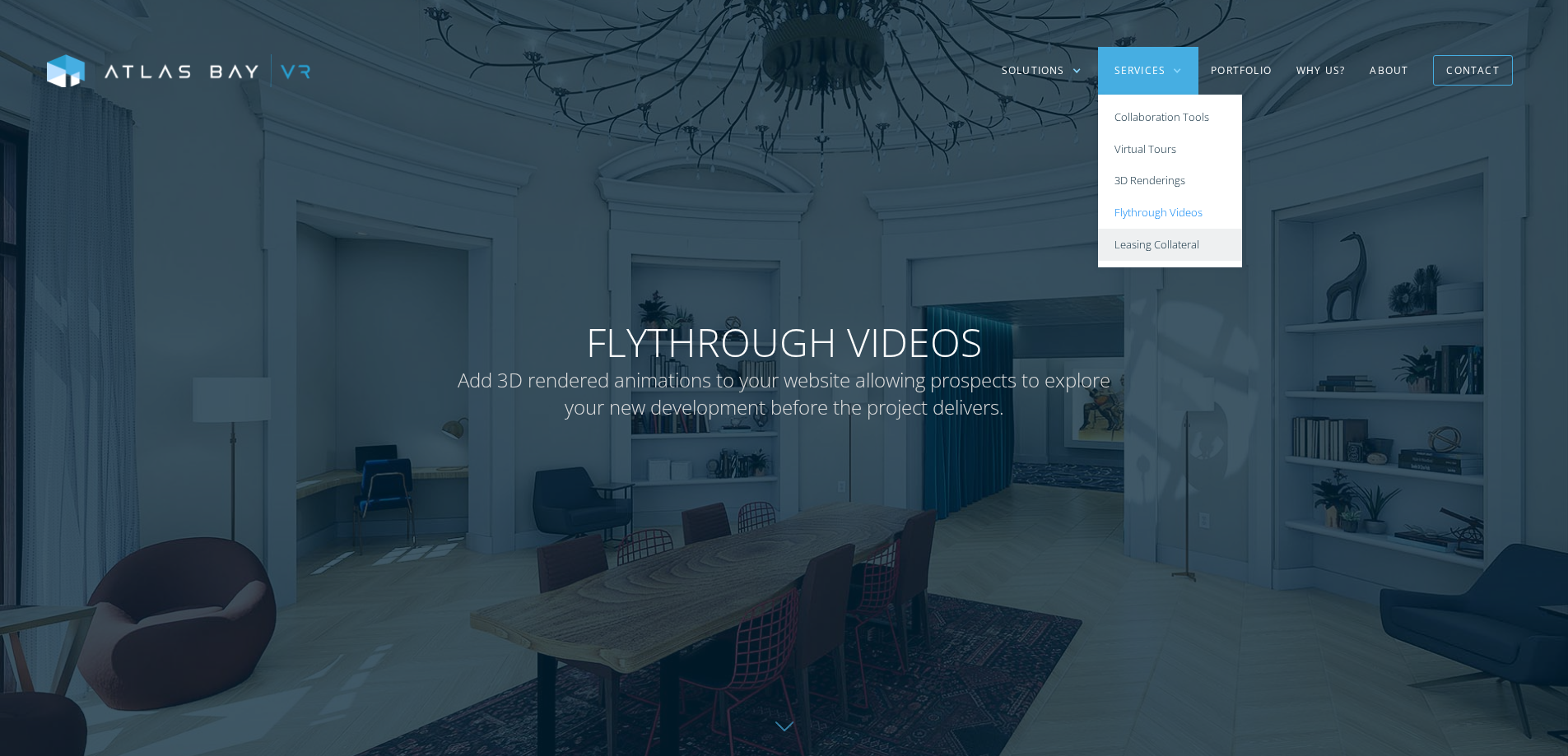
click at [1151, 245] on link "Leasing Collateral" at bounding box center [1169, 245] width 144 height 32
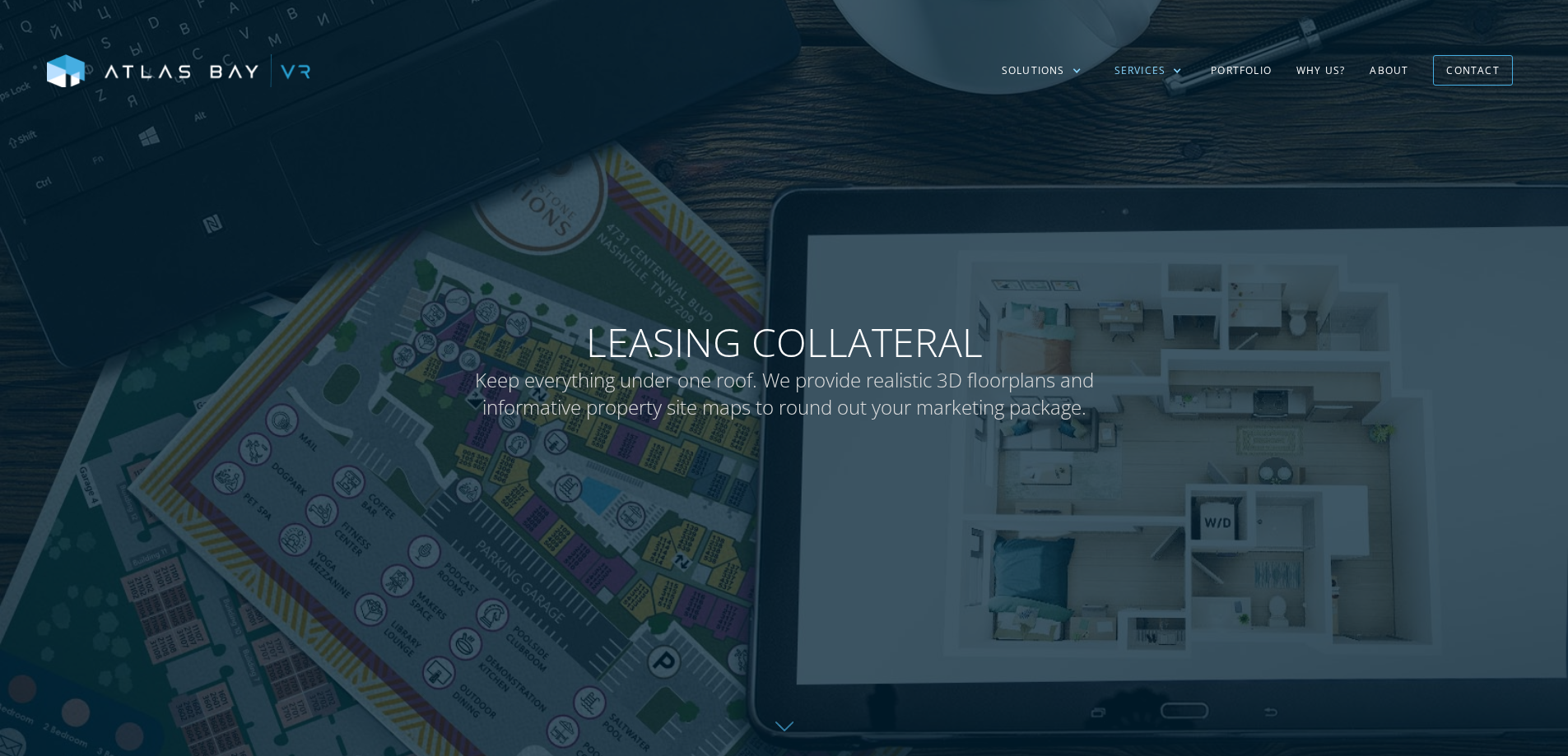
click at [1160, 75] on div "Services" at bounding box center [1140, 71] width 52 height 15
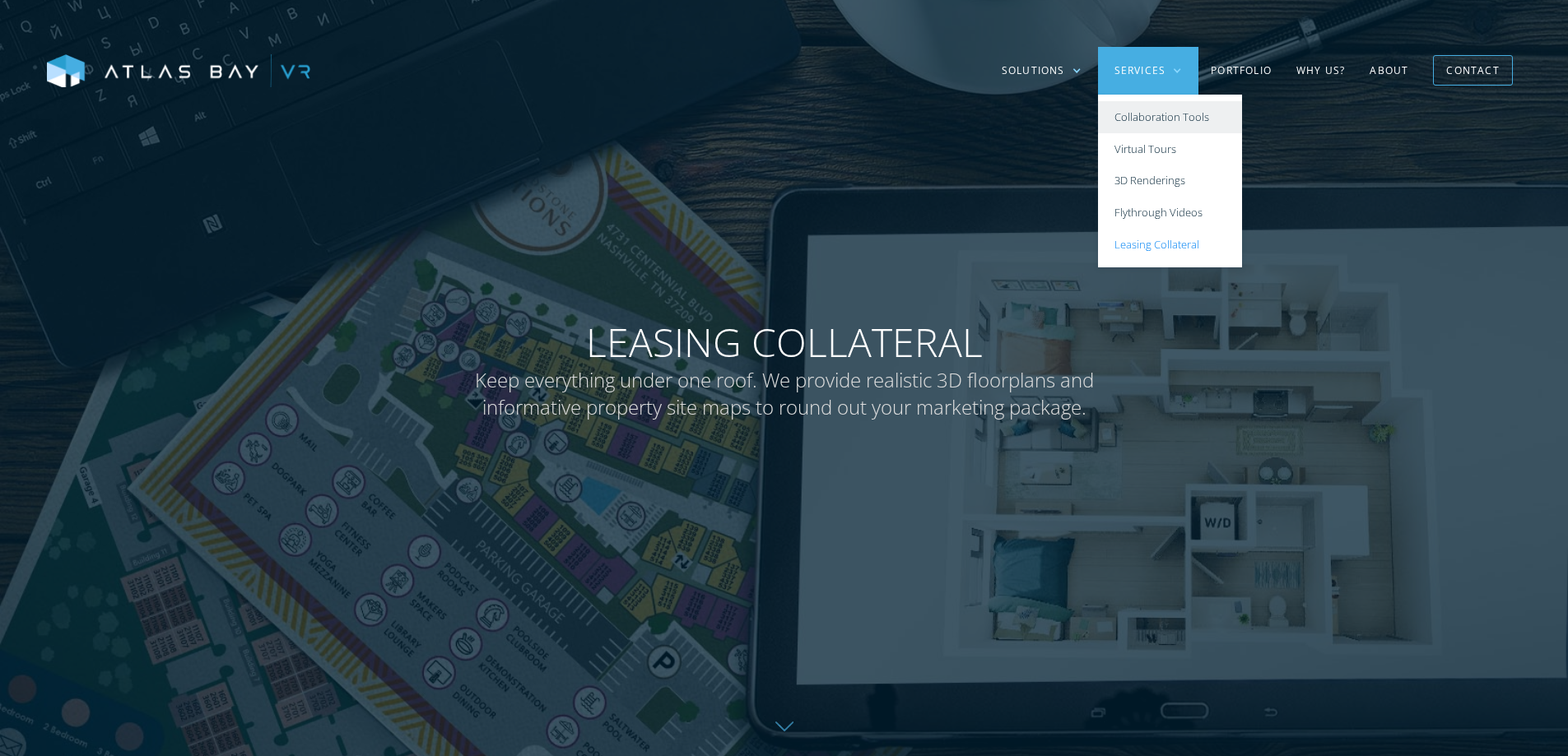
click at [1161, 122] on link "Collaboration Tools" at bounding box center [1169, 117] width 144 height 32
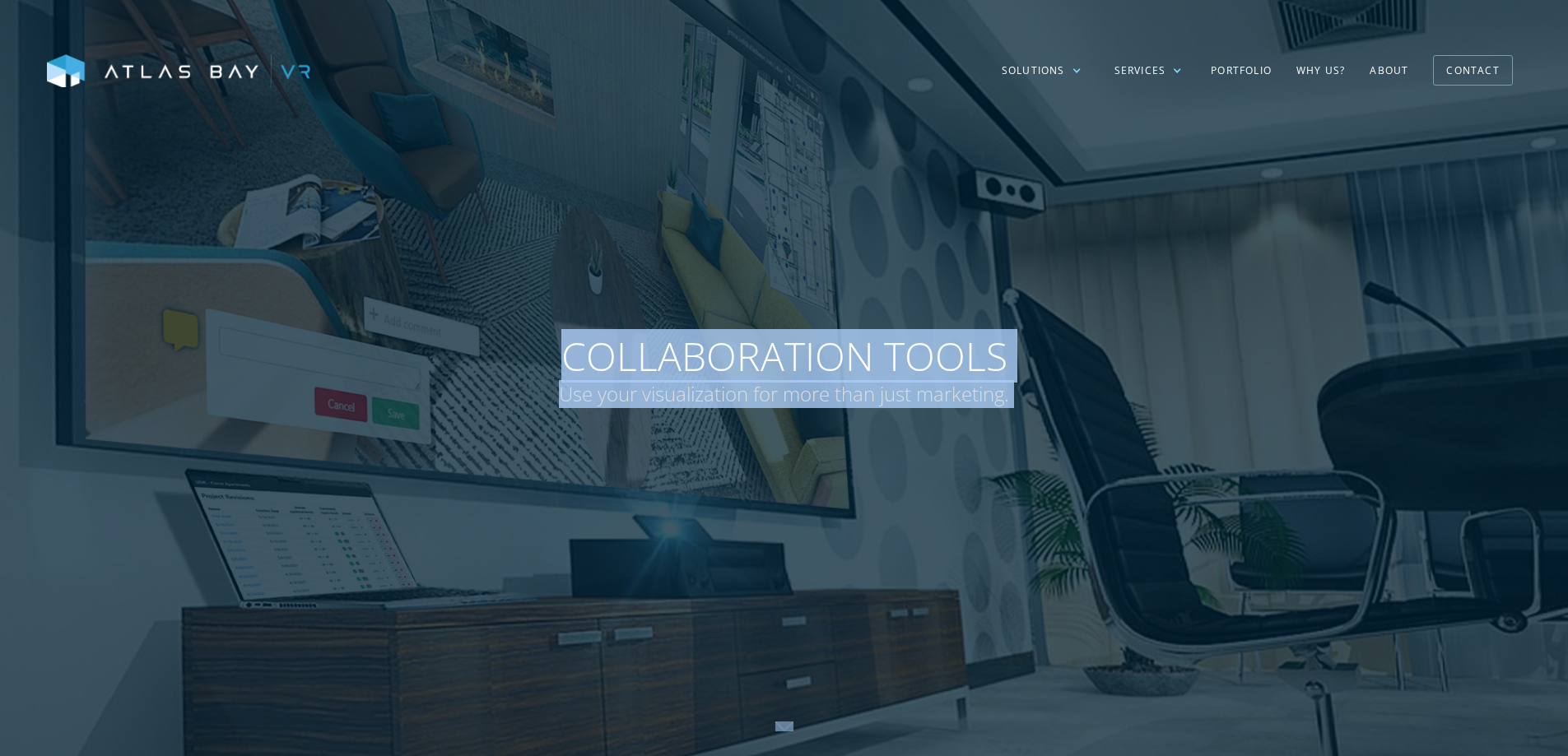
drag, startPoint x: 1015, startPoint y: 388, endPoint x: 568, endPoint y: 336, distance: 450.0
click at [568, 336] on div "Collaboration Tools Use your visualization for more than just marketing." at bounding box center [784, 378] width 1568 height 756
